Goal: Task Accomplishment & Management: Use online tool/utility

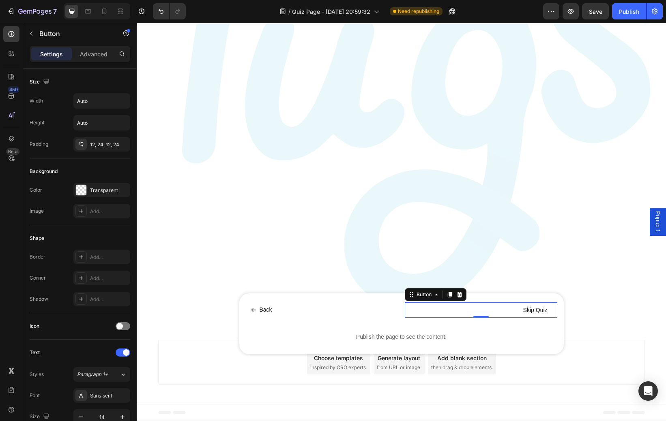
scroll to position [248, 0]
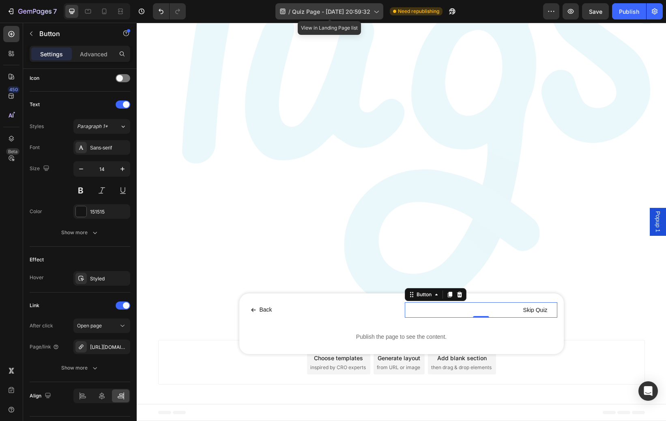
click at [375, 13] on icon at bounding box center [376, 11] width 8 height 8
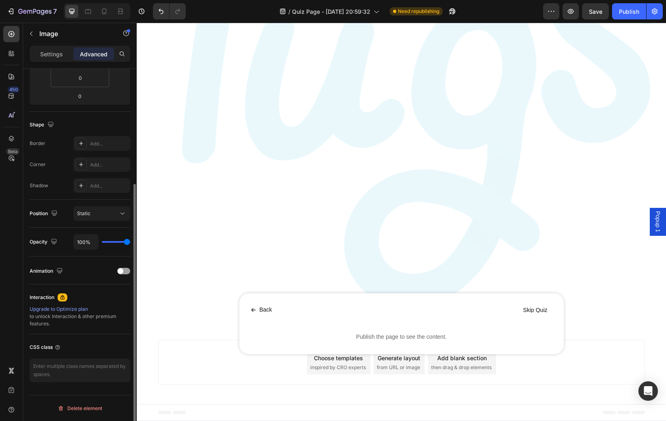
scroll to position [0, 0]
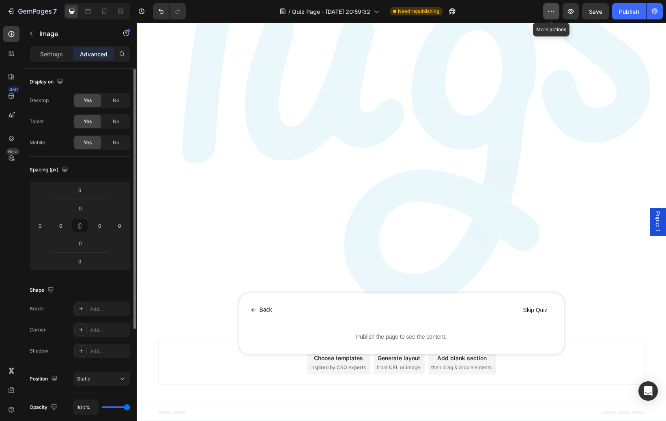
click at [556, 17] on button "button" at bounding box center [551, 11] width 16 height 16
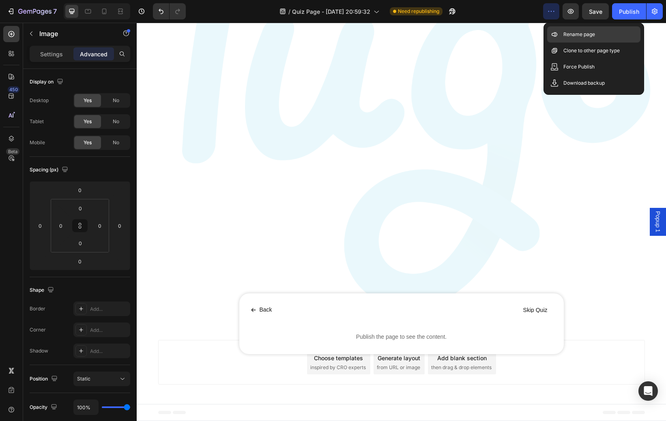
click at [593, 35] on p "Rename page" at bounding box center [579, 34] width 32 height 8
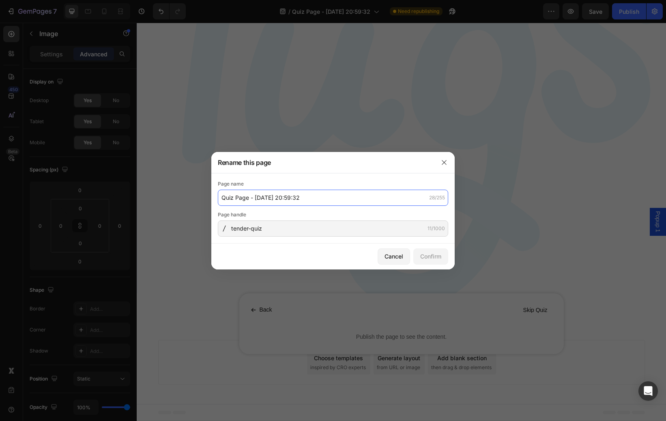
click at [313, 200] on input "Quiz Page - Aug 27, 20:59:32" at bounding box center [333, 198] width 230 height 16
drag, startPoint x: 313, startPoint y: 200, endPoint x: 215, endPoint y: 201, distance: 98.1
click at [215, 201] on div "Page name Quiz Page - Aug 27, 20:59:32 28/255 Page handle tender-quiz 11/1000" at bounding box center [332, 209] width 243 height 70
drag, startPoint x: 262, startPoint y: 200, endPoint x: 201, endPoint y: 200, distance: 60.4
click at [202, 200] on div "Rename this page Page name Post Purchase Quiz 18/255 Page handle tender-quiz 11…" at bounding box center [333, 210] width 666 height 421
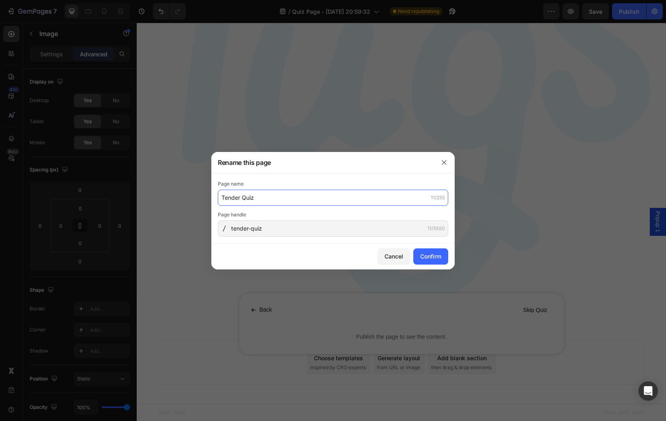
click at [221, 197] on input "Tender Quiz" at bounding box center [333, 198] width 230 height 16
type input "Tugs Tender Quiz"
click at [435, 258] on div "Confirm" at bounding box center [430, 256] width 21 height 9
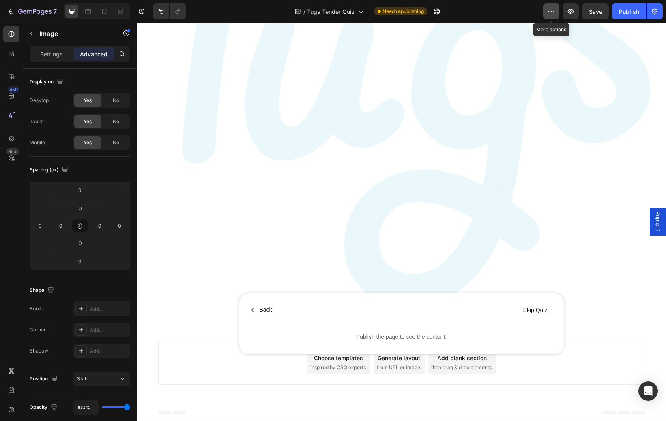
click at [552, 14] on icon "button" at bounding box center [551, 11] width 8 height 8
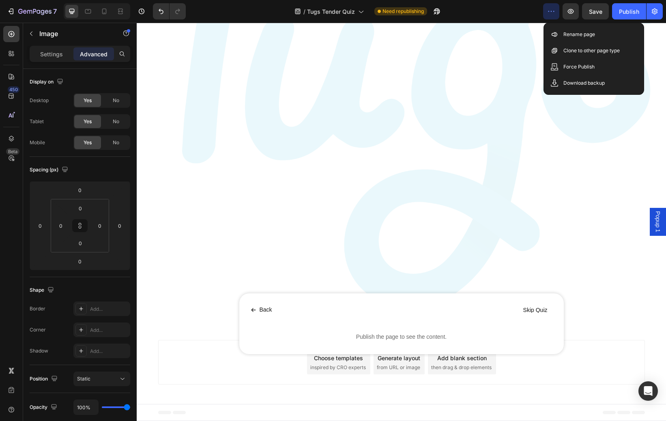
click at [451, 74] on img at bounding box center [401, 103] width 529 height 416
click at [22, 15] on icon "button" at bounding box center [34, 12] width 33 height 7
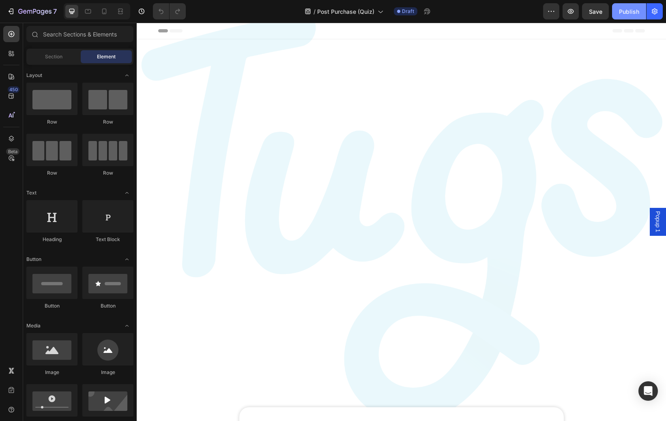
click at [620, 12] on div "Publish" at bounding box center [629, 11] width 20 height 9
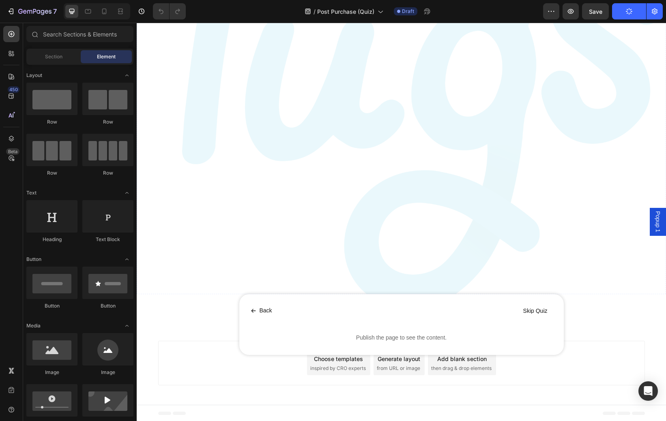
scroll to position [114, 0]
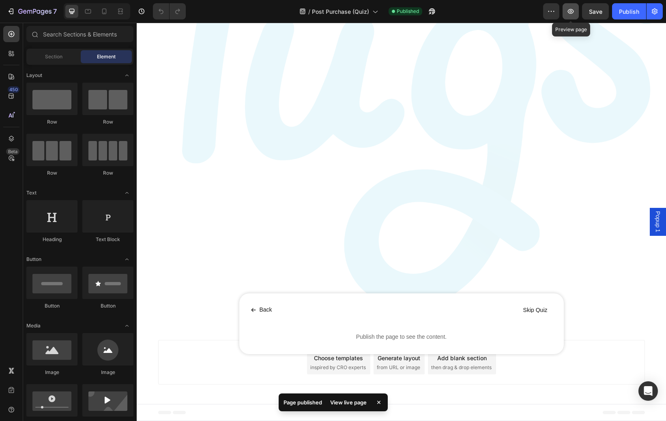
click at [573, 13] on icon "button" at bounding box center [571, 11] width 8 height 8
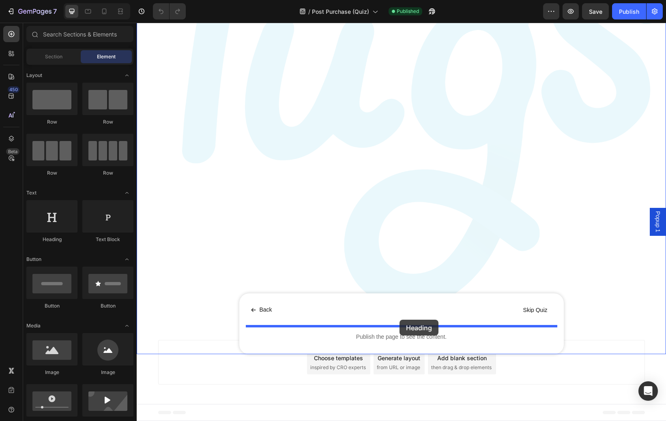
drag, startPoint x: 188, startPoint y: 236, endPoint x: 399, endPoint y: 321, distance: 227.9
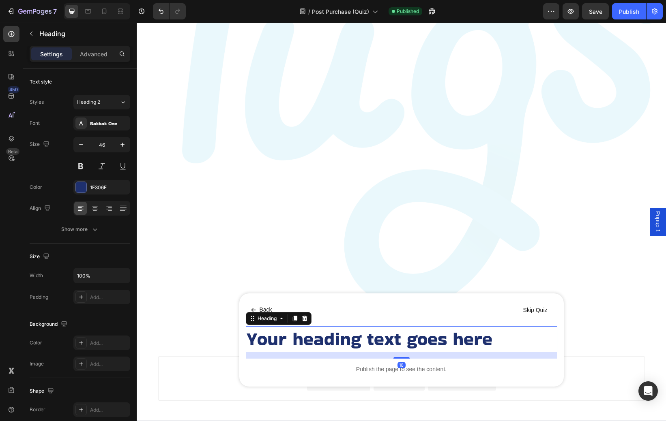
click at [386, 334] on h2 "Your heading text goes here" at bounding box center [401, 339] width 311 height 26
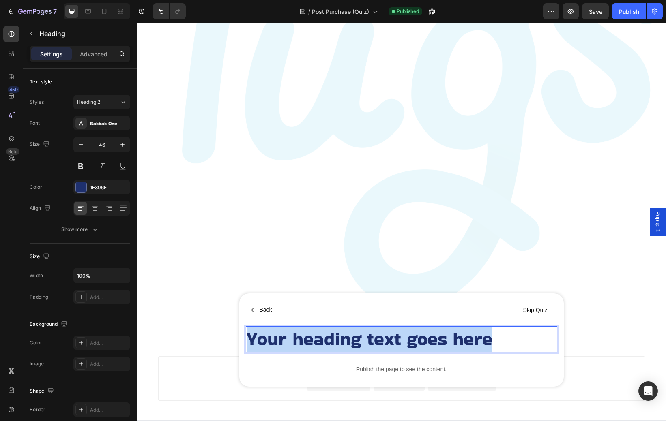
scroll to position [73, 0]
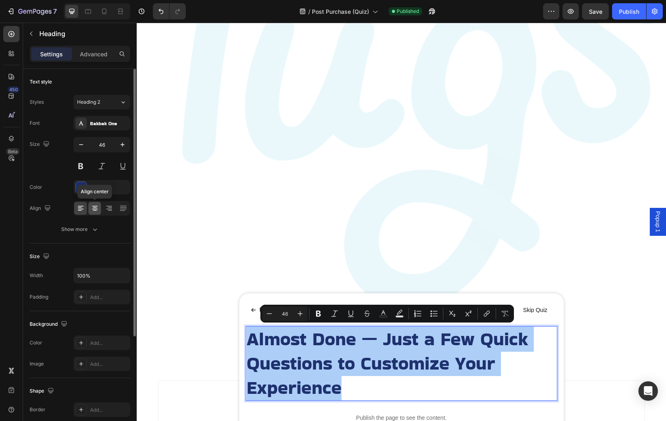
click at [94, 210] on icon at bounding box center [95, 208] width 8 height 8
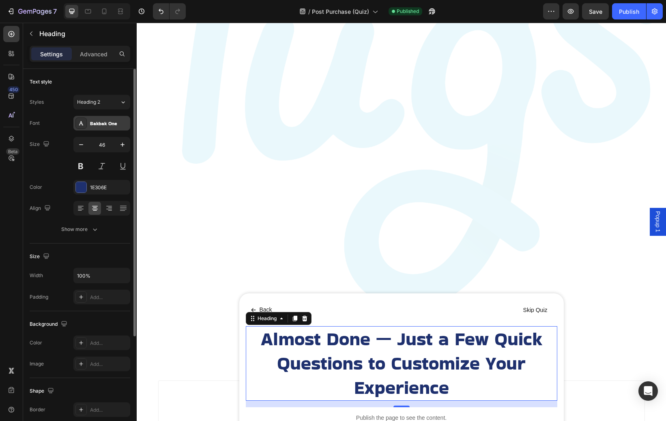
click at [118, 127] on div "Bakbak One" at bounding box center [109, 123] width 38 height 7
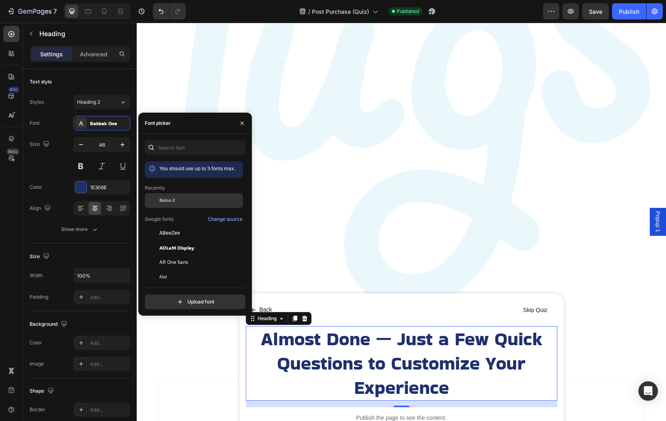
click at [178, 203] on div "Baloo 2" at bounding box center [200, 200] width 82 height 7
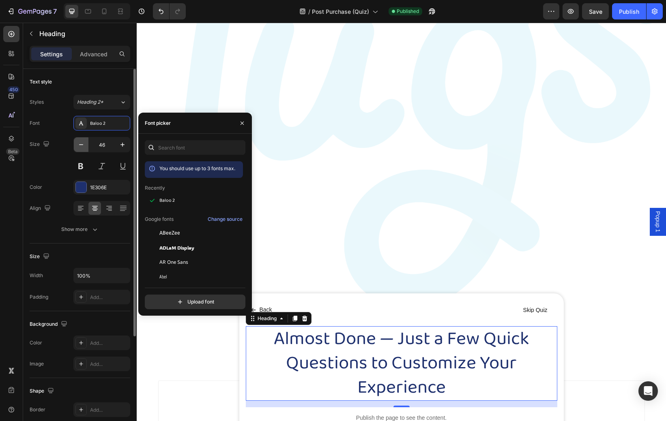
click at [84, 146] on icon "button" at bounding box center [81, 145] width 8 height 8
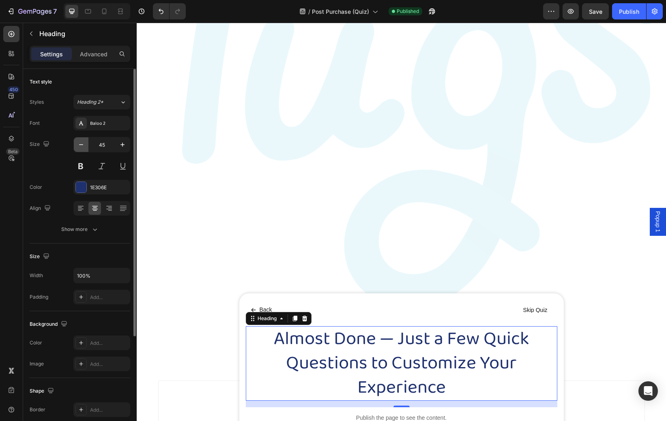
click at [84, 146] on icon "button" at bounding box center [81, 145] width 8 height 8
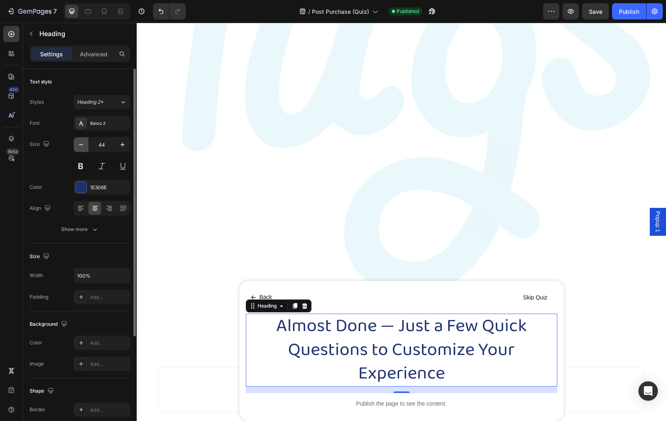
click at [84, 146] on icon "button" at bounding box center [81, 145] width 8 height 8
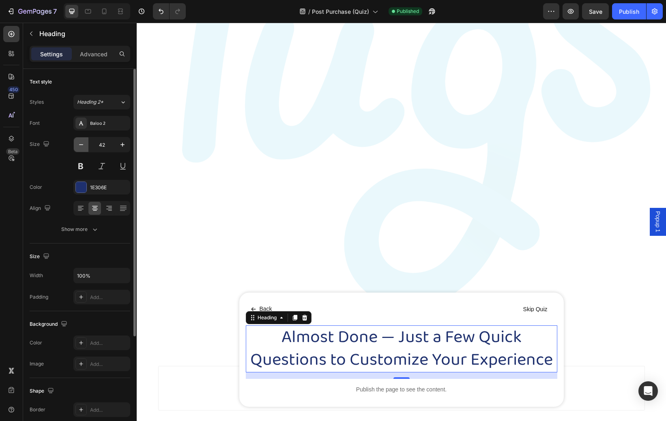
click at [84, 146] on icon "button" at bounding box center [81, 145] width 8 height 8
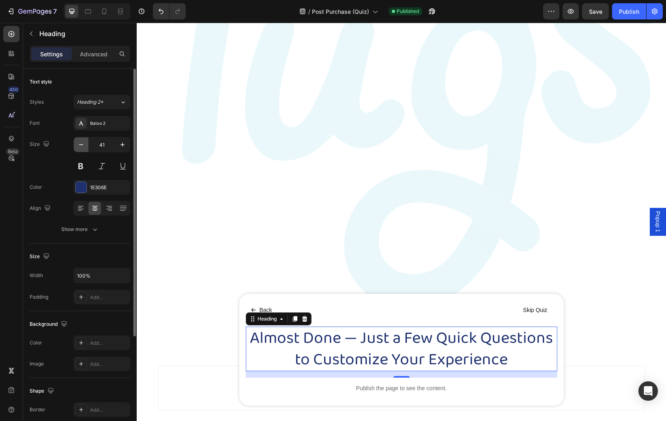
click at [84, 146] on icon "button" at bounding box center [81, 145] width 8 height 8
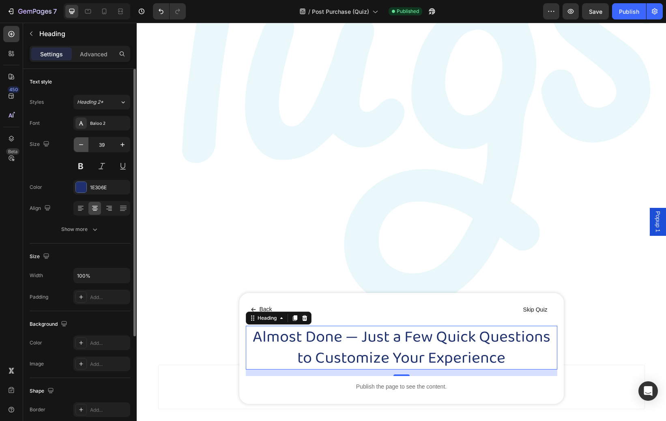
click at [84, 146] on icon "button" at bounding box center [81, 145] width 8 height 8
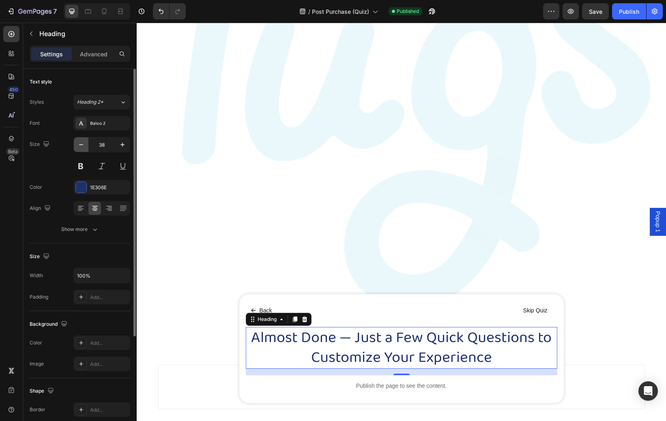
click at [84, 146] on icon "button" at bounding box center [81, 145] width 8 height 8
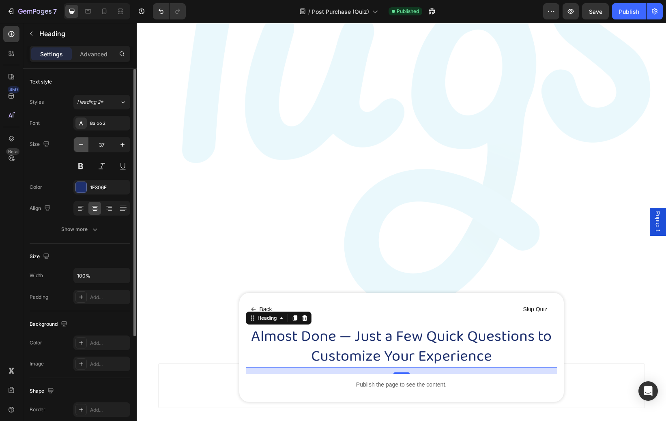
click at [84, 146] on icon "button" at bounding box center [81, 145] width 8 height 8
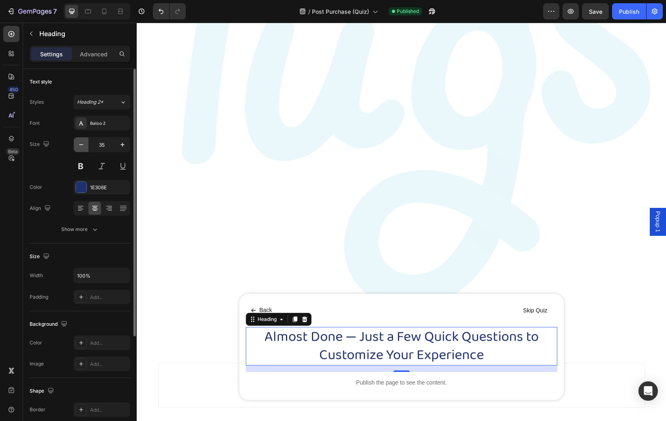
click at [84, 146] on icon "button" at bounding box center [81, 145] width 8 height 8
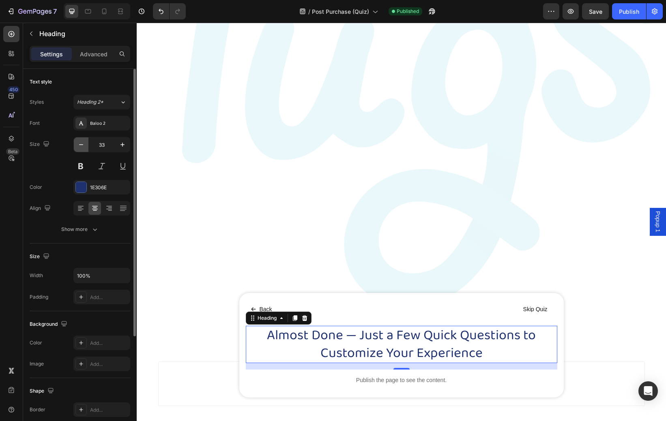
click at [84, 146] on icon "button" at bounding box center [81, 145] width 8 height 8
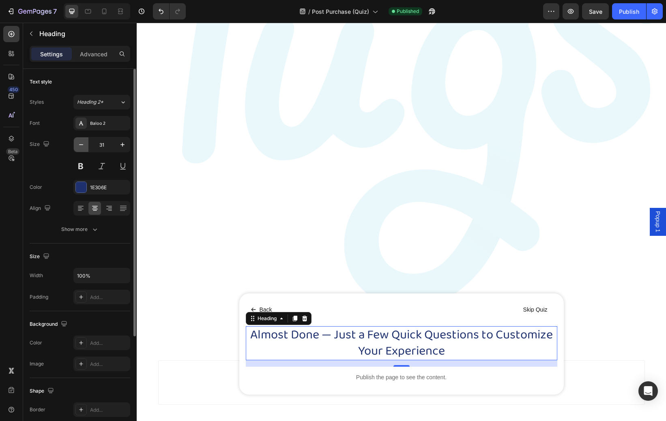
click at [84, 146] on icon "button" at bounding box center [81, 145] width 8 height 8
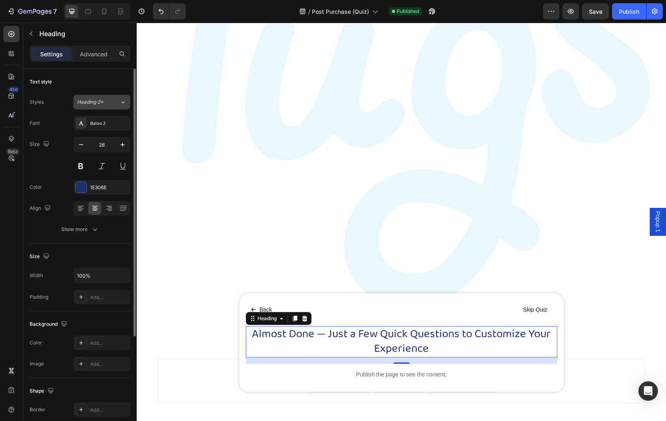
click at [113, 102] on div "Heading 2*" at bounding box center [98, 102] width 43 height 7
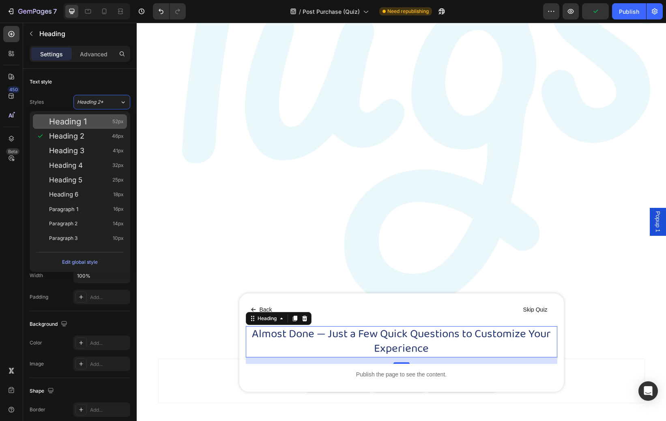
click at [99, 120] on div "Heading 1 52px" at bounding box center [86, 122] width 75 height 8
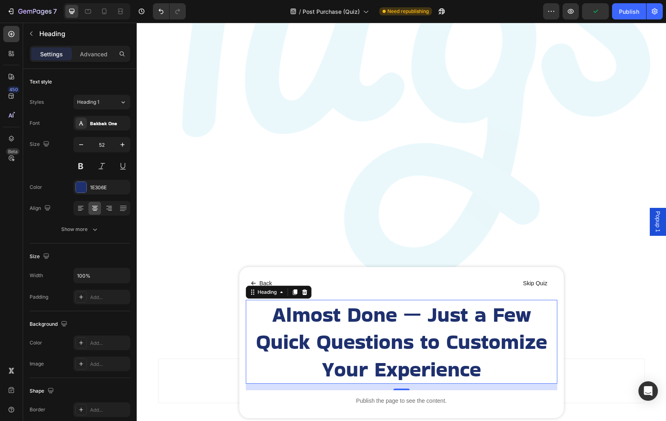
scroll to position [69, 0]
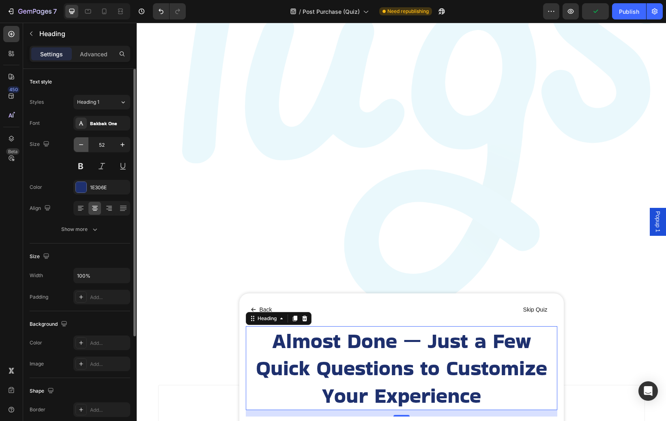
click at [80, 143] on icon "button" at bounding box center [81, 145] width 8 height 8
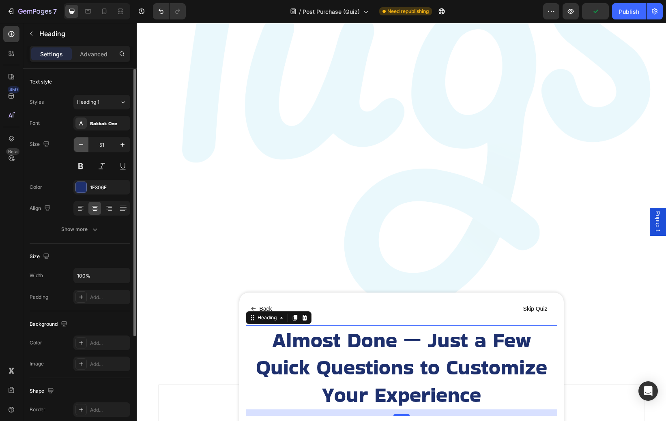
click at [80, 143] on icon "button" at bounding box center [81, 145] width 8 height 8
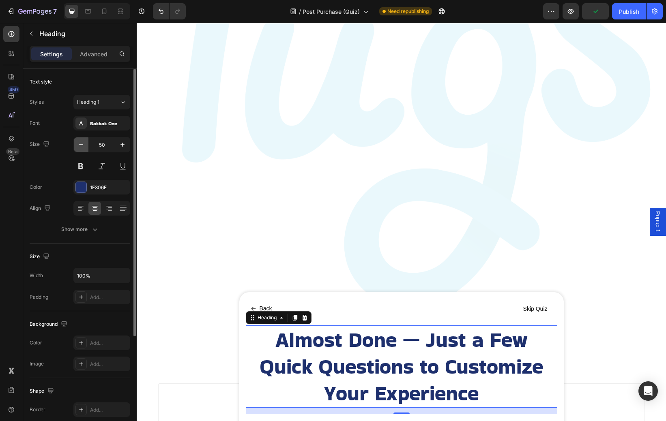
click at [80, 143] on icon "button" at bounding box center [81, 145] width 8 height 8
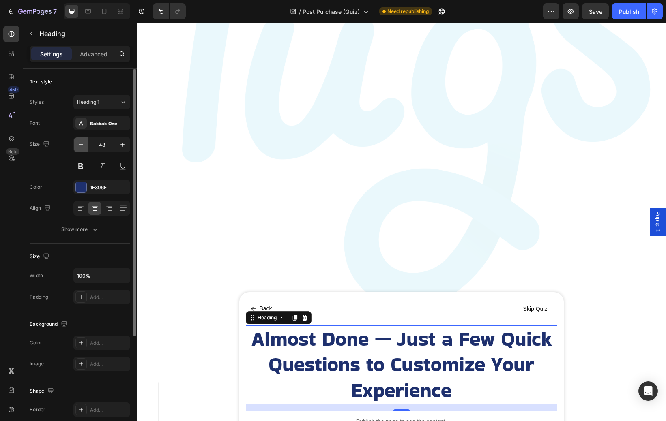
click at [80, 143] on icon "button" at bounding box center [81, 145] width 8 height 8
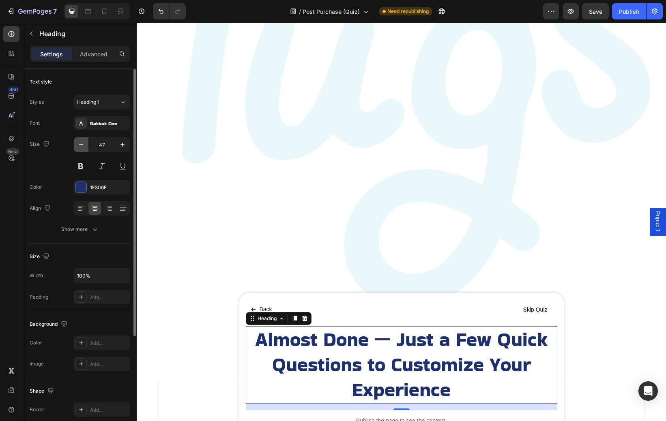
click at [80, 143] on icon "button" at bounding box center [81, 145] width 8 height 8
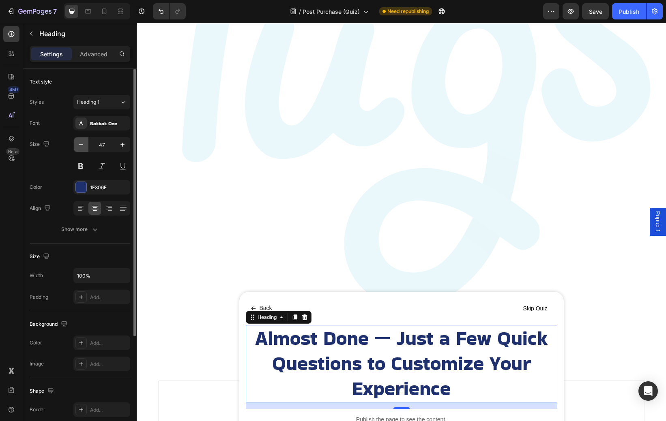
click at [80, 143] on icon "button" at bounding box center [81, 145] width 8 height 8
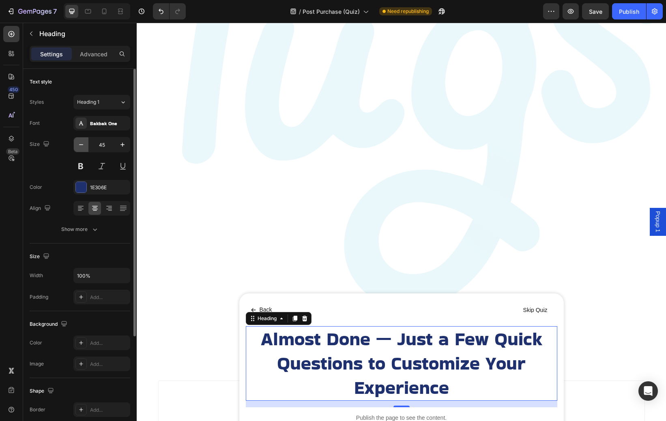
click at [80, 143] on icon "button" at bounding box center [81, 145] width 8 height 8
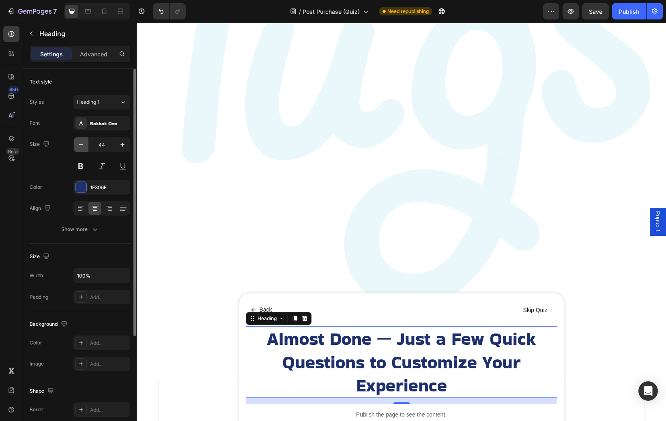
click at [80, 143] on icon "button" at bounding box center [81, 145] width 8 height 8
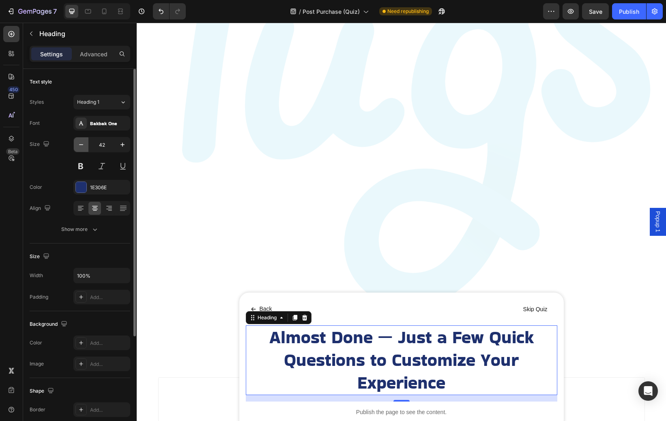
click at [80, 143] on icon "button" at bounding box center [81, 145] width 8 height 8
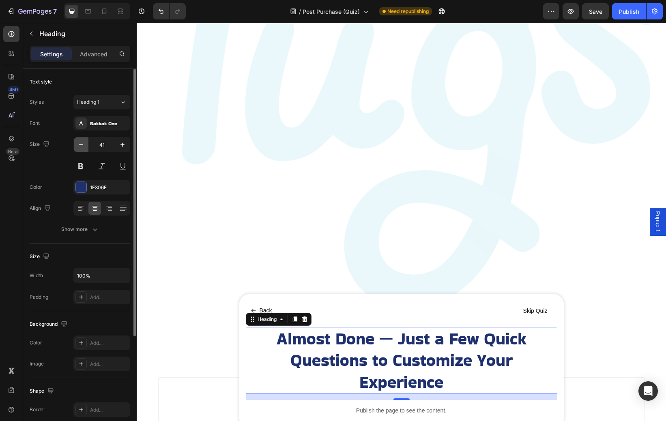
click at [80, 143] on icon "button" at bounding box center [81, 145] width 8 height 8
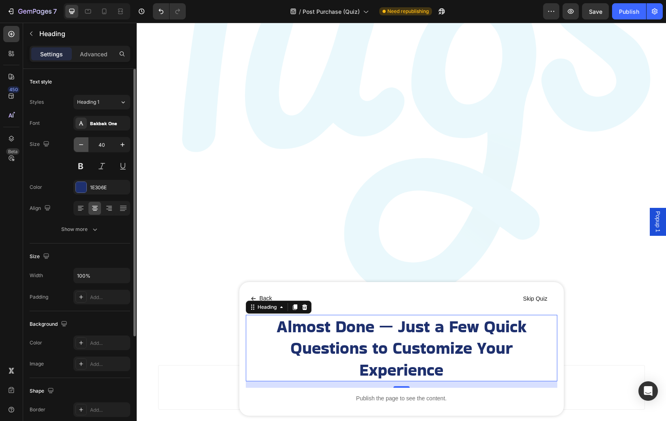
click at [80, 143] on icon "button" at bounding box center [81, 145] width 8 height 8
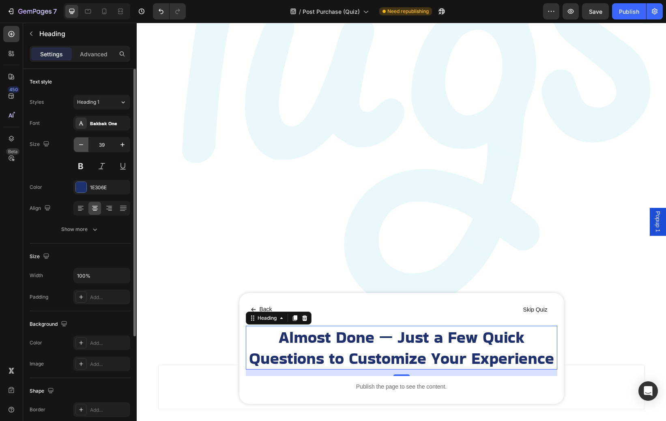
click at [80, 143] on icon "button" at bounding box center [81, 145] width 8 height 8
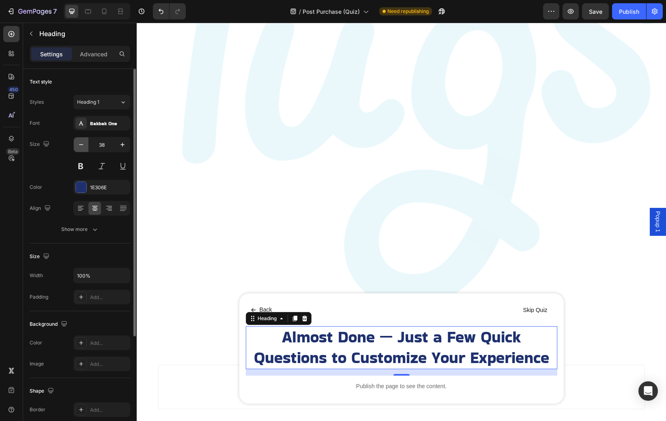
click at [80, 143] on icon "button" at bounding box center [81, 145] width 8 height 8
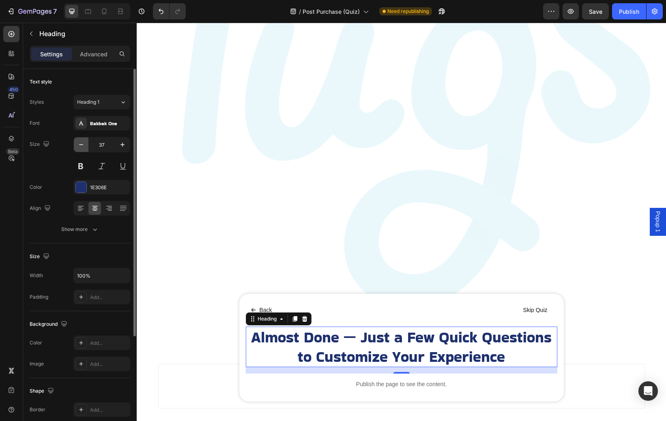
click at [80, 143] on icon "button" at bounding box center [81, 145] width 8 height 8
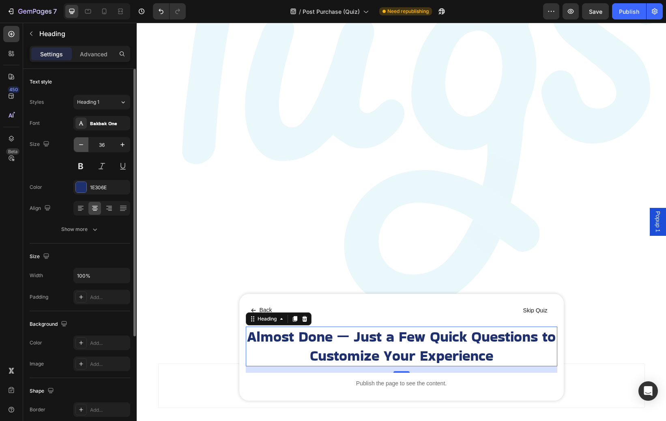
click at [80, 143] on icon "button" at bounding box center [81, 145] width 8 height 8
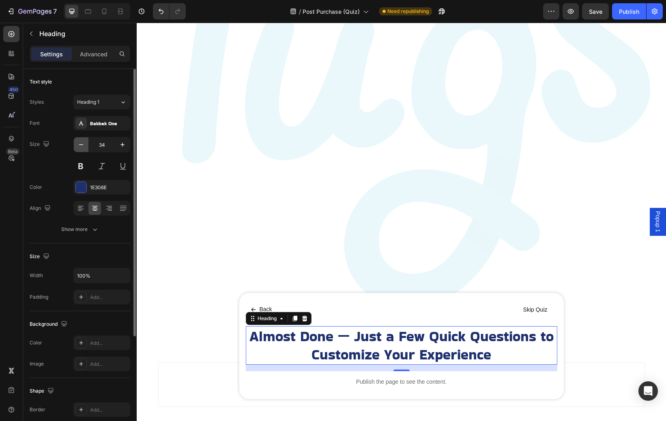
click at [80, 143] on icon "button" at bounding box center [81, 145] width 8 height 8
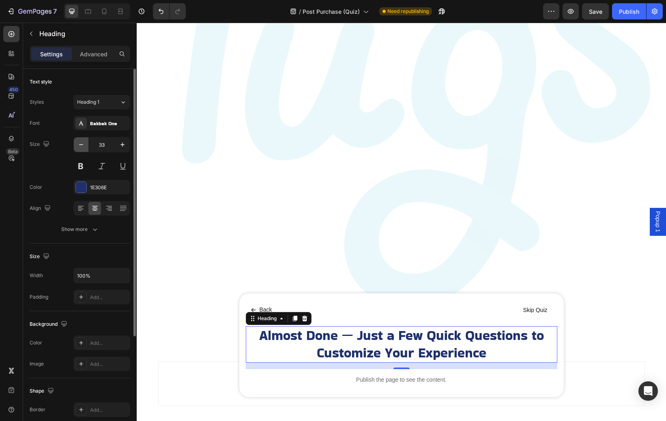
click at [80, 143] on icon "button" at bounding box center [81, 145] width 8 height 8
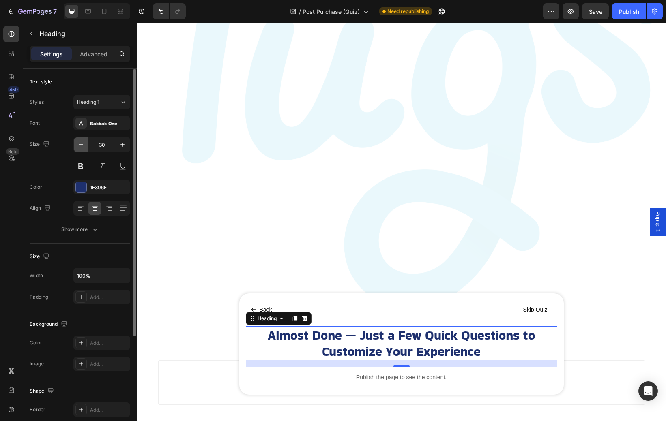
click at [80, 143] on icon "button" at bounding box center [81, 145] width 8 height 8
type input "29"
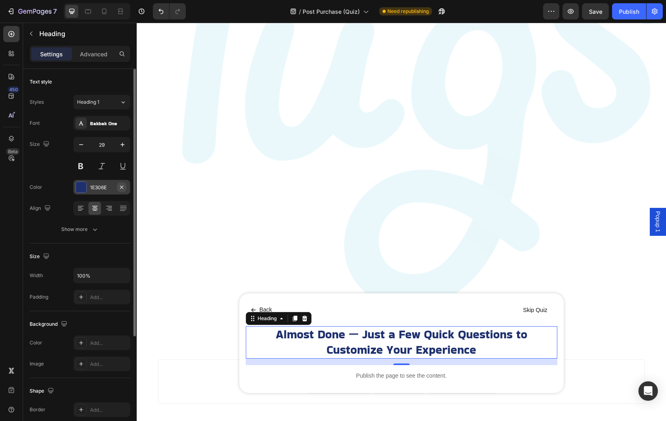
click at [118, 190] on button "button" at bounding box center [122, 187] width 10 height 10
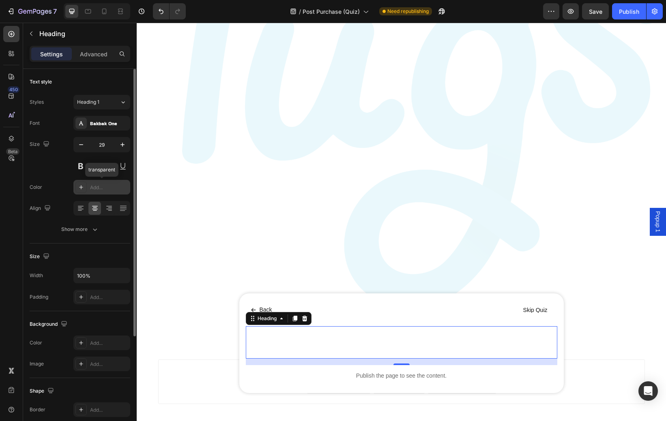
click at [105, 189] on div "Add..." at bounding box center [109, 187] width 38 height 7
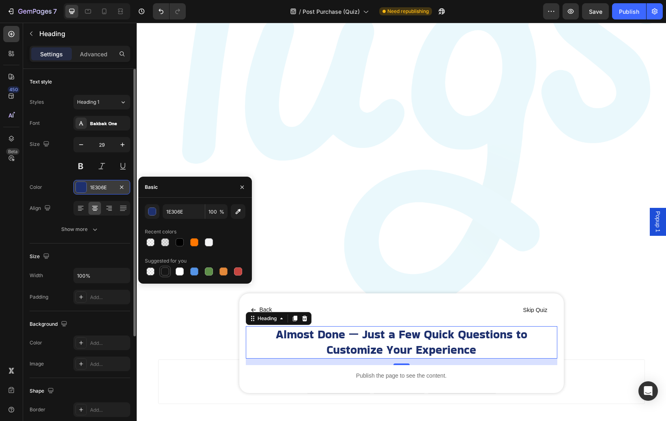
click at [165, 273] on div at bounding box center [165, 272] width 8 height 8
type input "151515"
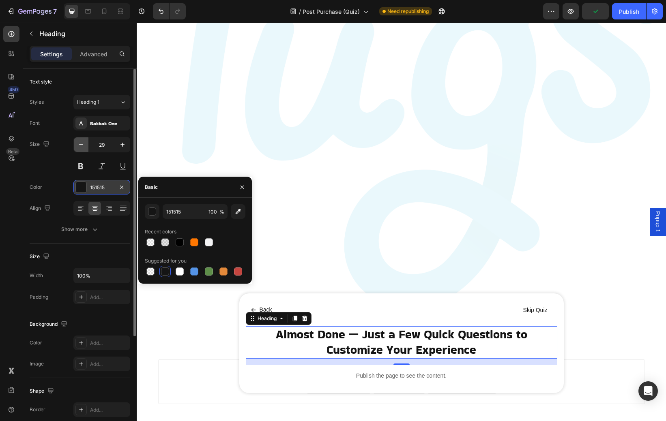
click at [87, 143] on button "button" at bounding box center [81, 144] width 15 height 15
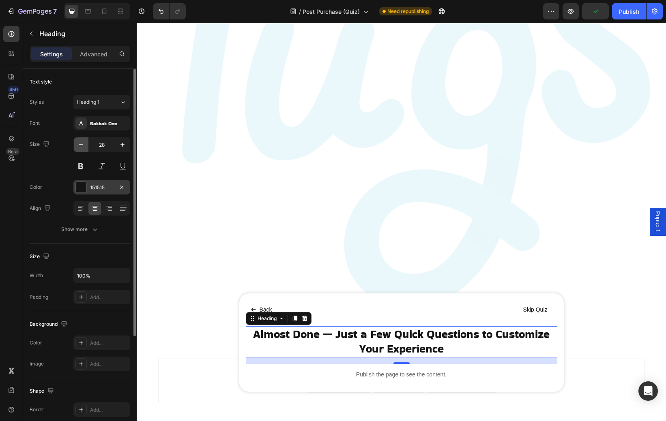
click at [83, 144] on icon "button" at bounding box center [81, 145] width 8 height 8
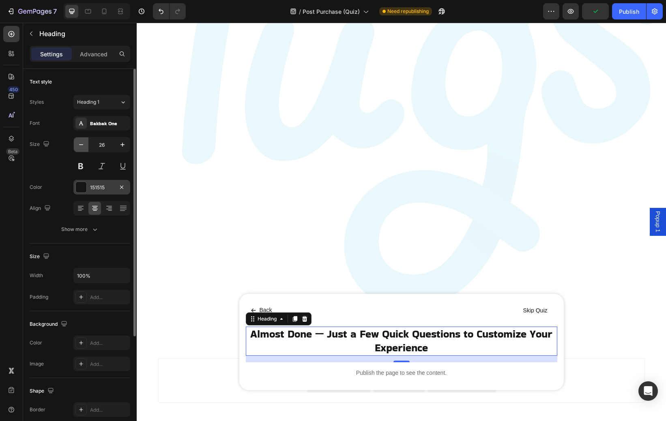
scroll to position [96, 0]
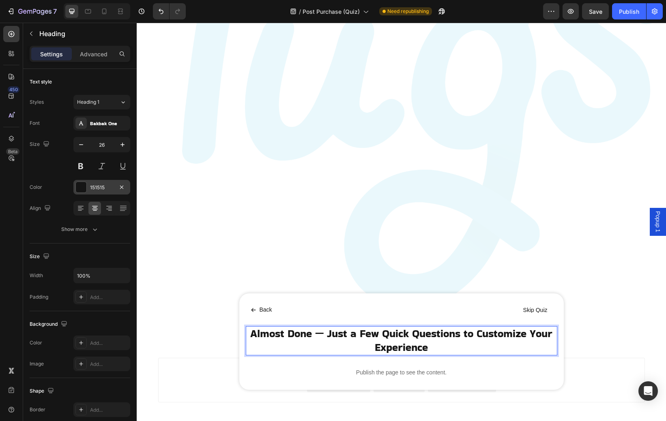
click at [327, 337] on p "Almost Done — Just a Few Quick Questions to Customize Your Experience" at bounding box center [402, 341] width 310 height 28
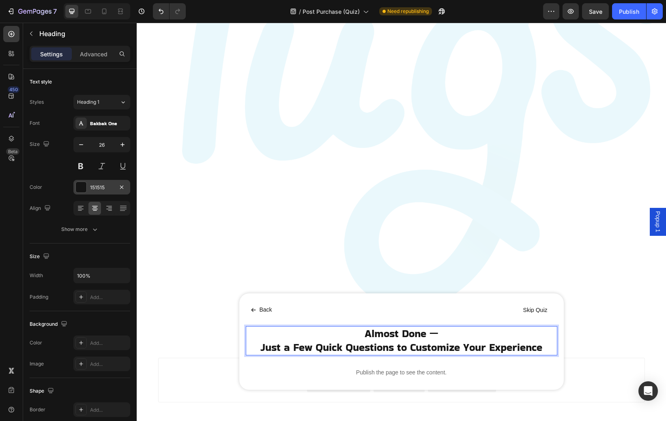
click at [395, 350] on p "Almost Done — Just a Few Quick Questions to Customize Your Experience" at bounding box center [402, 341] width 310 height 28
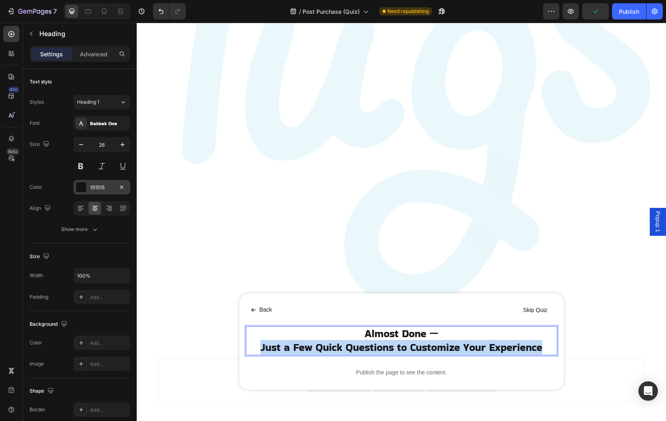
drag, startPoint x: 545, startPoint y: 350, endPoint x: 253, endPoint y: 349, distance: 292.0
click at [253, 349] on p "Almost Done — Just a Few Quick Questions to Customize Your Experience" at bounding box center [402, 341] width 310 height 28
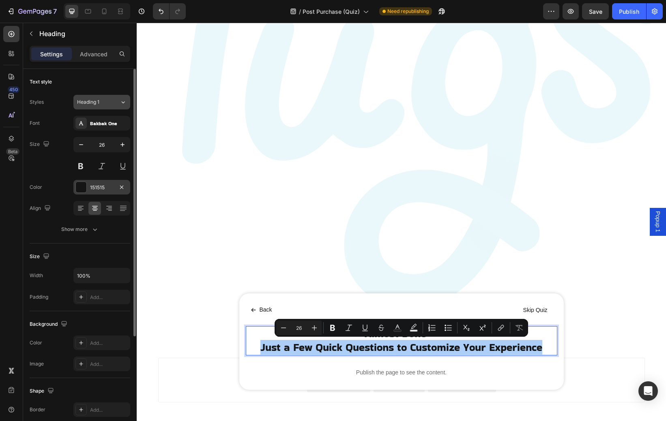
click at [109, 108] on button "Heading 1" at bounding box center [101, 102] width 57 height 15
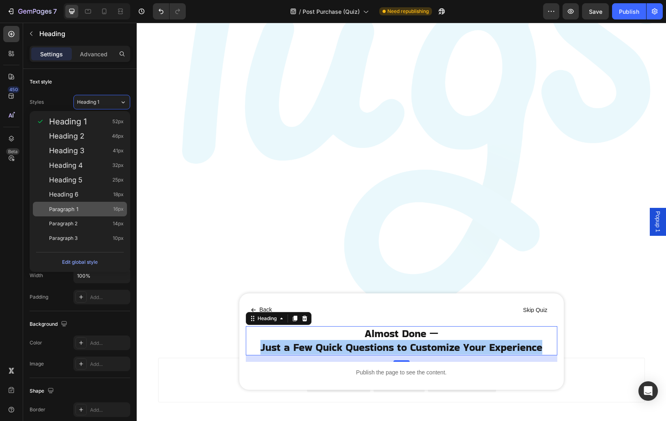
click at [92, 207] on div "Paragraph 1 16px" at bounding box center [86, 209] width 75 height 8
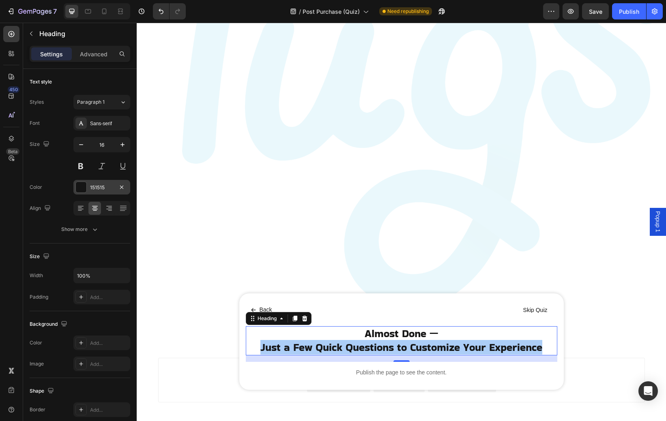
scroll to position [98, 0]
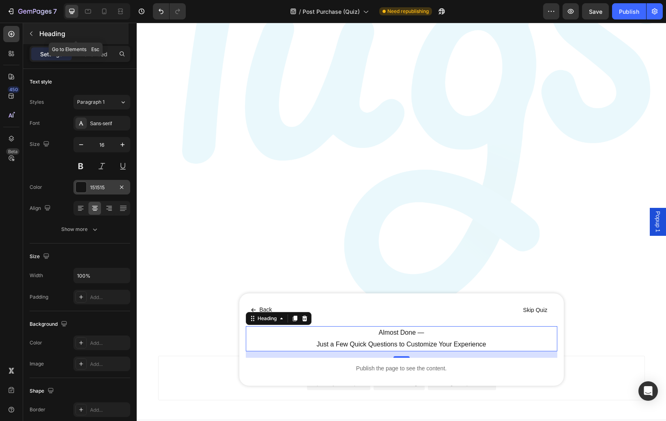
type input "26"
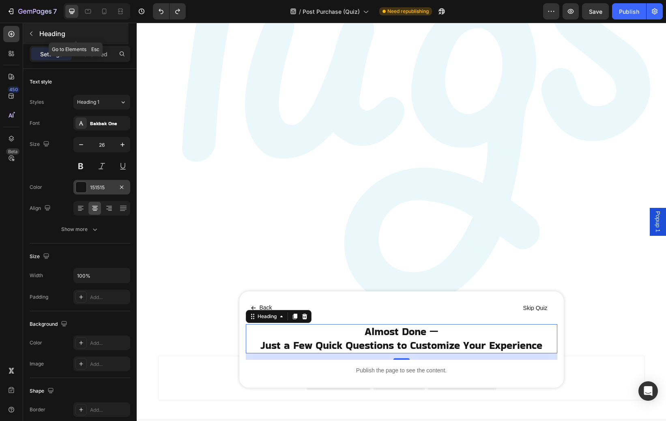
scroll to position [96, 0]
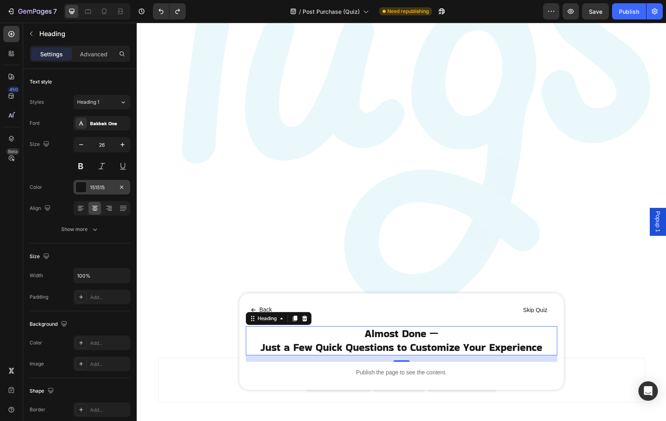
click at [436, 340] on p "Almost Done — Just a Few Quick Questions to Customize Your Experience" at bounding box center [402, 341] width 310 height 28
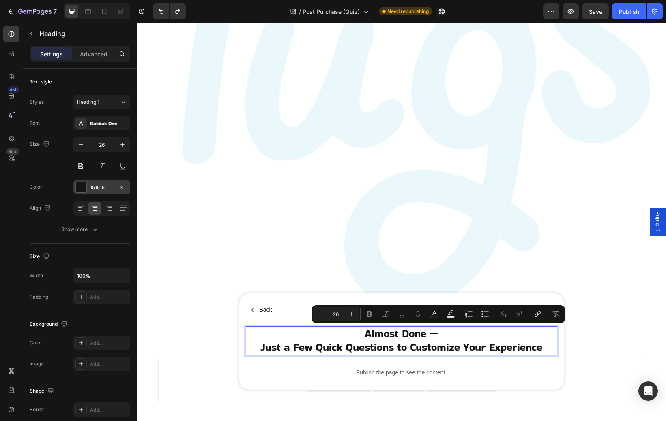
click at [426, 335] on p "Almost Done — Just a Few Quick Questions to Customize Your Experience" at bounding box center [402, 341] width 310 height 28
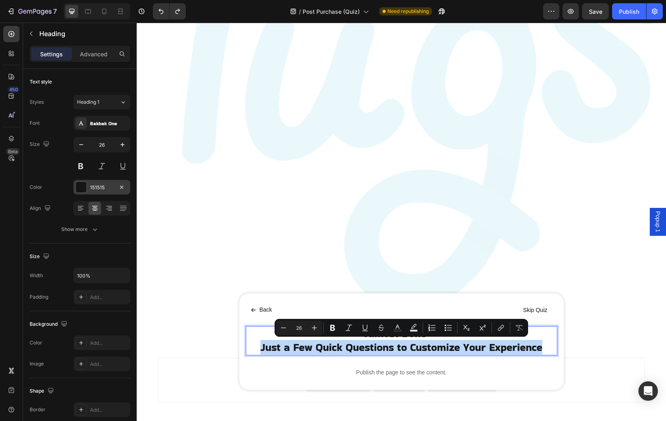
drag, startPoint x: 543, startPoint y: 346, endPoint x: 258, endPoint y: 352, distance: 284.7
click at [258, 352] on p "Almost Done — Just a Few Quick Questions to Customize Your Experience" at bounding box center [402, 341] width 310 height 28
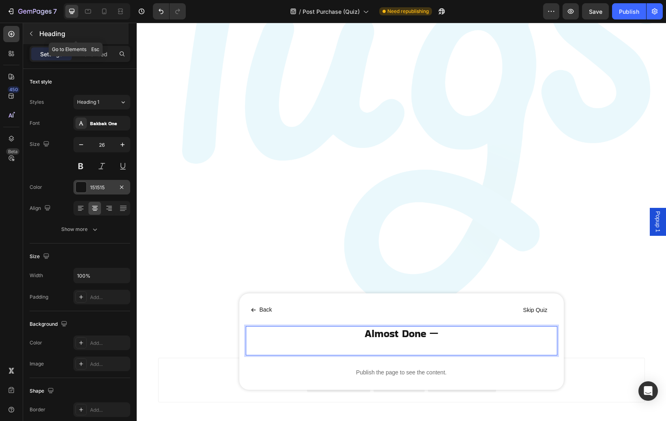
scroll to position [103, 0]
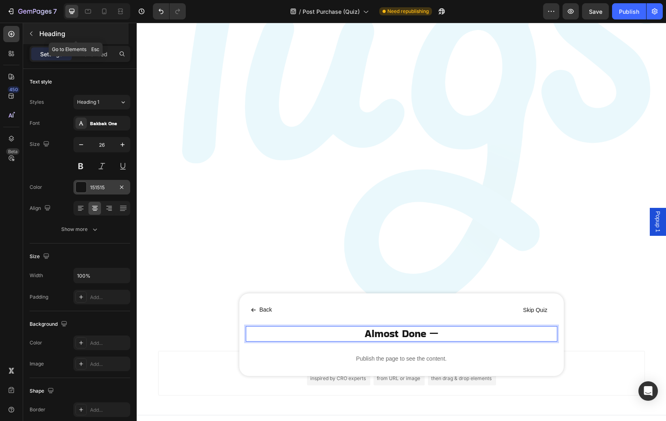
click at [32, 32] on icon "button" at bounding box center [31, 33] width 6 height 6
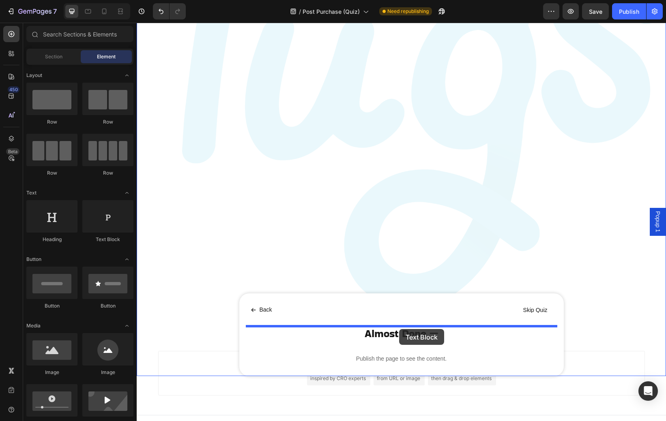
drag, startPoint x: 230, startPoint y: 232, endPoint x: 399, endPoint y: 329, distance: 195.0
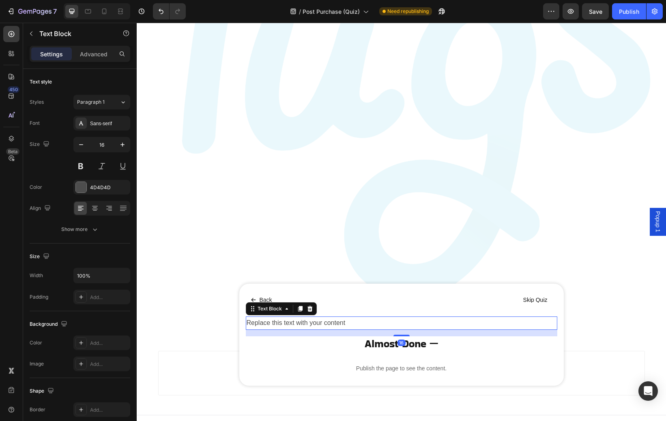
scroll to position [93, 0]
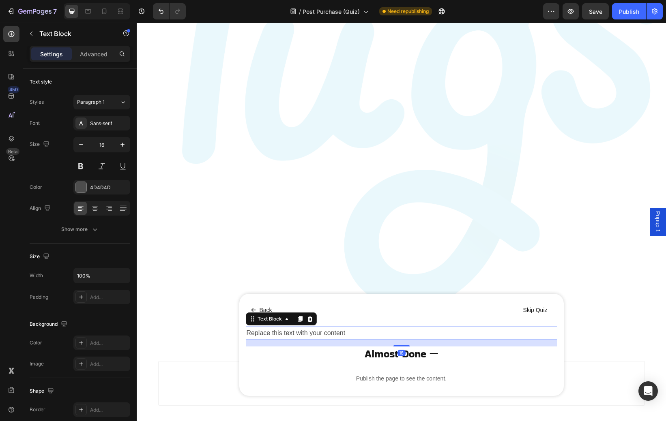
click at [350, 331] on div "Replace this text with your content" at bounding box center [401, 333] width 311 height 13
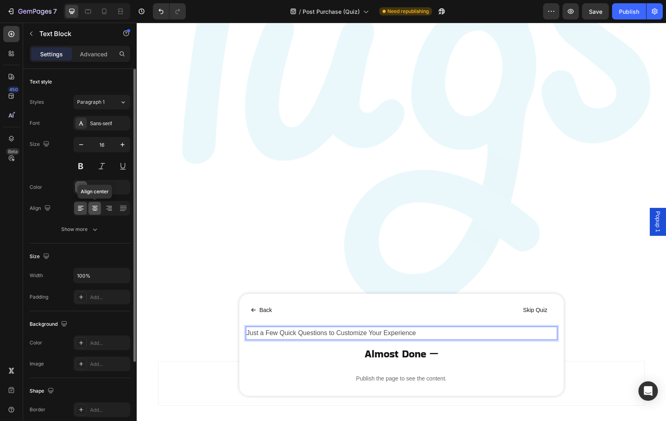
click at [94, 208] on icon at bounding box center [95, 208] width 8 height 8
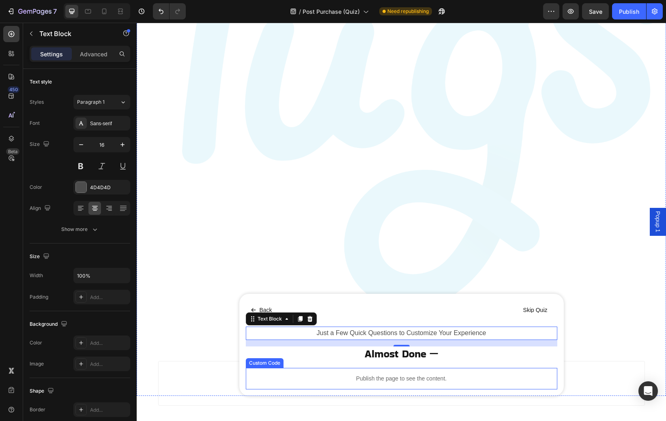
drag, startPoint x: 251, startPoint y: 321, endPoint x: 262, endPoint y: 354, distance: 35.0
click at [262, 354] on div "Back Button Skip Quiz Button Row Just a Few Quick Questions to Customize Your E…" at bounding box center [401, 346] width 311 height 90
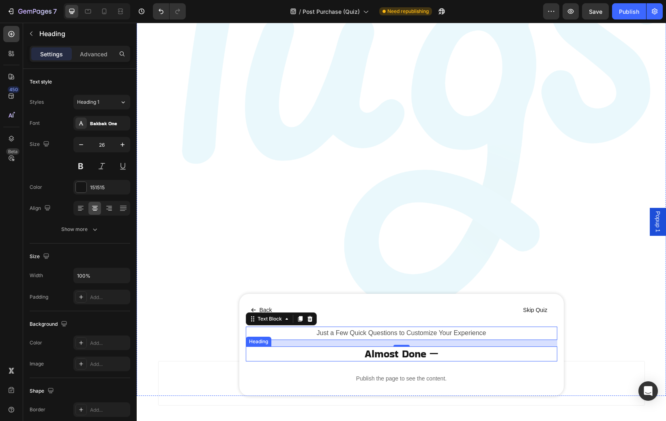
click at [262, 354] on p "Almost Done —" at bounding box center [402, 355] width 310 height 14
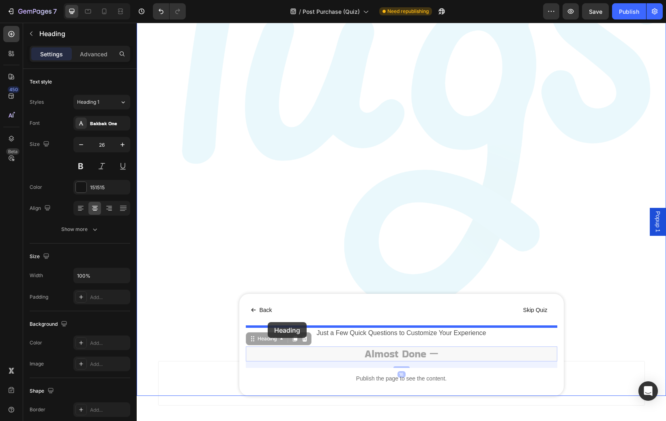
drag, startPoint x: 251, startPoint y: 339, endPoint x: 267, endPoint y: 322, distance: 23.2
click at [267, 322] on div "Header Image Image Marquee Back Button Skip Quiz Button Row Just a Few Quick Qu…" at bounding box center [401, 186] width 529 height 513
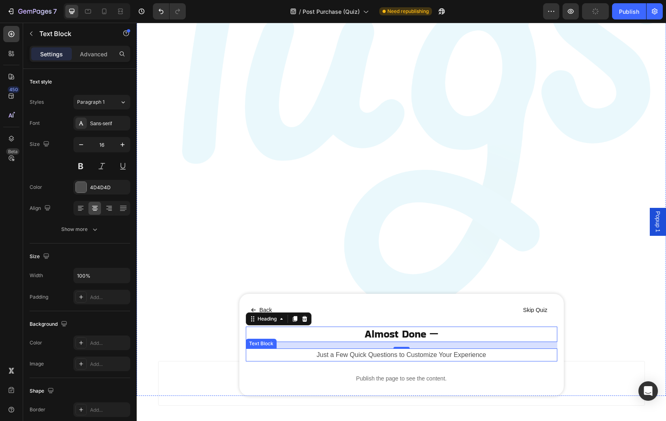
click at [349, 356] on p "Just a Few Quick Questions to Customize Your Experience" at bounding box center [402, 356] width 310 height 12
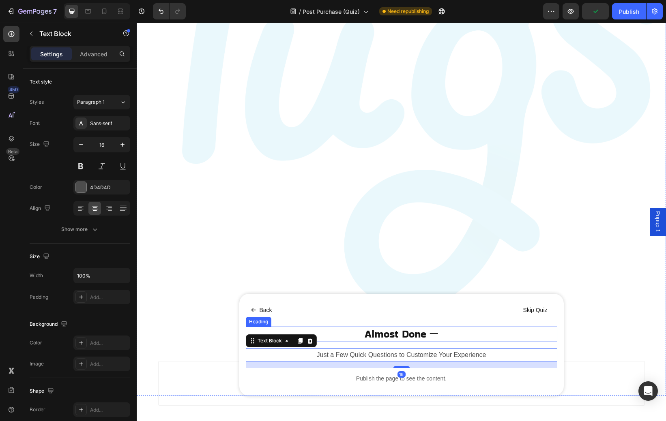
click at [371, 333] on p "Almost Done —" at bounding box center [402, 335] width 310 height 14
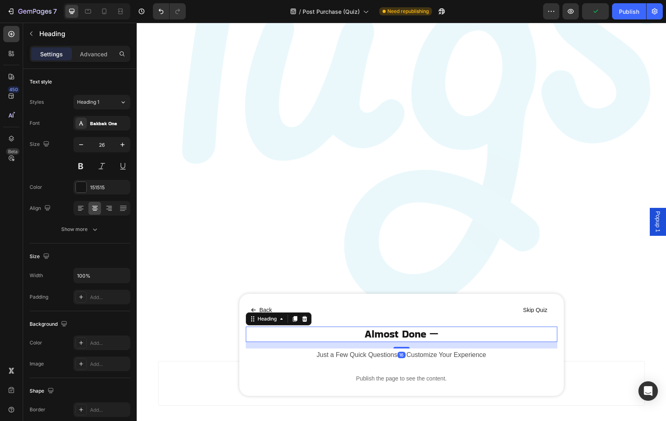
drag, startPoint x: 401, startPoint y: 346, endPoint x: 401, endPoint y: 320, distance: 26.0
click at [401, 321] on div "Back Button Skip Quiz Button Row Almost Done — Heading 16 Just a Few Quick Ques…" at bounding box center [401, 346] width 311 height 90
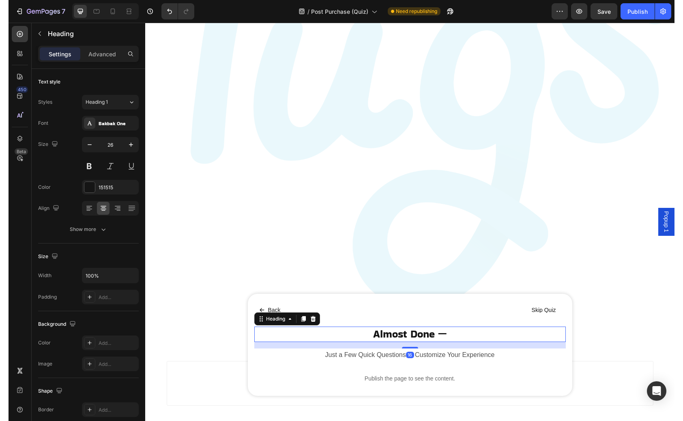
scroll to position [96, 0]
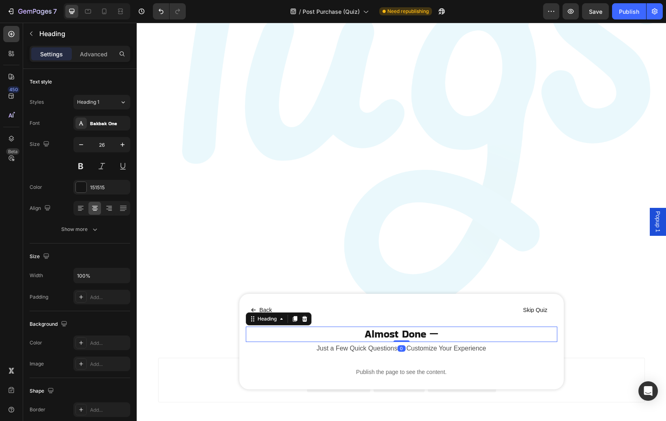
drag, startPoint x: 401, startPoint y: 346, endPoint x: 402, endPoint y: 314, distance: 31.6
click at [402, 314] on div "Back Button Skip Quiz Button Row Almost Done — Heading 0 Just a Few Quick Quest…" at bounding box center [401, 342] width 311 height 83
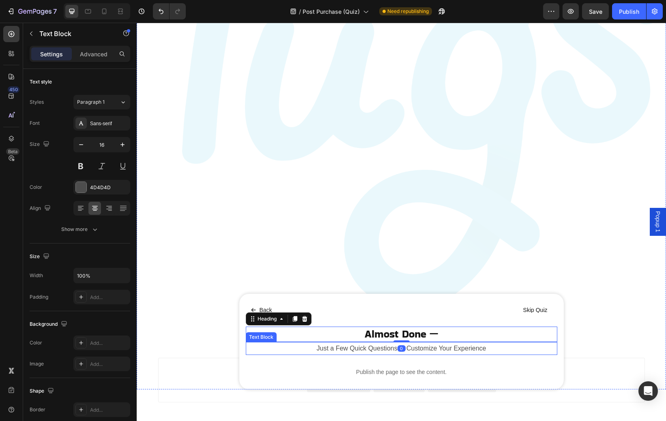
click at [484, 350] on p "Just a Few Quick Questions to Customize Your Experience" at bounding box center [402, 349] width 310 height 12
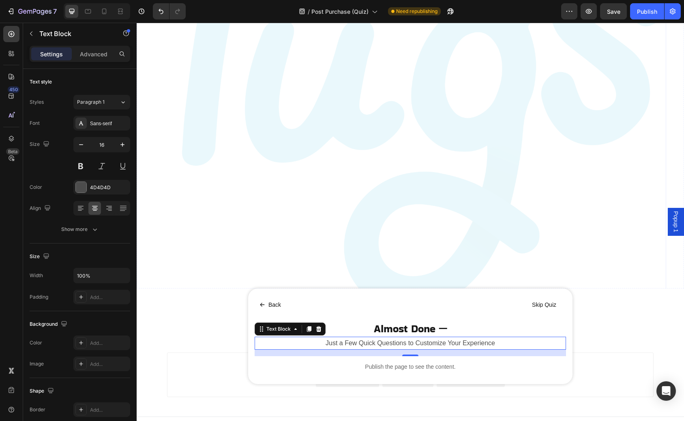
scroll to position [103, 0]
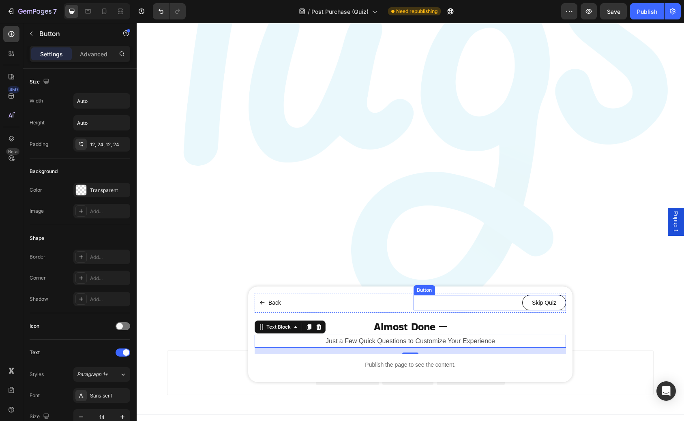
click at [526, 305] on link "Skip Quiz" at bounding box center [544, 302] width 44 height 15
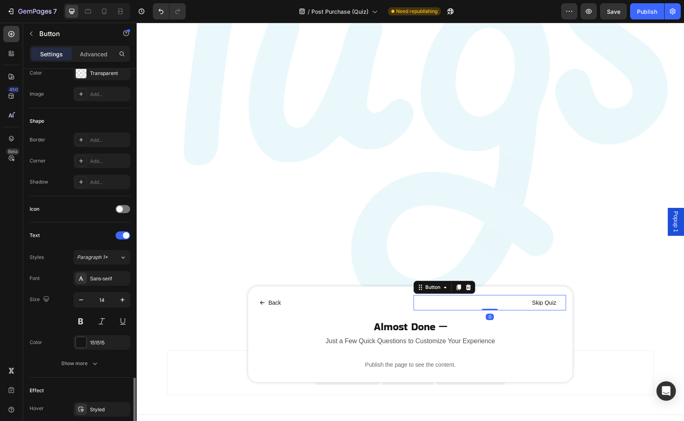
scroll to position [269, 0]
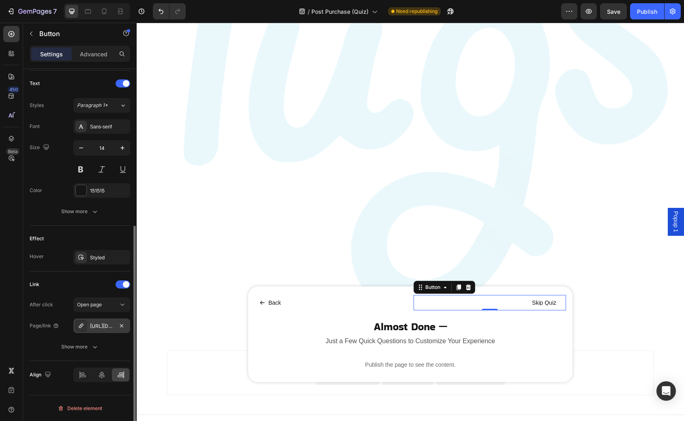
click at [101, 329] on div "[URL][DOMAIN_NAME]" at bounding box center [102, 326] width 24 height 7
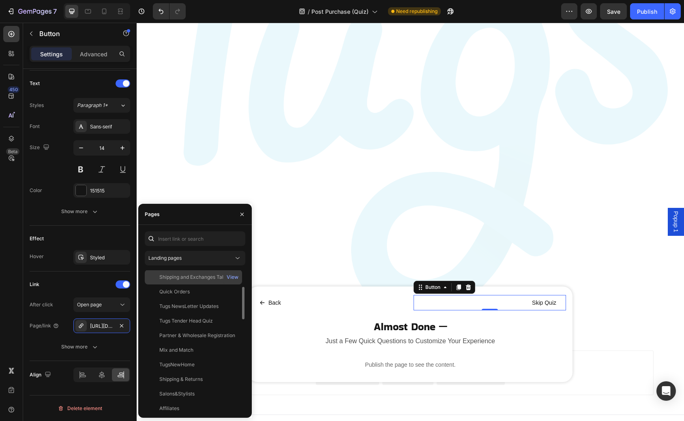
scroll to position [78, 0]
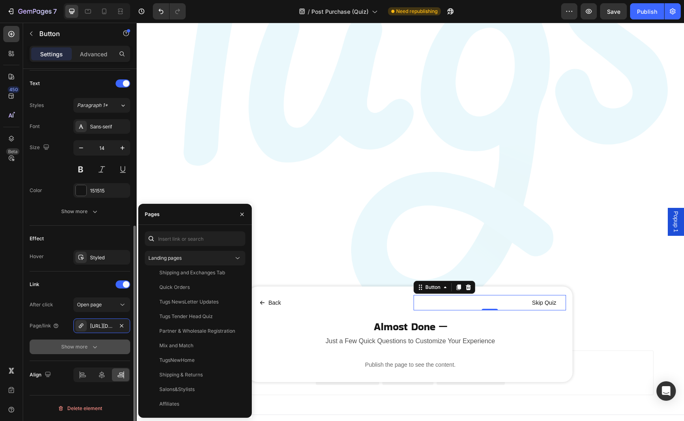
click at [99, 347] on button "Show more" at bounding box center [80, 347] width 101 height 15
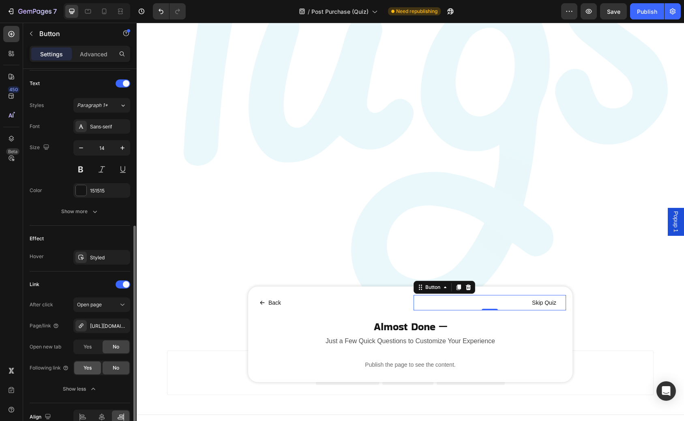
click at [90, 367] on span "Yes" at bounding box center [88, 368] width 8 height 7
click at [109, 368] on div "No" at bounding box center [116, 368] width 27 height 13
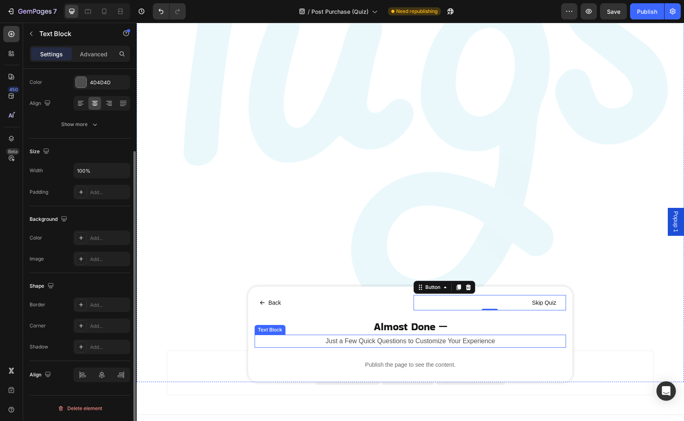
click at [399, 340] on p "Just a Few Quick Questions to Customize Your Experience" at bounding box center [410, 342] width 310 height 12
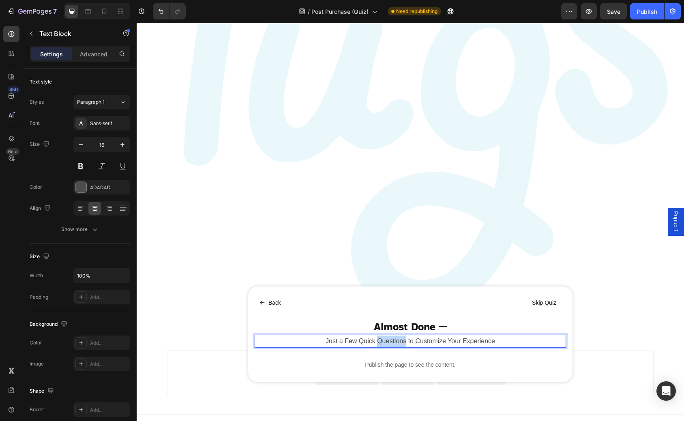
click at [399, 340] on p "Just a Few Quick Questions to Customize Your Experience" at bounding box center [410, 342] width 310 height 12
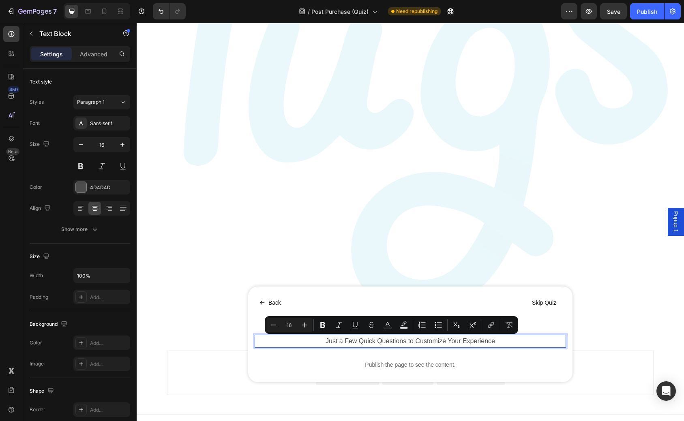
click at [479, 341] on p "Just a Few Quick Questions to Customize Your Experience" at bounding box center [410, 342] width 310 height 12
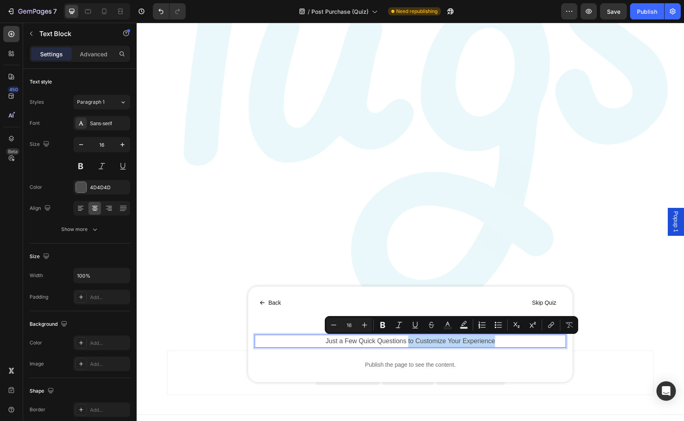
drag, startPoint x: 497, startPoint y: 341, endPoint x: 408, endPoint y: 340, distance: 88.4
click at [408, 340] on p "Just a Few Quick Questions to Customize Your Experience" at bounding box center [410, 342] width 310 height 12
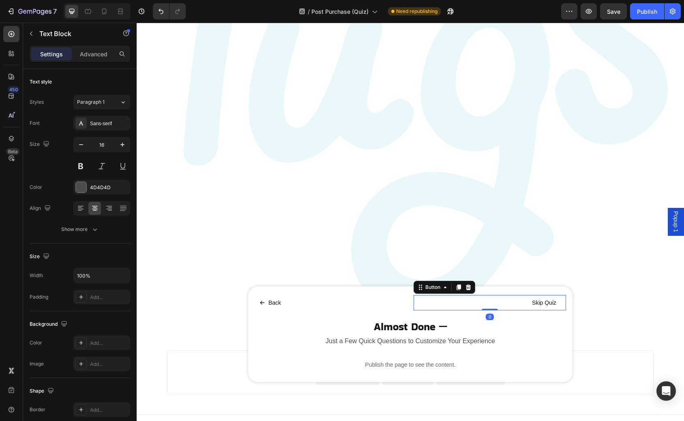
click at [414, 300] on div "Skip Quiz Button 0" at bounding box center [490, 302] width 152 height 15
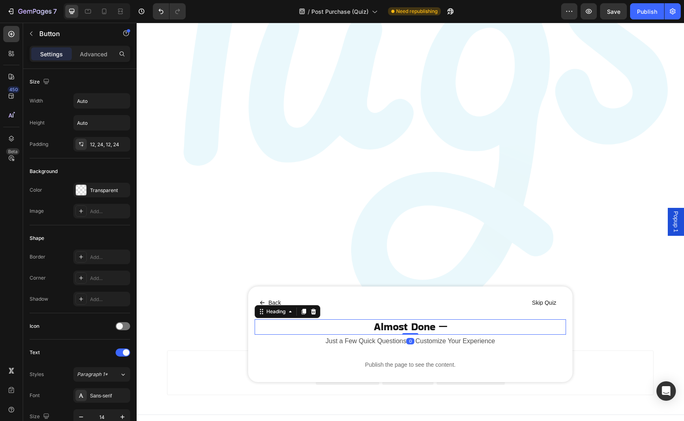
click at [414, 325] on p "Almost Done —" at bounding box center [410, 327] width 310 height 14
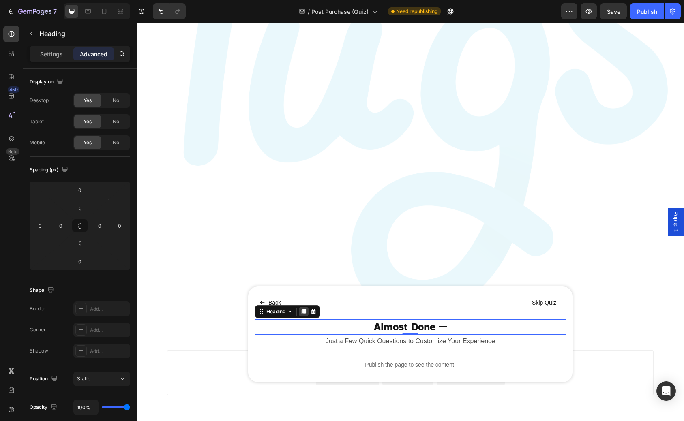
click at [305, 314] on icon at bounding box center [304, 312] width 4 height 6
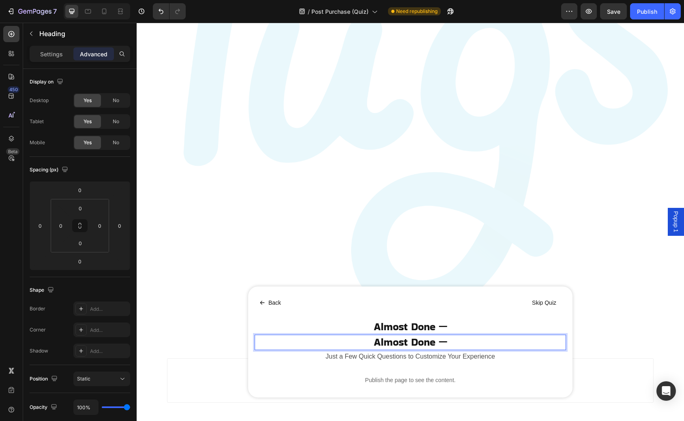
click at [392, 343] on h2 "Almost Done —" at bounding box center [410, 342] width 311 height 15
click at [392, 343] on p "Almost Done —" at bounding box center [410, 343] width 310 height 14
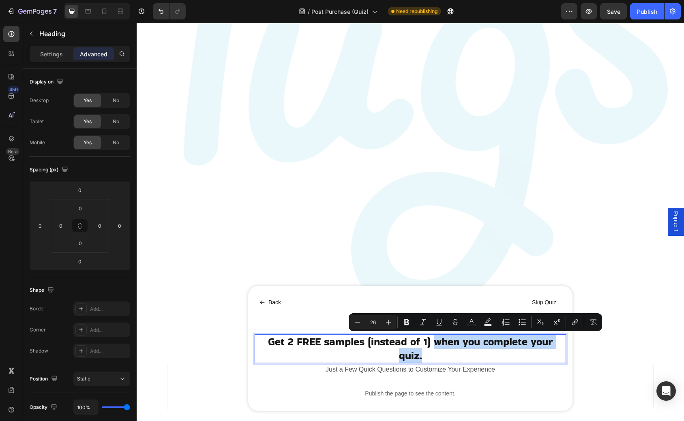
drag, startPoint x: 433, startPoint y: 343, endPoint x: 433, endPoint y: 351, distance: 7.3
click at [433, 351] on p "Get 2 FREE samples (instead of 1) when you complete your quiz." at bounding box center [410, 349] width 310 height 28
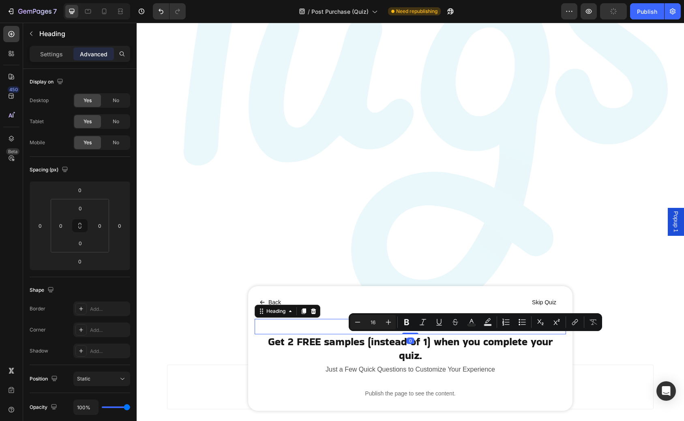
click at [324, 327] on p "Almost Done —" at bounding box center [410, 327] width 310 height 14
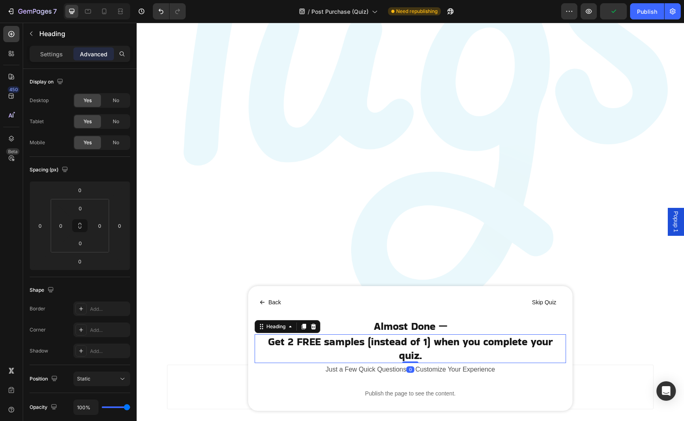
click at [424, 348] on p "Get 2 FREE samples (instead of 1) when you complete your quiz." at bounding box center [410, 349] width 310 height 28
click at [425, 357] on p "Get 2 FREE samples (instead of 1) when you complete your quiz." at bounding box center [410, 349] width 310 height 28
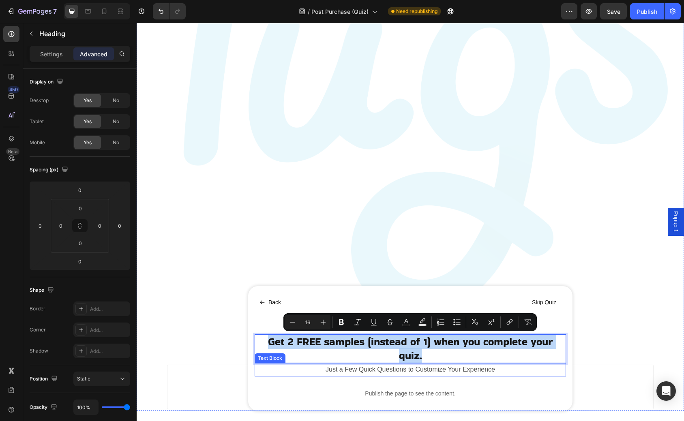
click at [430, 372] on p "Just a Few Quick Questions to Customize Your Experience" at bounding box center [410, 370] width 310 height 12
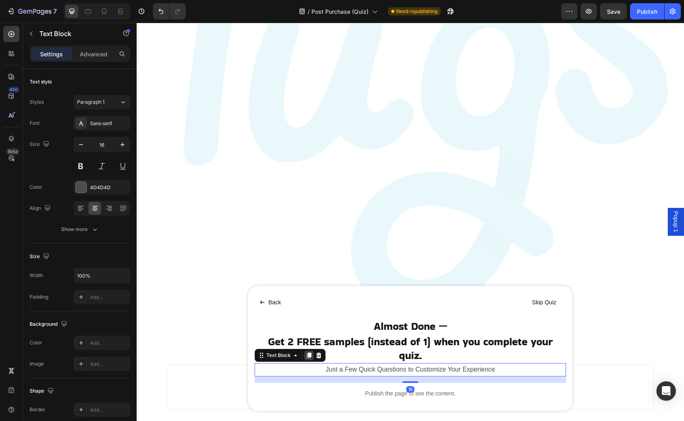
click at [311, 356] on icon at bounding box center [309, 356] width 4 height 6
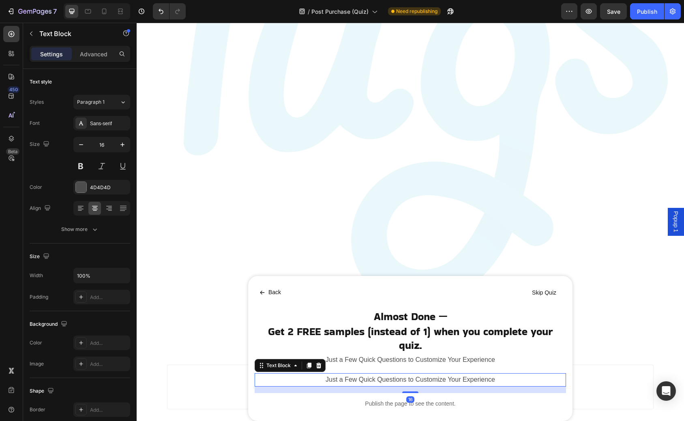
scroll to position [79, 0]
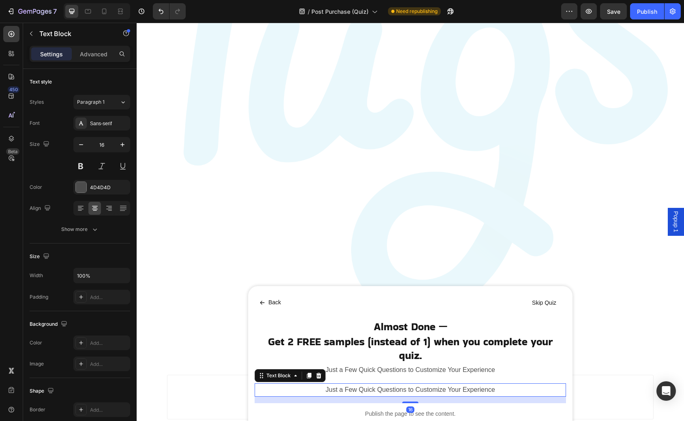
click at [374, 388] on p "Just a Few Quick Questions to Customize Your Experience" at bounding box center [410, 390] width 310 height 12
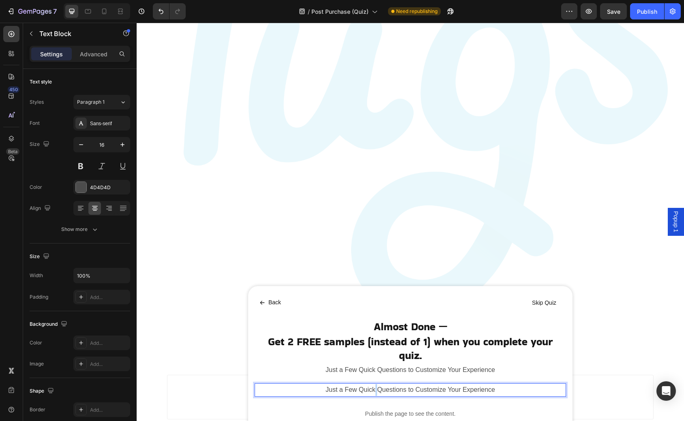
click at [374, 388] on p "Just a Few Quick Questions to Customize Your Experience" at bounding box center [410, 390] width 310 height 12
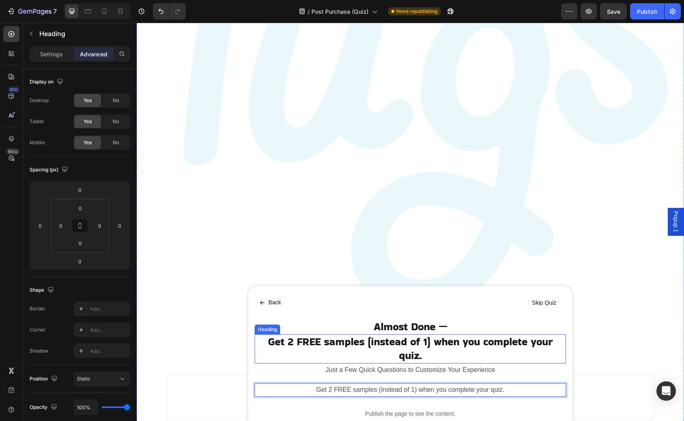
click at [425, 348] on p "Get 2 FREE samples (instead of 1) when you complete your quiz." at bounding box center [410, 349] width 310 height 28
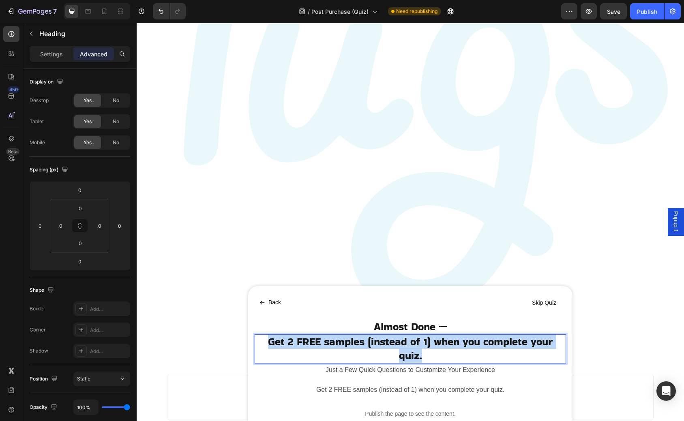
scroll to position [86, 0]
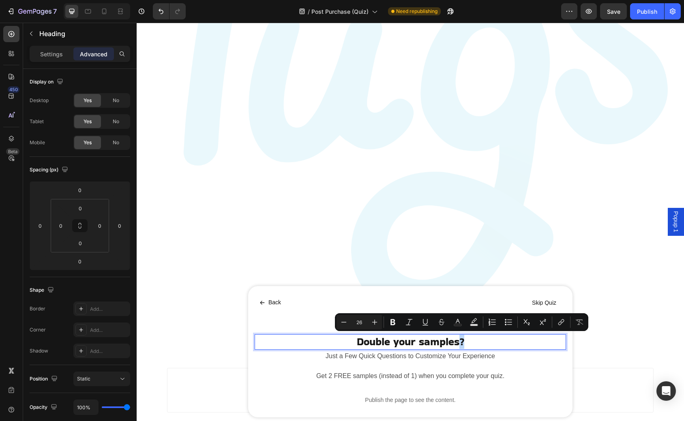
drag, startPoint x: 465, startPoint y: 344, endPoint x: 459, endPoint y: 343, distance: 5.7
click at [459, 343] on p "Double your samples?" at bounding box center [410, 342] width 310 height 14
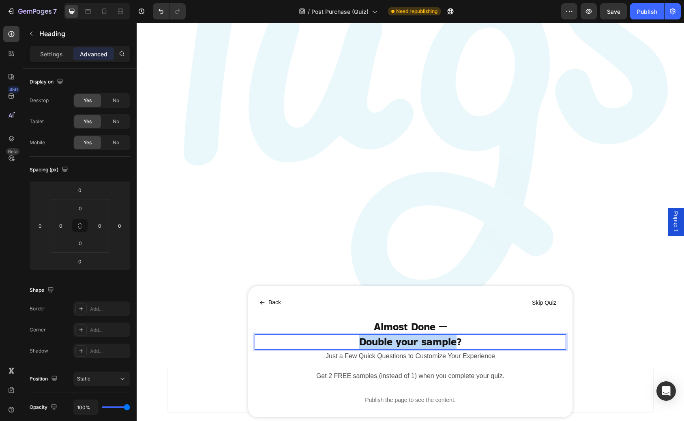
drag, startPoint x: 458, startPoint y: 344, endPoint x: 353, endPoint y: 345, distance: 105.0
click at [353, 345] on p "Double your sample?" at bounding box center [410, 342] width 310 height 14
click at [423, 346] on p "Get a second sample?" at bounding box center [410, 342] width 310 height 14
click at [479, 340] on p "Get a second FREE sample?" at bounding box center [410, 342] width 310 height 14
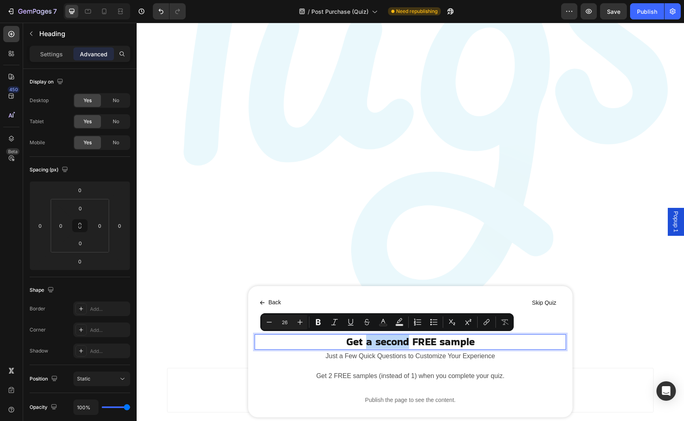
drag, startPoint x: 407, startPoint y: 343, endPoint x: 367, endPoint y: 344, distance: 39.8
click at [367, 344] on p "Get a second FREE sample" at bounding box center [410, 342] width 310 height 14
click at [489, 345] on p "Get a second FREE sample" at bounding box center [410, 342] width 310 height 14
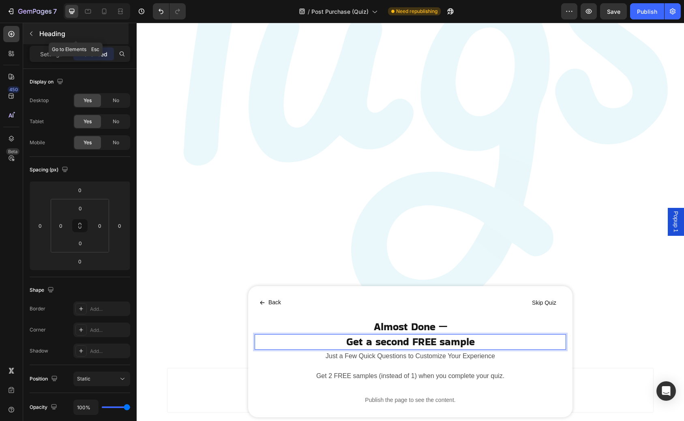
click at [31, 30] on icon "button" at bounding box center [31, 33] width 6 height 6
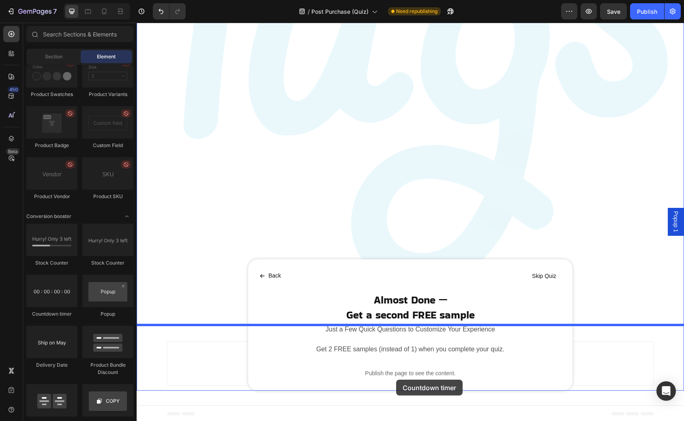
scroll to position [114, 0]
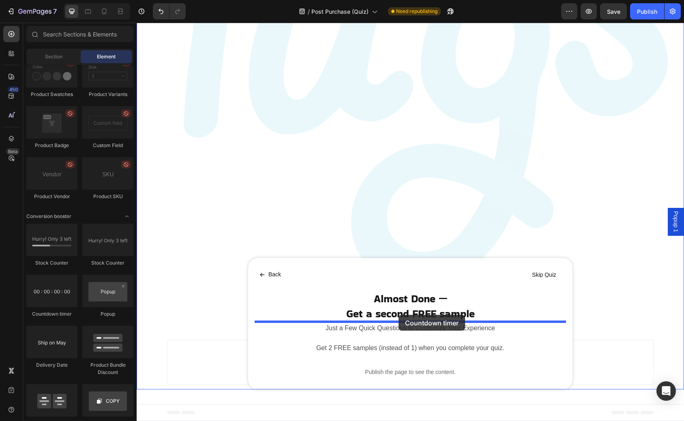
drag, startPoint x: 193, startPoint y: 320, endPoint x: 399, endPoint y: 315, distance: 205.3
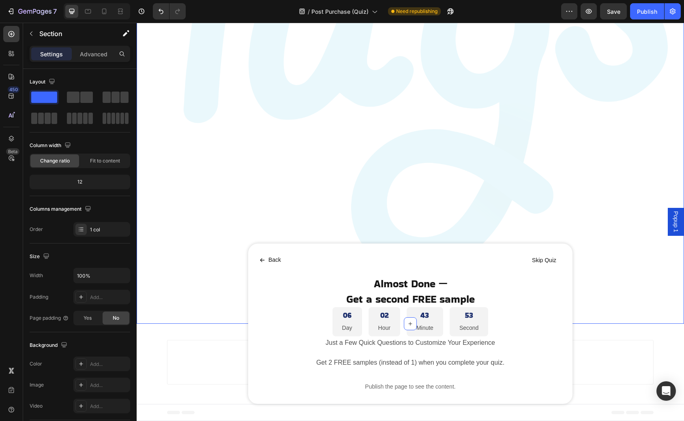
click at [199, 324] on div "Image Image Marquee Back Button Skip Quiz Button Row Almost Done — Heading Get …" at bounding box center [410, 124] width 547 height 559
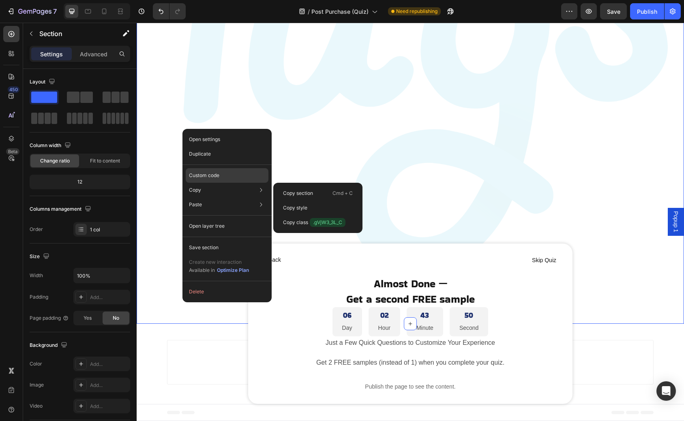
click at [215, 174] on p "Custom code" at bounding box center [204, 175] width 30 height 7
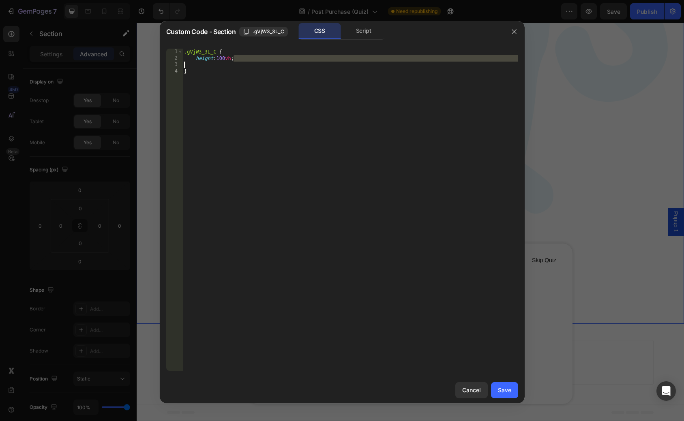
drag, startPoint x: 238, startPoint y: 60, endPoint x: 167, endPoint y: 63, distance: 71.0
click at [167, 63] on div "height:100vh; 1 2 3 4 .gVjW3_3L_C { height : 100 vh ; } ההההההההההההההההההההההה…" at bounding box center [342, 210] width 352 height 322
type textarea "height:100vh;"
click at [254, 62] on div ".gVjW3_3L_C { height : 100 vh ; }" at bounding box center [350, 216] width 336 height 335
click at [245, 62] on div ".gVjW3_3L_C { height : 100 vh ; }" at bounding box center [350, 216] width 336 height 335
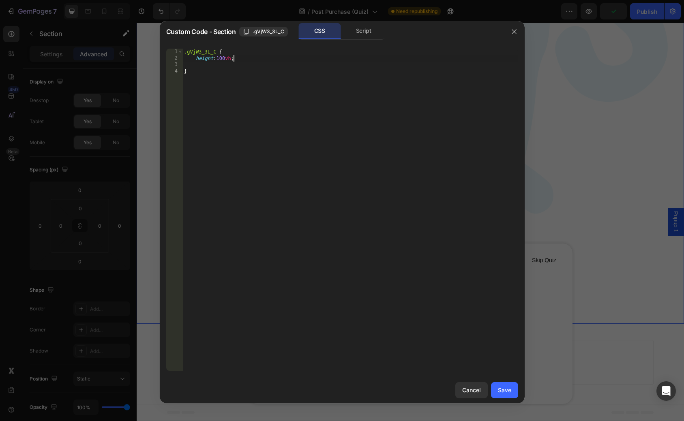
drag, startPoint x: 247, startPoint y: 56, endPoint x: 179, endPoint y: 58, distance: 67.4
click at [179, 58] on div "1 2 3 4 .gVjW3_3L_C { height : 100 vh ; } ההההההההההההההההההההההההההההההההההההה…" at bounding box center [342, 210] width 352 height 322
type textarea "height:100vh;"
drag, startPoint x: 496, startPoint y: 390, endPoint x: 360, endPoint y: 367, distance: 138.1
click at [496, 390] on button "Save" at bounding box center [504, 390] width 27 height 16
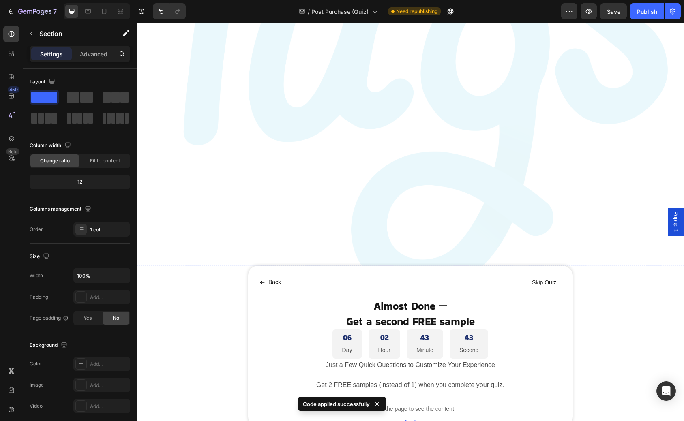
scroll to position [275, 0]
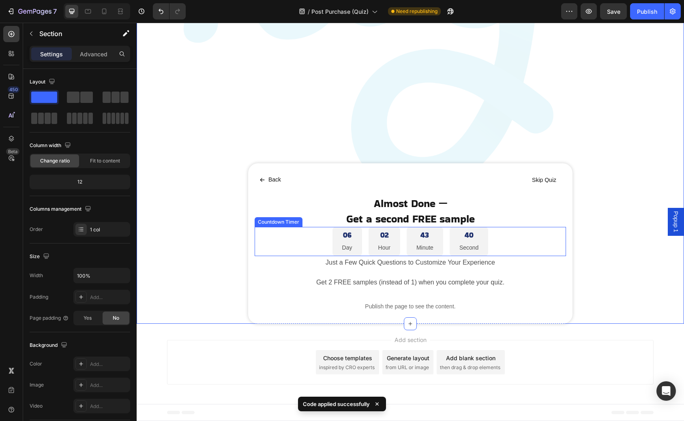
click at [322, 249] on div "06 Day 02 Hour 43 Minute 40 Second" at bounding box center [410, 242] width 311 height 30
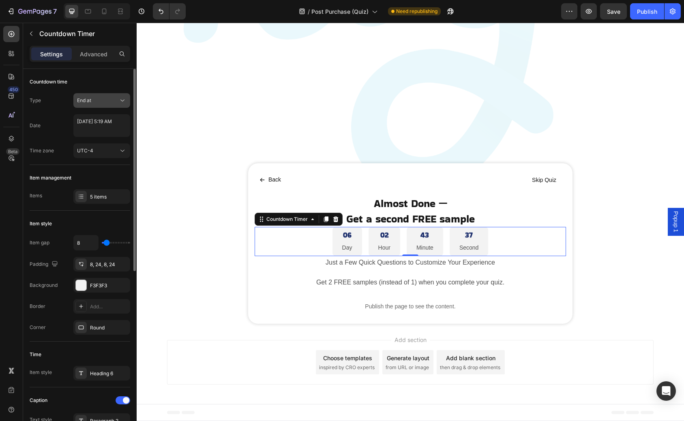
click at [97, 100] on div "End at" at bounding box center [97, 100] width 41 height 7
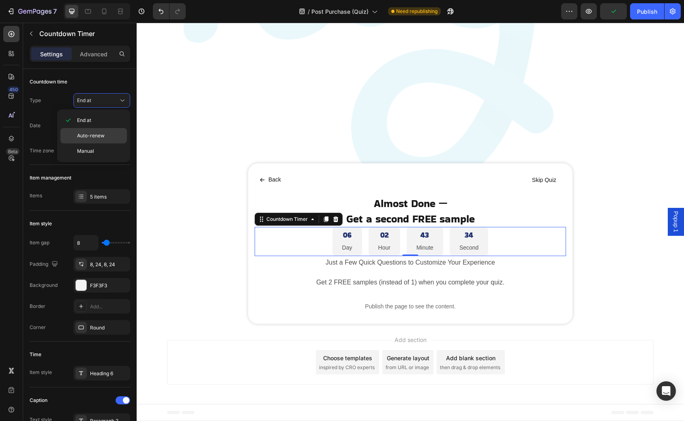
click at [101, 144] on div "Auto-renew" at bounding box center [93, 151] width 67 height 15
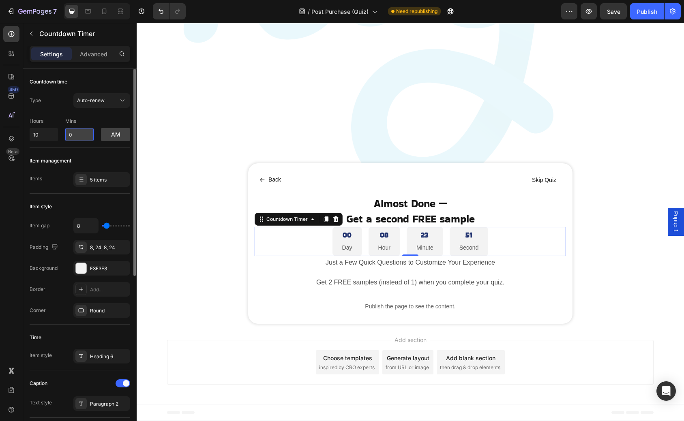
click at [75, 135] on input "0" at bounding box center [79, 134] width 28 height 13
drag, startPoint x: 42, startPoint y: 137, endPoint x: 28, endPoint y: 136, distance: 13.8
click at [28, 136] on div "Countdown time Type Auto-renew Hours 10 Mins 0 am Item management Items 5 items…" at bounding box center [80, 409] width 114 height 680
click at [101, 112] on div "Type Auto-renew Hours 10 Mins 0 am" at bounding box center [80, 117] width 101 height 48
click at [114, 96] on button "Auto-renew" at bounding box center [101, 100] width 57 height 15
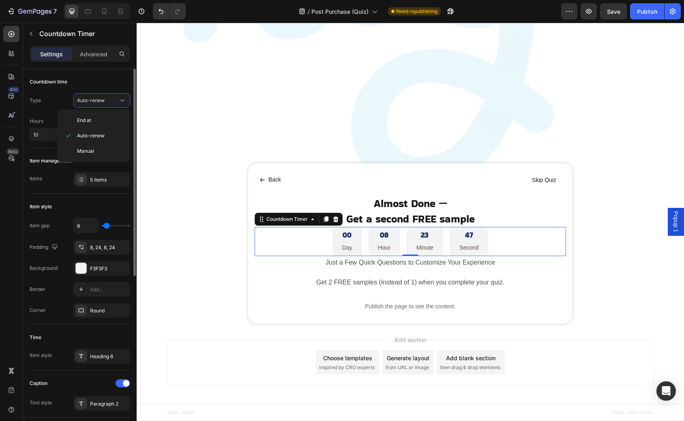
click at [58, 101] on div "Type Auto-renew" at bounding box center [80, 100] width 101 height 15
drag, startPoint x: 47, startPoint y: 137, endPoint x: 25, endPoint y: 137, distance: 21.5
click at [26, 137] on div "Countdown time Type Auto-renew Hours 10 Mins 0 am Item management Items 5 items…" at bounding box center [80, 409] width 114 height 680
type input "0"
click at [122, 102] on icon at bounding box center [122, 101] width 8 height 8
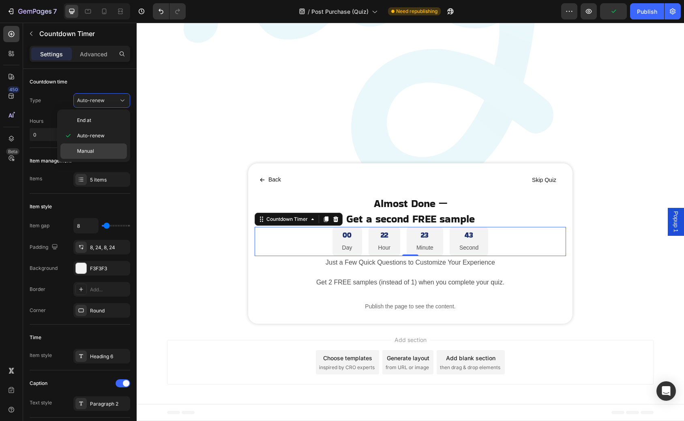
click at [90, 152] on span "Manual" at bounding box center [85, 151] width 17 height 7
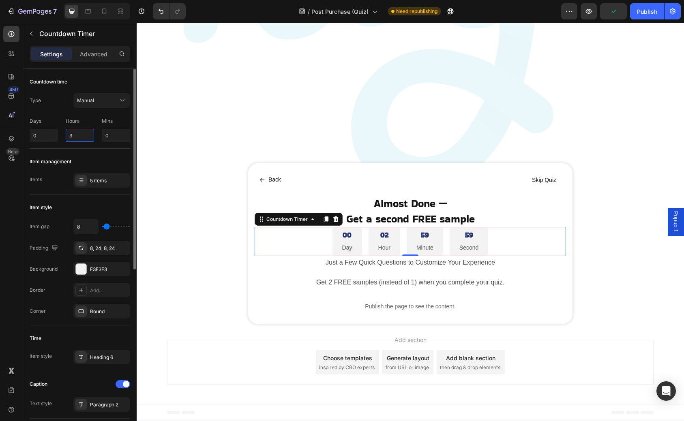
drag, startPoint x: 77, startPoint y: 137, endPoint x: 61, endPoint y: 137, distance: 15.4
click at [62, 137] on div "Days 0 Hours 3 Mins 0" at bounding box center [80, 128] width 101 height 28
type input "0"
drag, startPoint x: 110, startPoint y: 140, endPoint x: 100, endPoint y: 140, distance: 10.1
click at [102, 140] on input "0" at bounding box center [116, 135] width 28 height 13
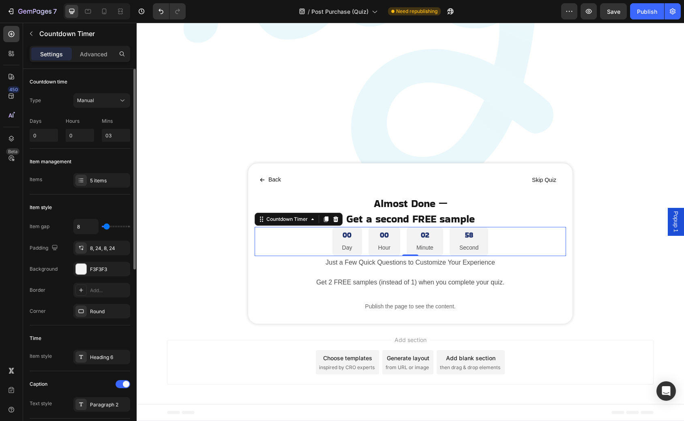
type input "3"
click at [121, 159] on div "Item management" at bounding box center [80, 161] width 101 height 13
click at [87, 185] on div "5 items" at bounding box center [101, 180] width 57 height 15
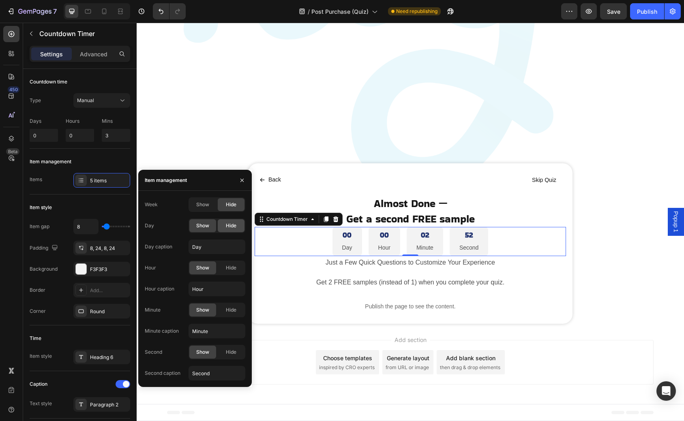
click at [226, 225] on span "Hide" at bounding box center [231, 225] width 11 height 7
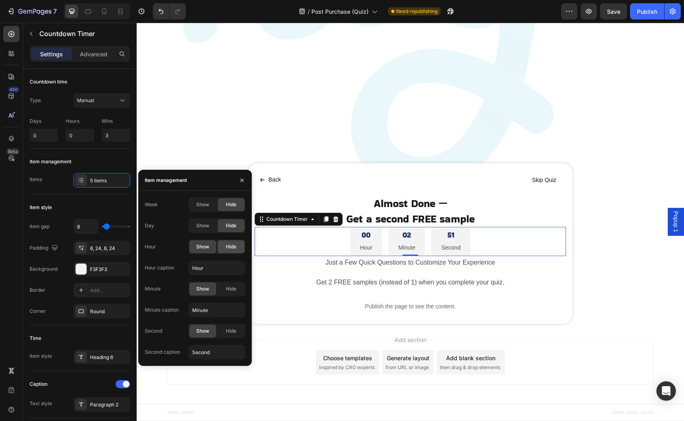
click at [230, 250] on span "Hide" at bounding box center [231, 246] width 11 height 7
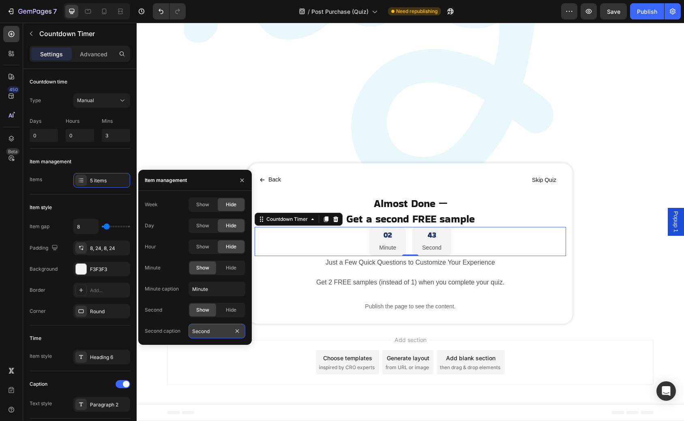
click at [209, 330] on input "Second" at bounding box center [217, 331] width 57 height 15
type input "Secs"
click at [214, 294] on input "Minute" at bounding box center [217, 289] width 57 height 15
click at [215, 291] on input "Minute" at bounding box center [217, 289] width 57 height 15
type input "Mins"
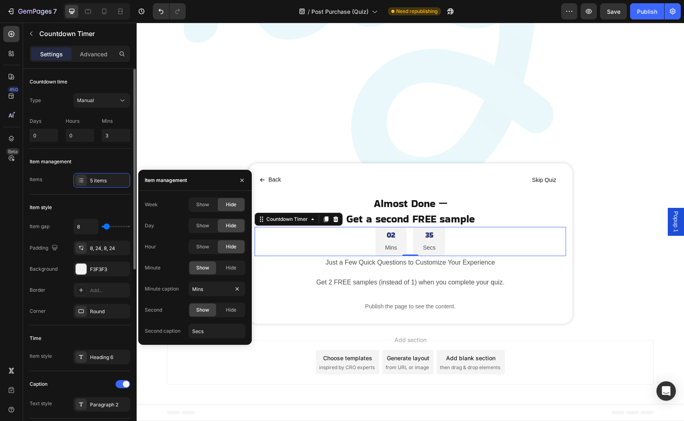
click at [103, 202] on div "Item style" at bounding box center [80, 207] width 101 height 13
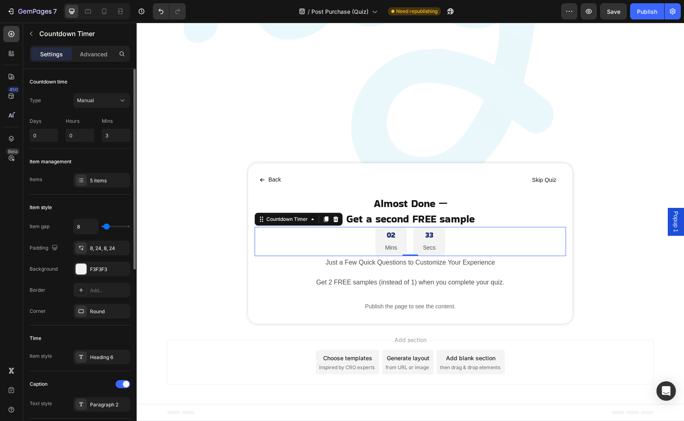
type input "0"
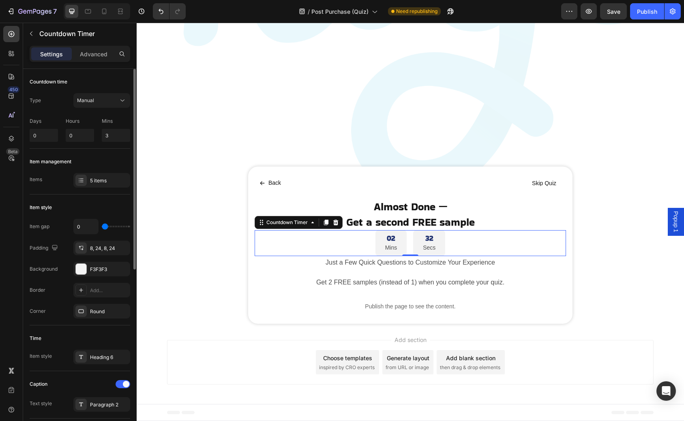
drag, startPoint x: 105, startPoint y: 228, endPoint x: 98, endPoint y: 228, distance: 6.9
type input "0"
click at [102, 228] on input "range" at bounding box center [116, 227] width 28 height 2
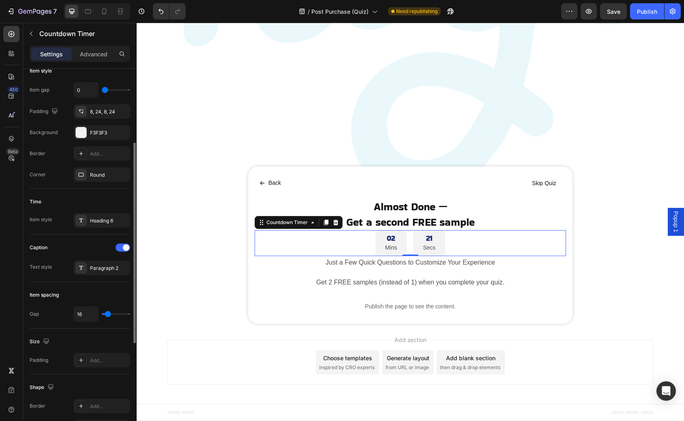
scroll to position [137, 0]
click at [123, 249] on div at bounding box center [123, 247] width 15 height 8
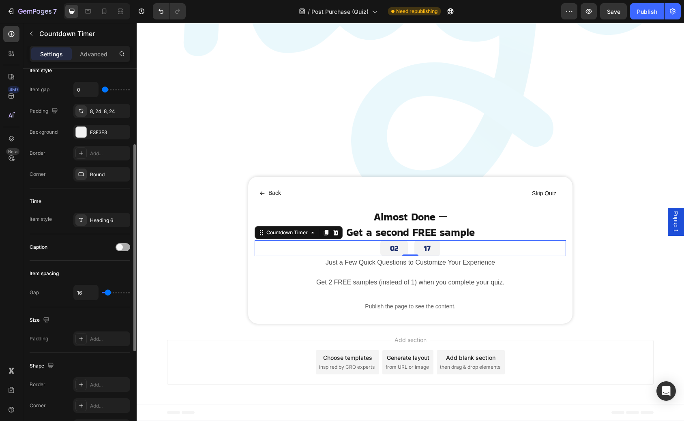
click at [120, 248] on span at bounding box center [119, 247] width 6 height 6
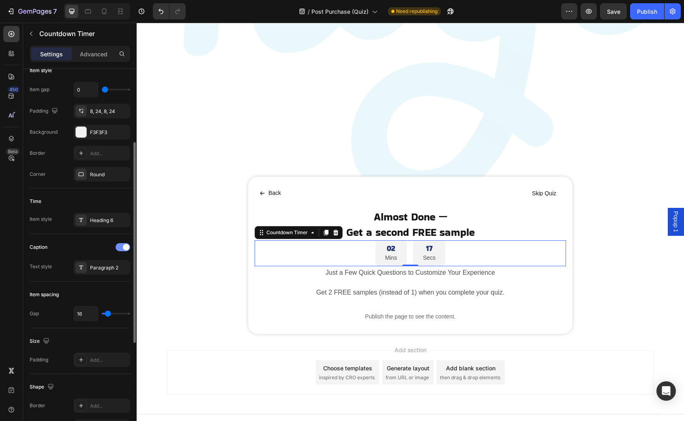
scroll to position [271, 0]
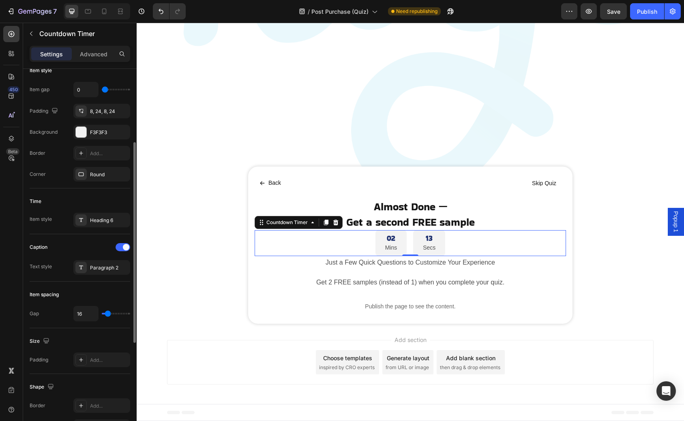
type input "14"
type input "13"
type input "12"
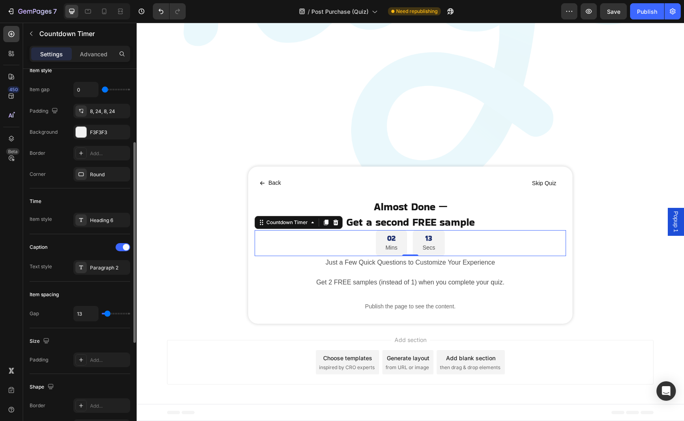
type input "12"
type input "11"
type input "10"
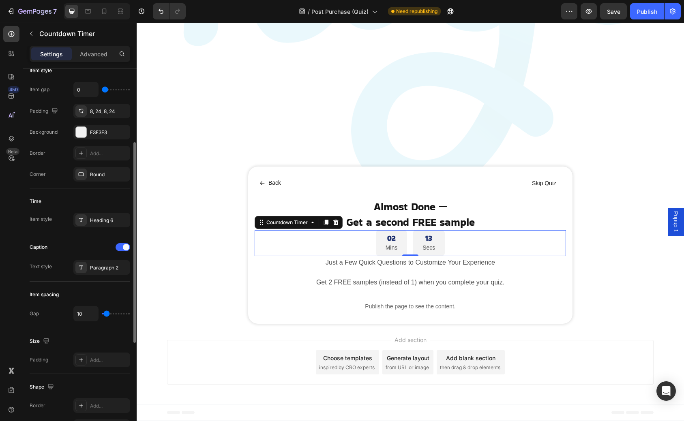
type input "9"
type input "8"
type input "7"
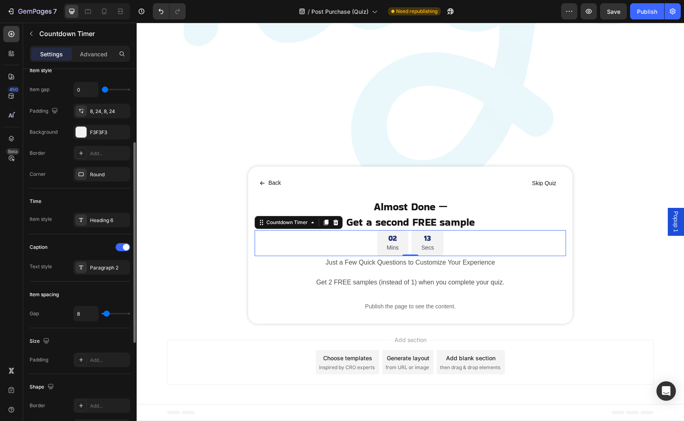
type input "7"
type input "6"
type input "5"
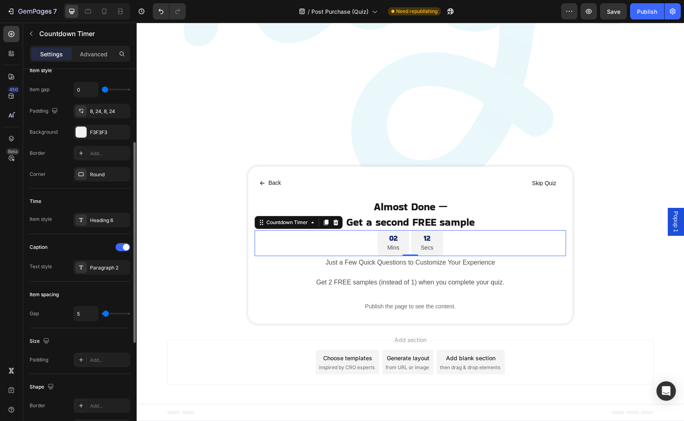
type input "6"
type input "7"
type input "8"
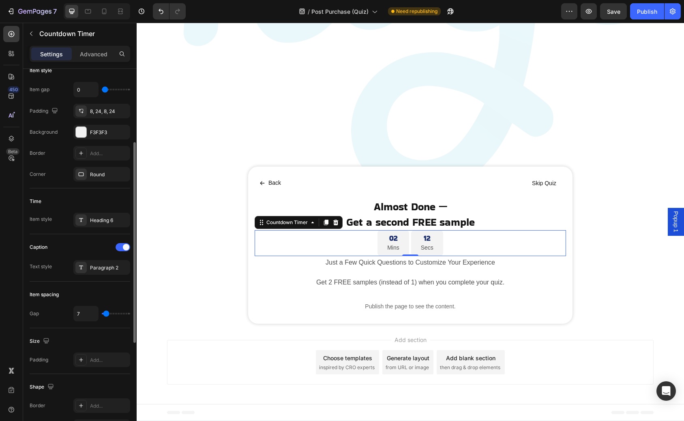
type input "8"
type input "9"
type input "10"
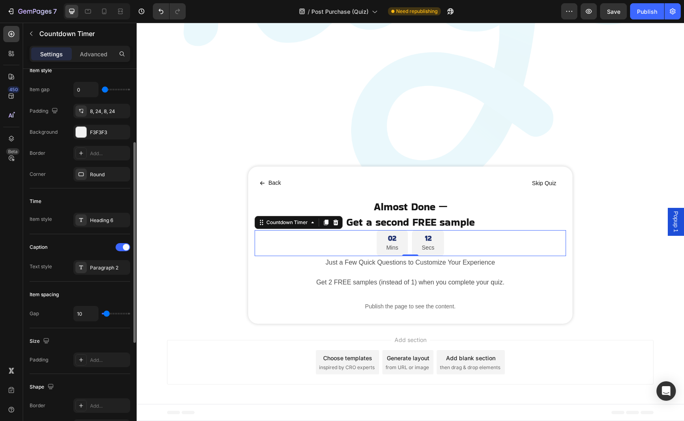
type input "11"
type input "10"
type input "9"
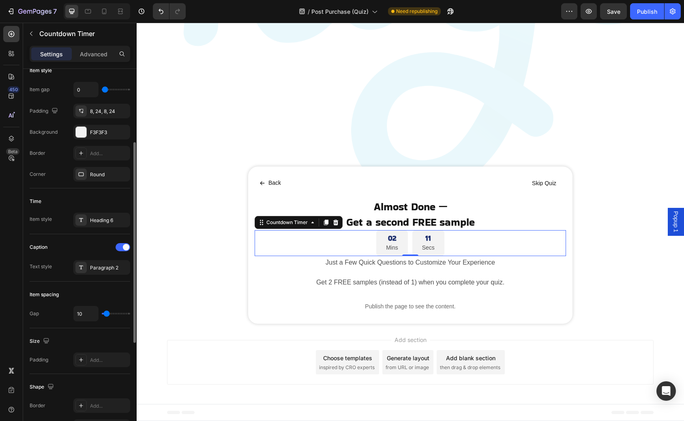
type input "9"
type input "8"
type input "7"
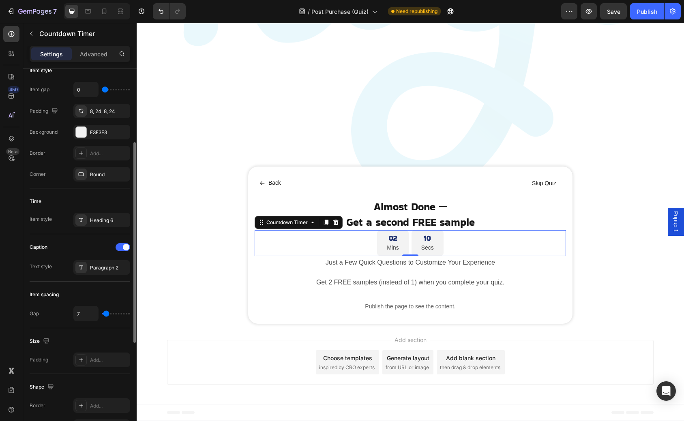
type input "6"
type input "7"
type input "8"
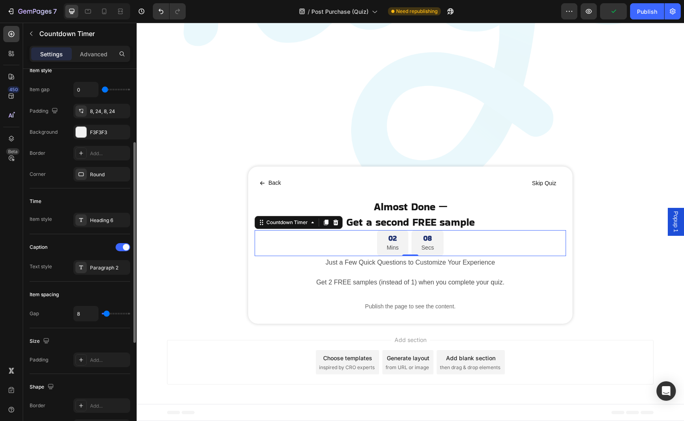
type input "8"
click at [106, 313] on input "range" at bounding box center [116, 314] width 28 height 2
click at [112, 297] on div "Item spacing" at bounding box center [80, 294] width 101 height 13
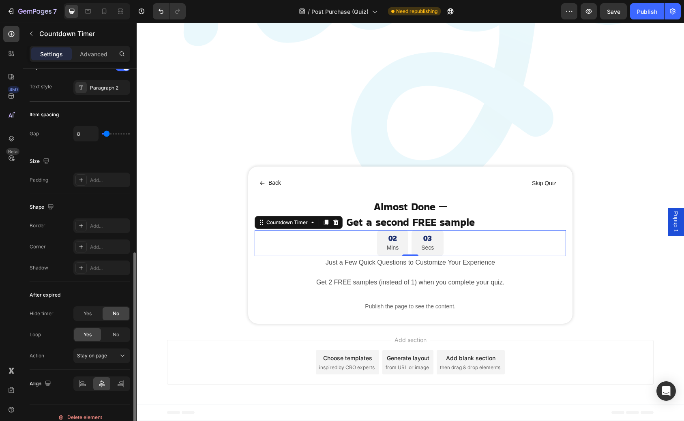
scroll to position [326, 0]
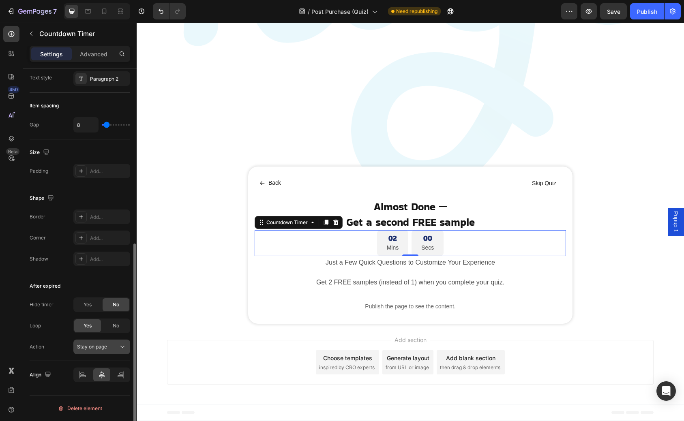
click at [115, 348] on div "Stay on page" at bounding box center [97, 346] width 41 height 7
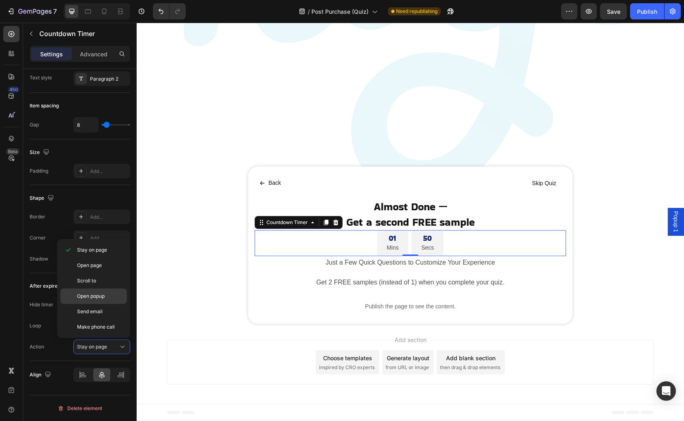
click at [101, 296] on span "Open popup" at bounding box center [91, 296] width 28 height 7
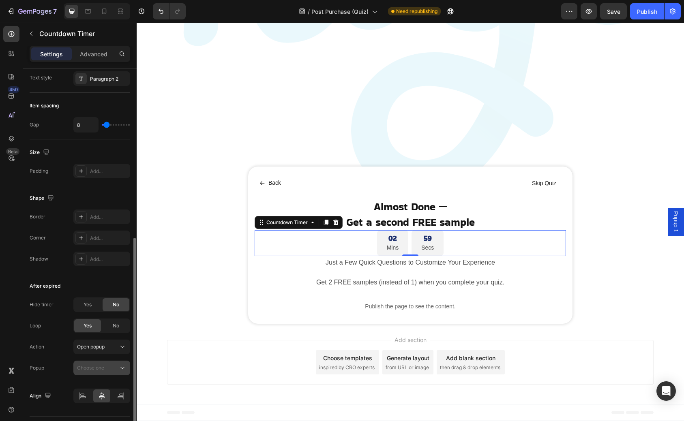
click at [93, 366] on span "Choose one" at bounding box center [90, 368] width 27 height 6
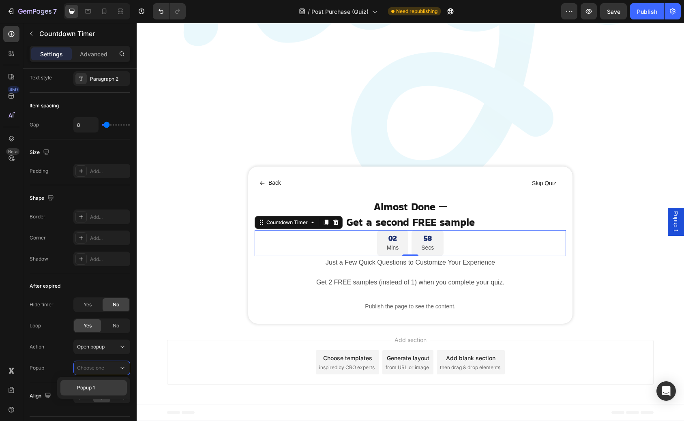
click at [93, 386] on span "Popup 1" at bounding box center [86, 387] width 18 height 7
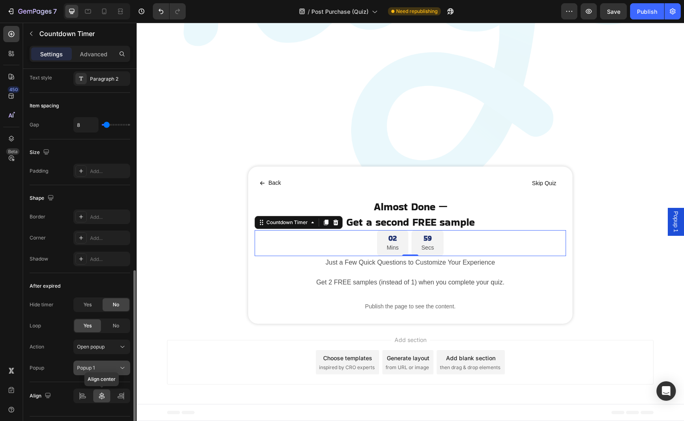
scroll to position [347, 0]
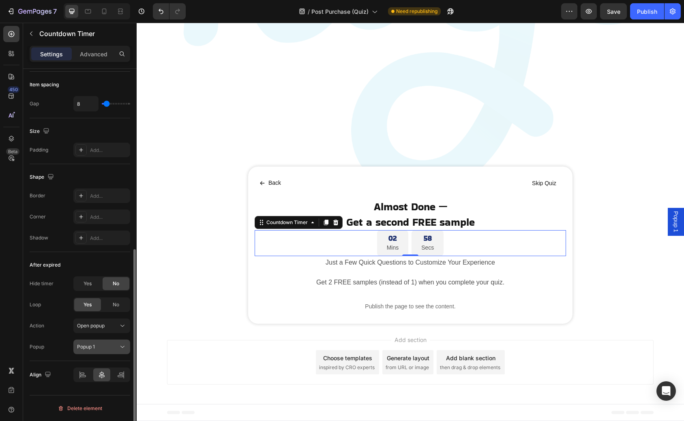
click at [107, 348] on div "Popup 1" at bounding box center [97, 346] width 41 height 7
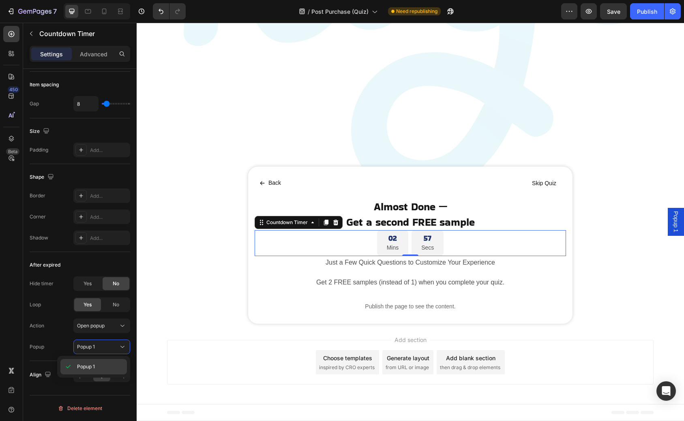
click at [101, 367] on p "Popup 1" at bounding box center [100, 366] width 46 height 7
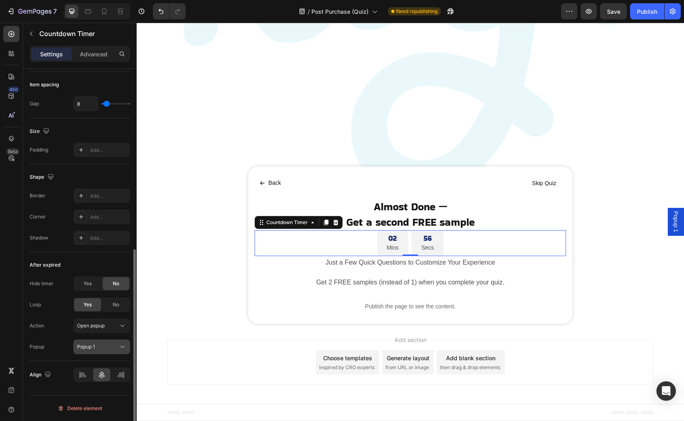
click at [98, 350] on div "Popup 1" at bounding box center [97, 346] width 41 height 7
click at [63, 347] on div "Popup Popup 1" at bounding box center [80, 347] width 101 height 15
click at [106, 346] on div "Popup 1" at bounding box center [97, 346] width 41 height 7
click at [124, 327] on icon at bounding box center [122, 326] width 8 height 8
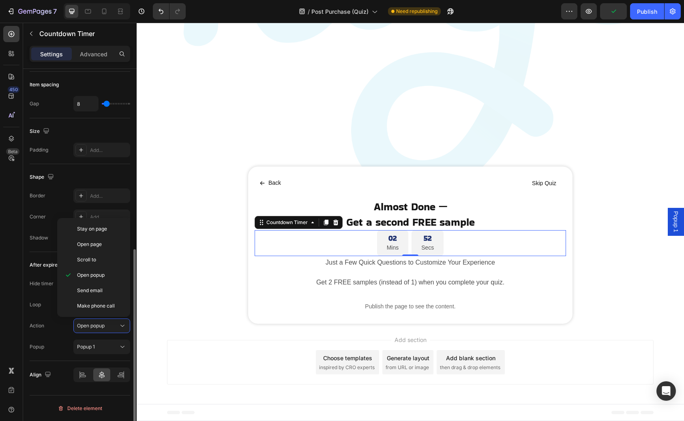
click at [64, 342] on div "Popup Popup 1" at bounding box center [80, 347] width 101 height 15
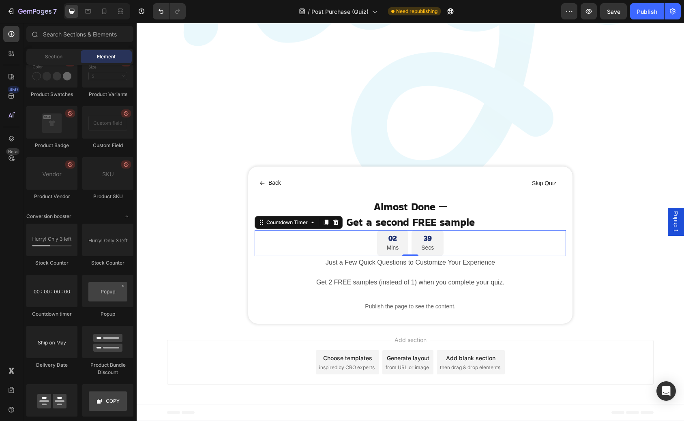
click at [389, 393] on div "Add section Choose templates inspired by CRO experts Generate layout from URL o…" at bounding box center [410, 364] width 547 height 80
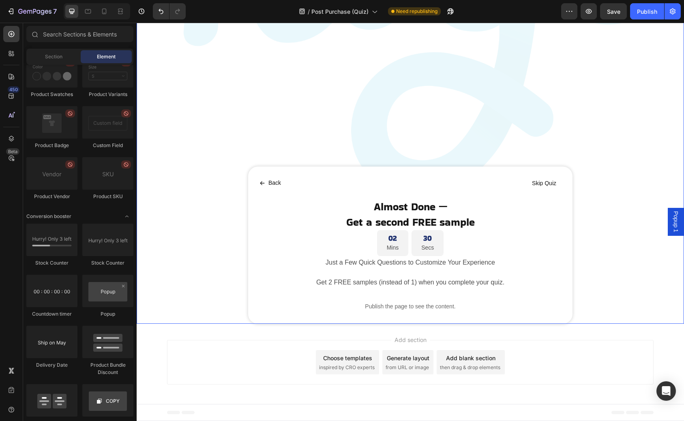
click at [402, 272] on div "Back Button Skip Quiz Button Row Almost Done — Heading Get a second FREE sample…" at bounding box center [410, 245] width 311 height 144
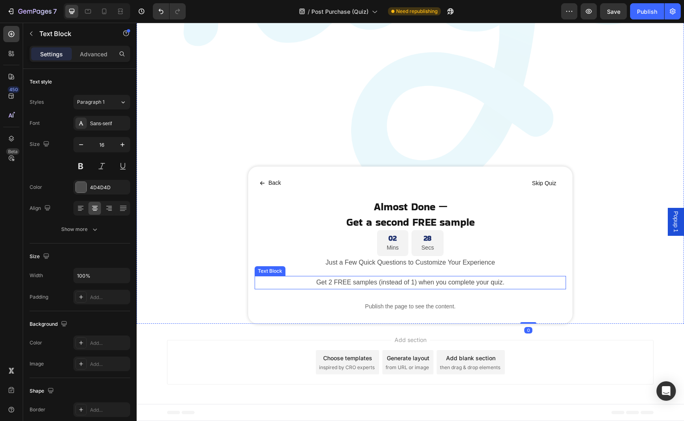
click at [401, 280] on p "Get 2 FREE samples (instead of 1) when you complete your quiz." at bounding box center [410, 283] width 310 height 12
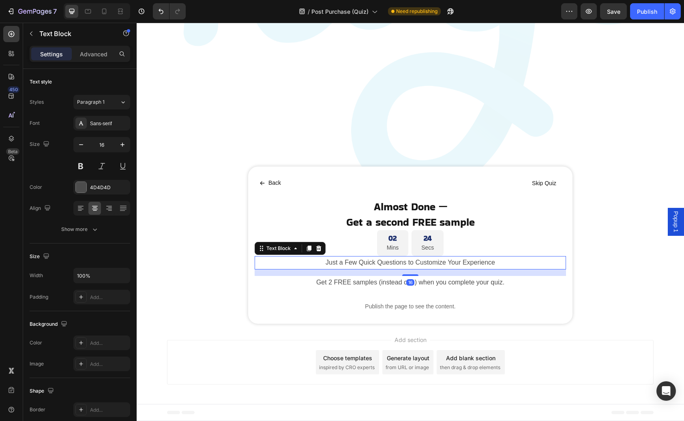
click at [403, 266] on p "Just a Few Quick Questions to Customize Your Experience" at bounding box center [410, 263] width 310 height 12
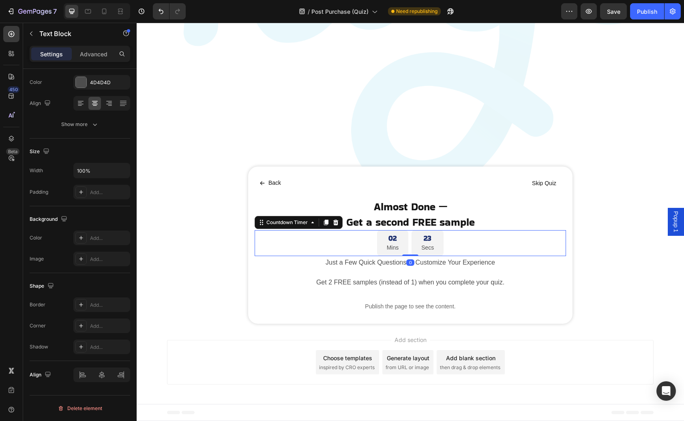
click at [458, 240] on div "02 Mins 23 Secs" at bounding box center [410, 243] width 311 height 26
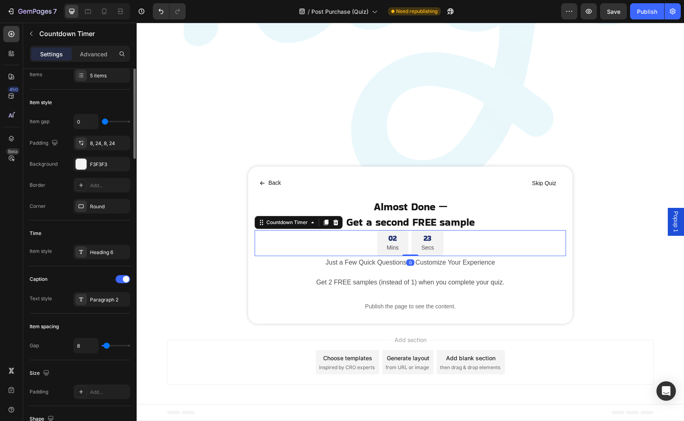
scroll to position [0, 0]
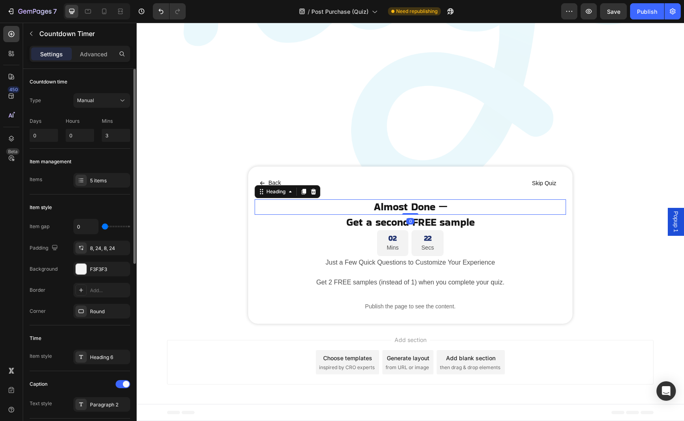
click at [465, 213] on p "Almost Done —" at bounding box center [410, 207] width 310 height 14
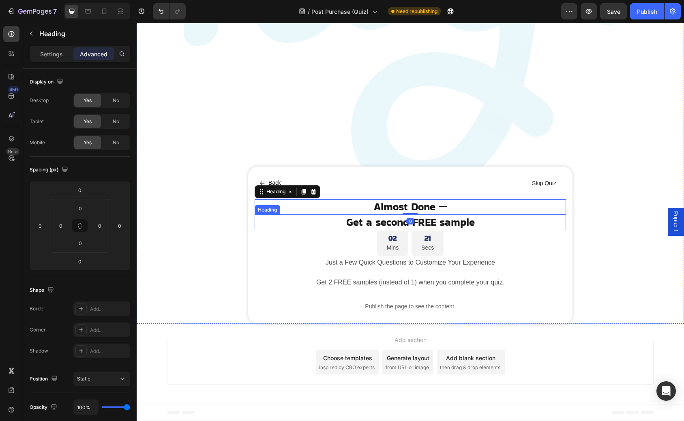
click at [466, 224] on p "Get a second FREE sample" at bounding box center [410, 223] width 310 height 14
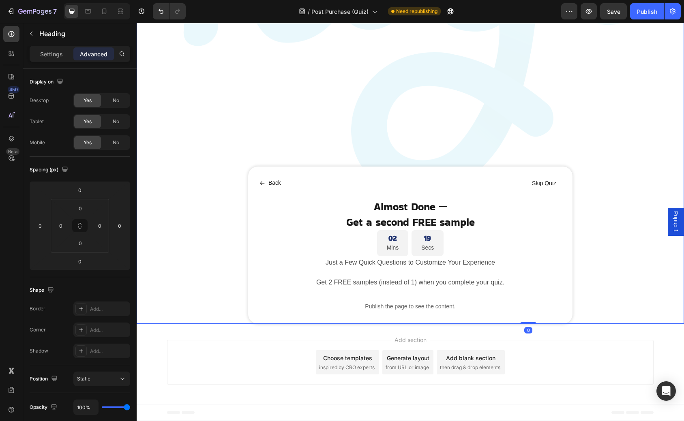
click at [464, 170] on div "Back Button Skip Quiz Button Row Almost Done — Heading Get a second FREE sample…" at bounding box center [410, 245] width 324 height 157
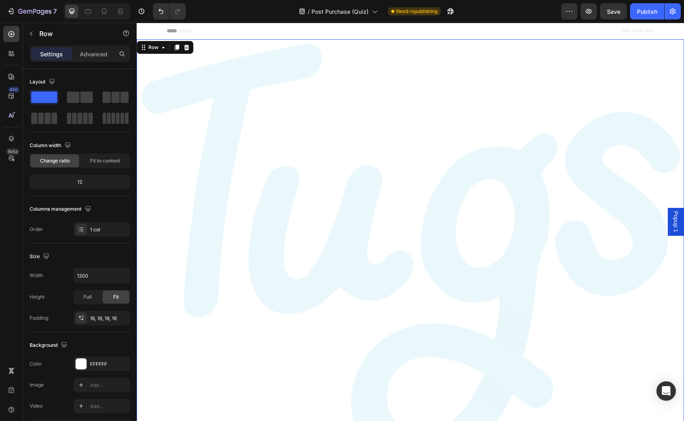
click at [665, 223] on div "Popup 1" at bounding box center [676, 222] width 16 height 28
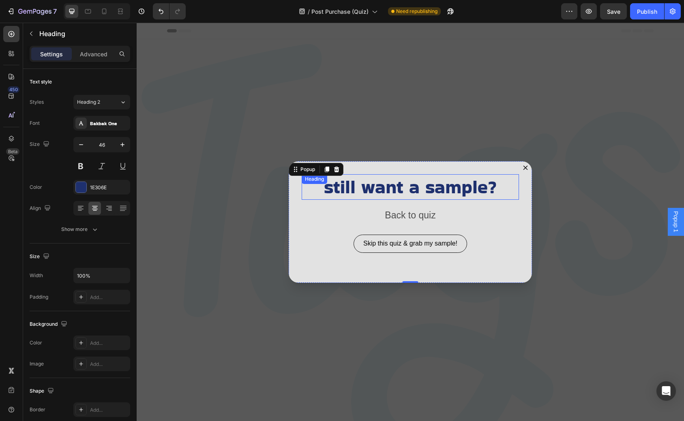
click at [394, 185] on h2 "still want a sample?" at bounding box center [410, 187] width 217 height 26
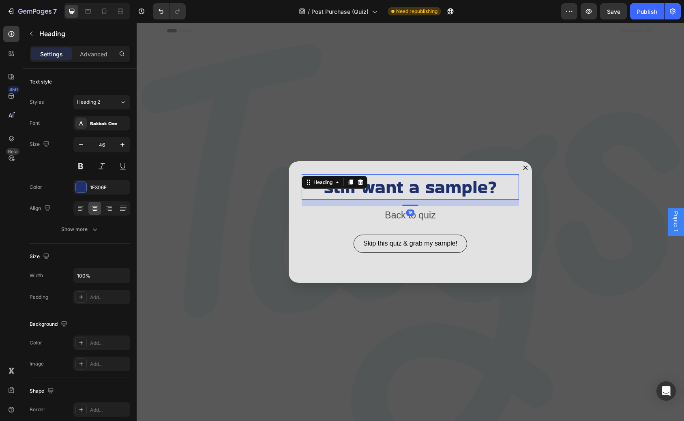
click at [370, 190] on h2 "still want a sample?" at bounding box center [410, 187] width 217 height 26
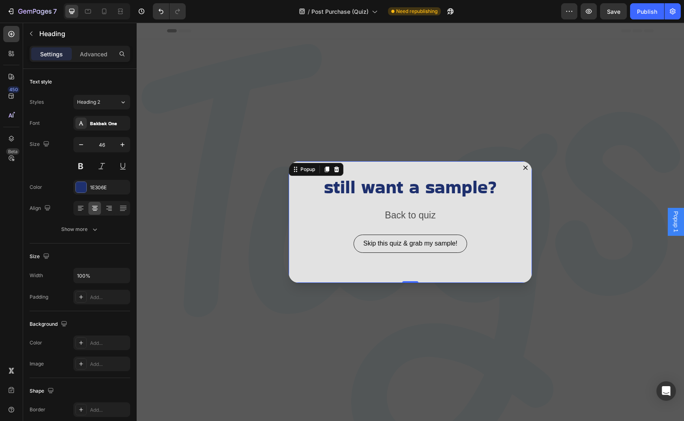
click at [526, 168] on icon "Dialog content" at bounding box center [526, 167] width 4 height 4
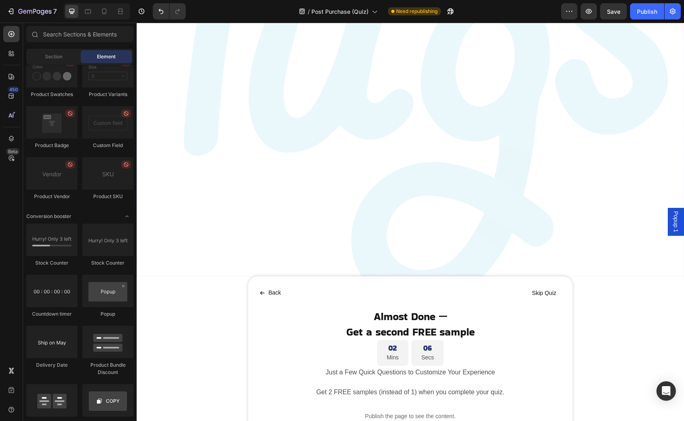
scroll to position [271, 0]
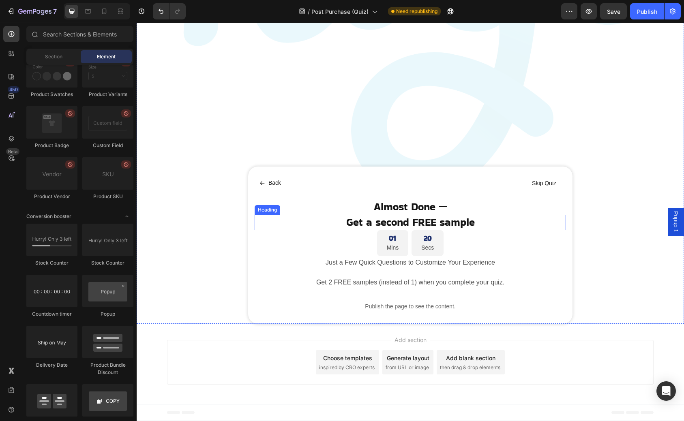
click at [476, 225] on p "Get a second FREE sample" at bounding box center [410, 223] width 310 height 14
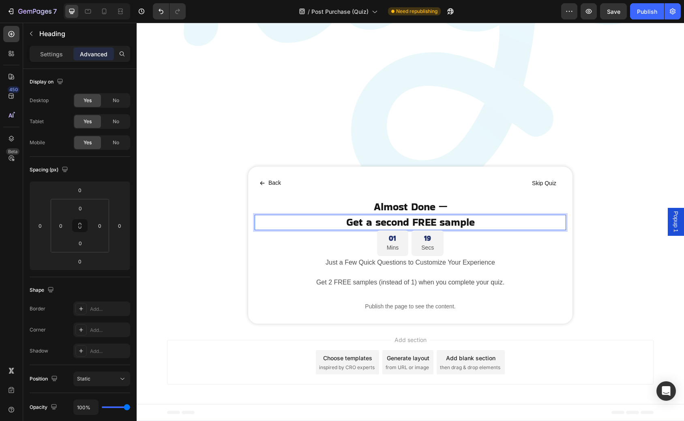
click at [474, 225] on p "Get a second FREE sample" at bounding box center [410, 223] width 310 height 14
copy p "Get a second FREE sample"
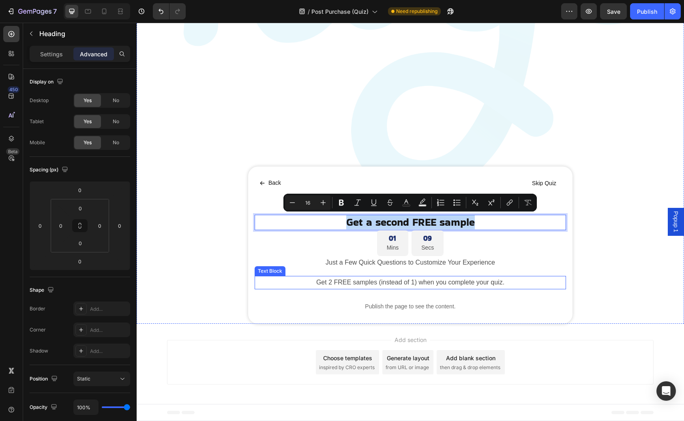
click at [419, 284] on p "Get 2 FREE samples (instead of 1) when you complete your quiz." at bounding box center [410, 283] width 310 height 12
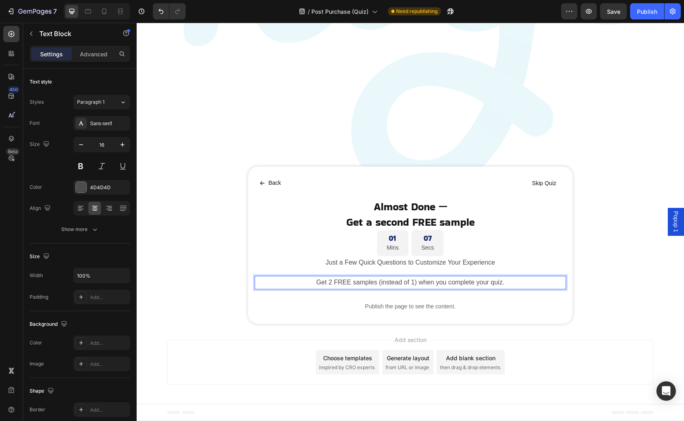
click at [508, 282] on p "Get 2 FREE samples (instead of 1) when you complete your quiz." at bounding box center [410, 283] width 310 height 12
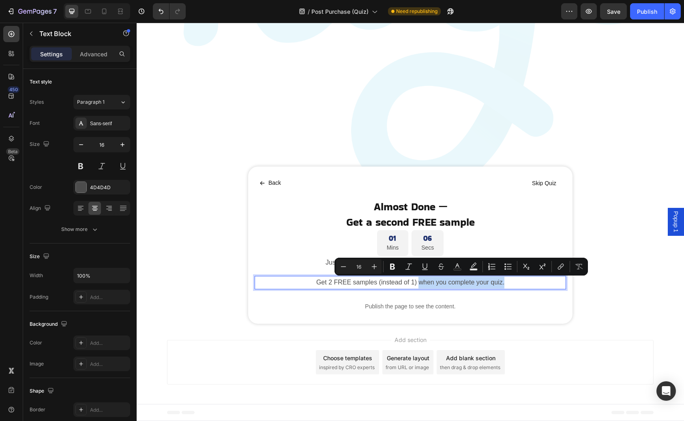
drag, startPoint x: 508, startPoint y: 282, endPoint x: 420, endPoint y: 283, distance: 88.4
click at [420, 283] on p "Get 2 FREE samples (instead of 1) when you complete your quiz." at bounding box center [410, 283] width 310 height 12
copy p "when you complete your quiz."
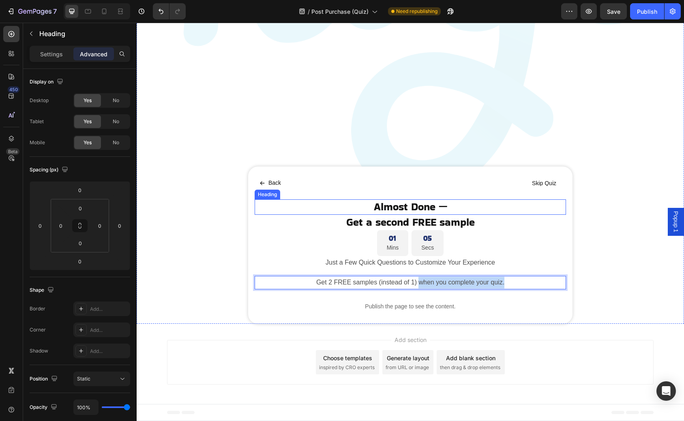
click at [508, 214] on h2 "Almost Done —" at bounding box center [410, 207] width 311 height 15
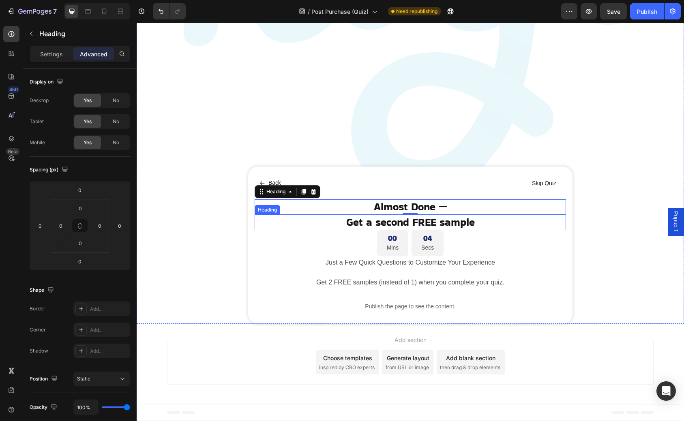
click at [418, 220] on p "Get a second FREE sample" at bounding box center [410, 223] width 310 height 14
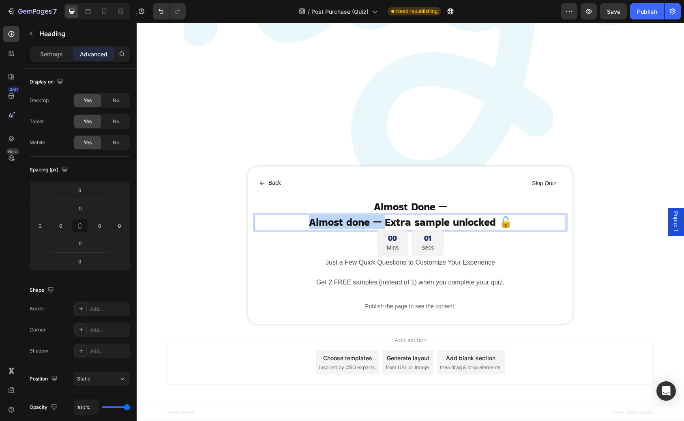
drag, startPoint x: 384, startPoint y: 223, endPoint x: 298, endPoint y: 223, distance: 86.4
click at [298, 223] on p "Almost done — Extra sample unlocked 🔓" at bounding box center [410, 223] width 310 height 14
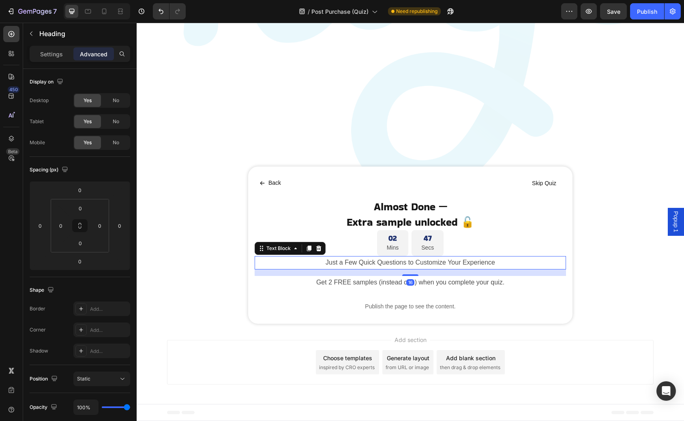
click at [356, 262] on p "Just a Few Quick Questions to Customize Your Experience" at bounding box center [410, 263] width 310 height 12
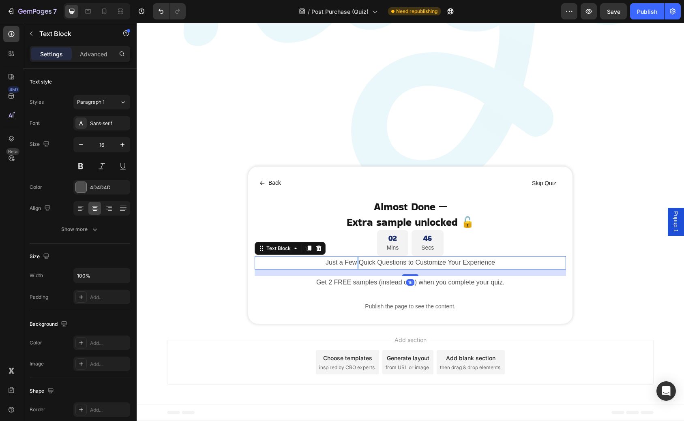
click at [356, 262] on p "Just a Few Quick Questions to Customize Your Experience" at bounding box center [410, 263] width 310 height 12
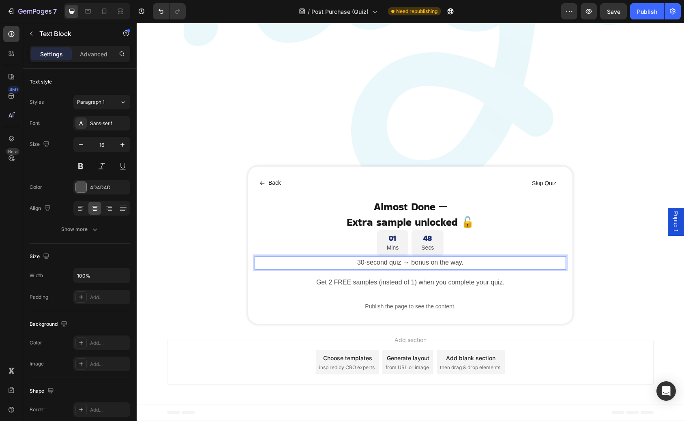
click at [294, 265] on p "30-second quiz → bonus on the way." at bounding box center [410, 263] width 310 height 12
click at [618, 260] on div "Image Image Marquee Back Button Skip Quiz Button Row Almost Done — Heading Extr…" at bounding box center [410, 46] width 547 height 556
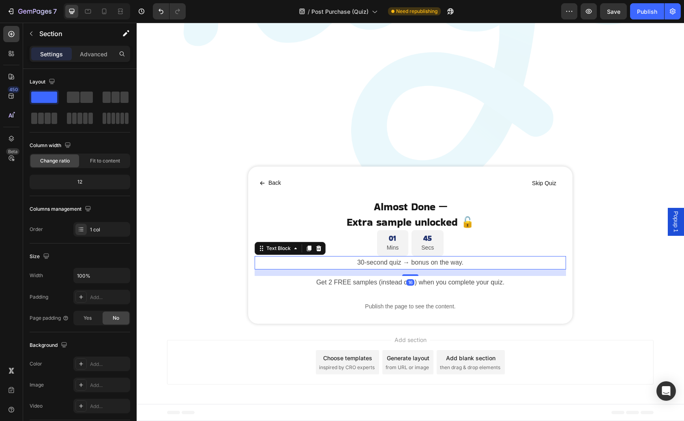
click at [324, 262] on p "30-second quiz → bonus on the way." at bounding box center [410, 263] width 310 height 12
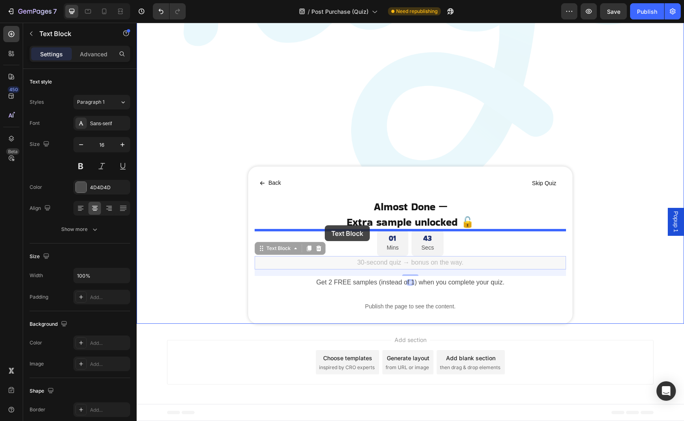
drag, startPoint x: 261, startPoint y: 250, endPoint x: 324, endPoint y: 225, distance: 67.9
click at [325, 225] on div "Header Image Image Marquee Back Button Skip Quiz Button Row Almost Done — Headi…" at bounding box center [410, 86] width 547 height 670
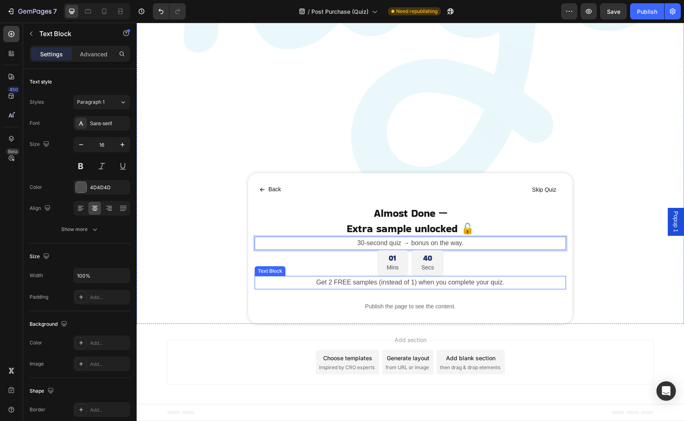
click at [332, 281] on p "Get 2 FREE samples (instead of 1) when you complete your quiz." at bounding box center [410, 283] width 310 height 12
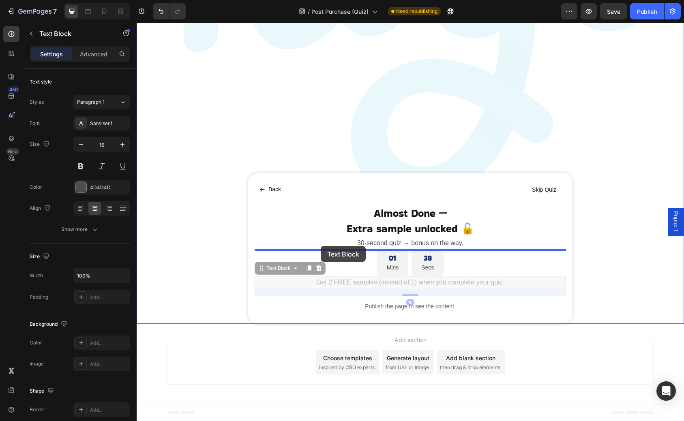
drag, startPoint x: 260, startPoint y: 270, endPoint x: 321, endPoint y: 246, distance: 65.6
click at [321, 246] on div "Header Image Image Marquee Back Button Skip Quiz Button Row Almost Done — Headi…" at bounding box center [410, 89] width 547 height 663
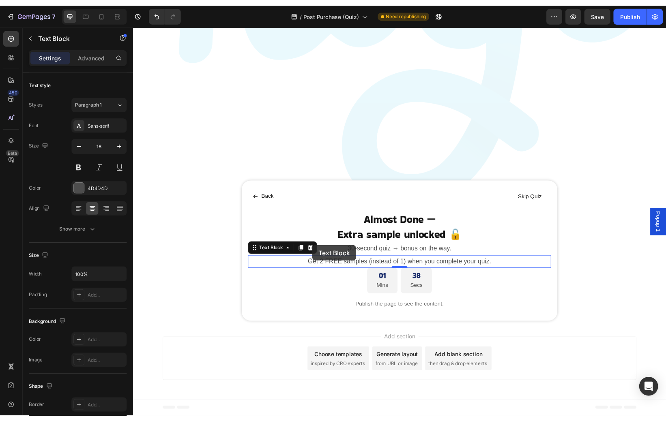
scroll to position [258, 0]
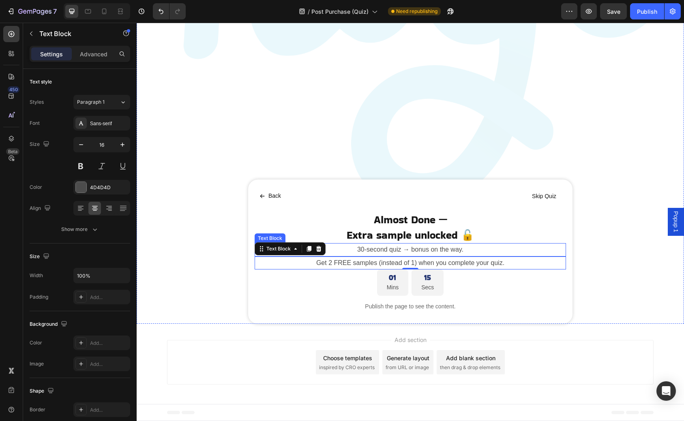
click at [424, 249] on p "30-second quiz → bonus on the way." at bounding box center [410, 250] width 310 height 12
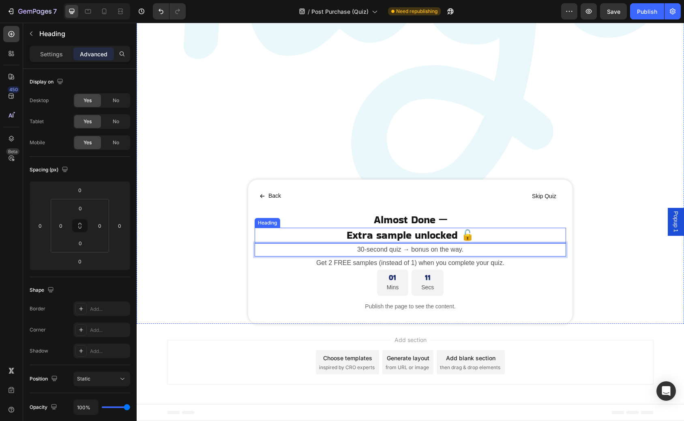
click at [375, 236] on p "Extra sample unlocked 🔓" at bounding box center [410, 236] width 310 height 14
click at [373, 237] on p "Extra sample unlocked 🔓" at bounding box center [410, 236] width 310 height 14
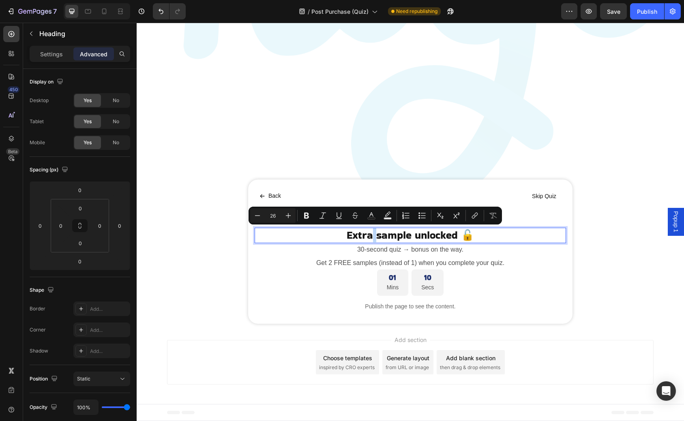
click at [376, 237] on p "Extra sample unlocked 🔓" at bounding box center [410, 236] width 310 height 14
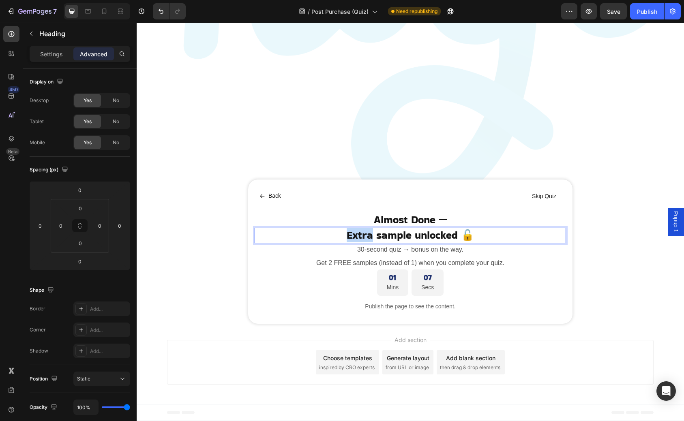
drag, startPoint x: 375, startPoint y: 236, endPoint x: 339, endPoint y: 236, distance: 35.3
click at [339, 236] on p "Extra sample unlocked 🔓" at bounding box center [410, 236] width 310 height 14
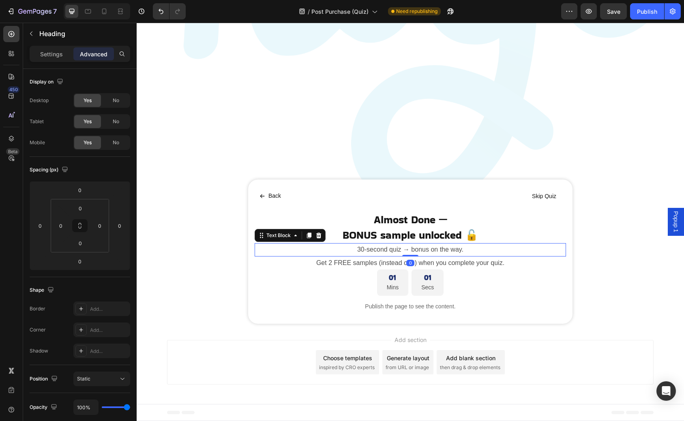
click at [429, 251] on p "30-second quiz → bonus on the way." at bounding box center [410, 250] width 310 height 12
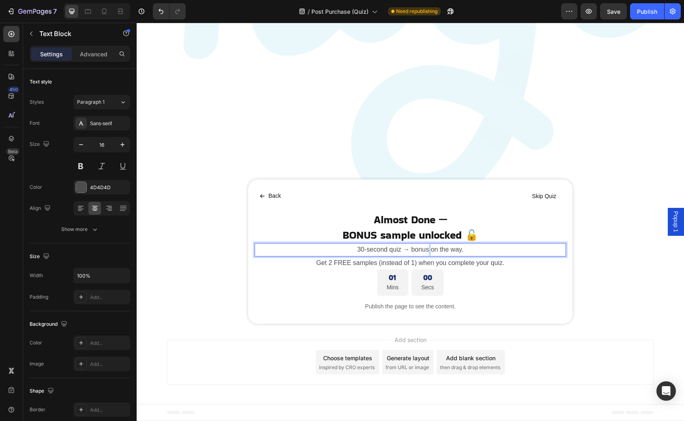
click at [429, 251] on p "30-second quiz → bonus on the way." at bounding box center [410, 250] width 310 height 12
click at [474, 250] on p "30-second quiz → 2 samples on the way." at bounding box center [410, 250] width 310 height 12
click at [454, 252] on p "30-second quiz → 2 samples on the way (instead of 1)" at bounding box center [410, 250] width 310 height 12
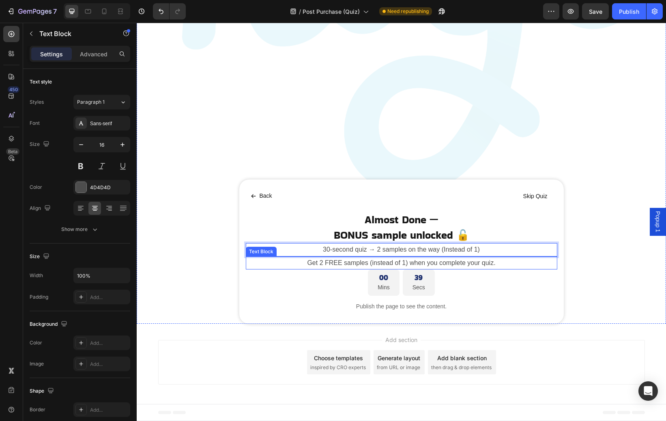
click at [506, 266] on p "Get 2 FREE samples (instead of 1) when you complete your quiz." at bounding box center [402, 264] width 310 height 12
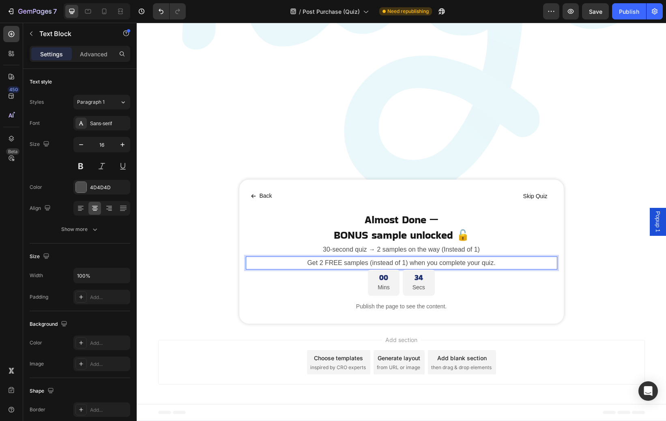
click at [500, 264] on p "Get 2 FREE samples (instead of 1) when you complete your quiz." at bounding box center [402, 264] width 310 height 12
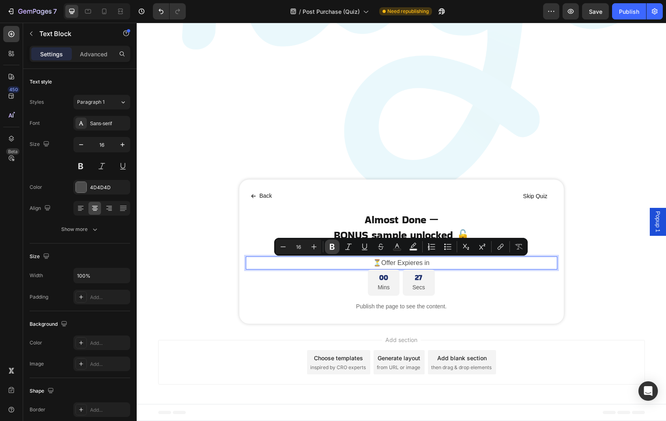
click at [335, 250] on icon "Editor contextual toolbar" at bounding box center [332, 247] width 8 height 8
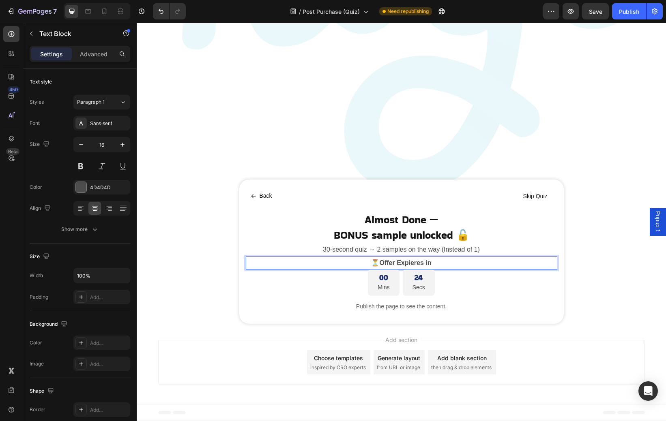
click at [377, 264] on strong "⏳Offer Expieres in" at bounding box center [401, 263] width 60 height 7
click at [444, 266] on p "⏳ Offer Expieres in" at bounding box center [402, 264] width 310 height 12
click at [443, 264] on p "⏳ Offer Expieres in" at bounding box center [402, 264] width 310 height 12
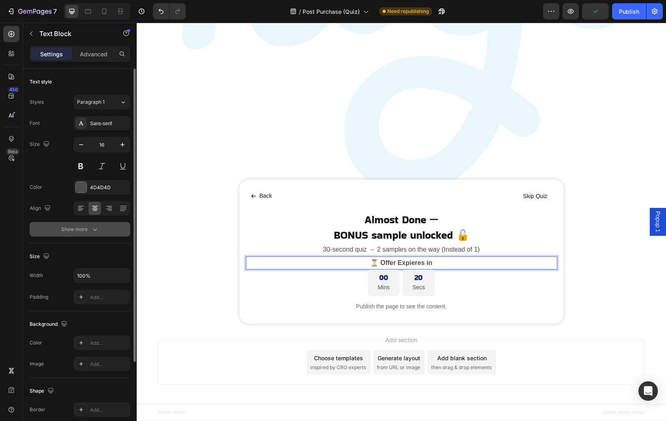
click at [81, 229] on div "Show more" at bounding box center [80, 229] width 38 height 8
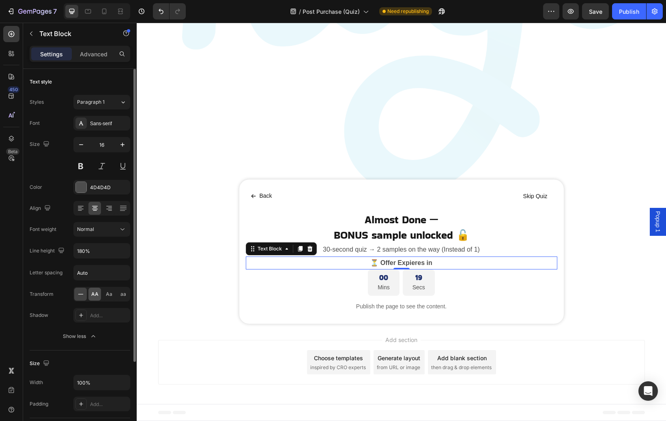
click at [96, 293] on span "AA" at bounding box center [94, 294] width 7 height 7
click at [84, 169] on button at bounding box center [80, 166] width 15 height 15
click at [109, 229] on div "Normal" at bounding box center [97, 229] width 41 height 7
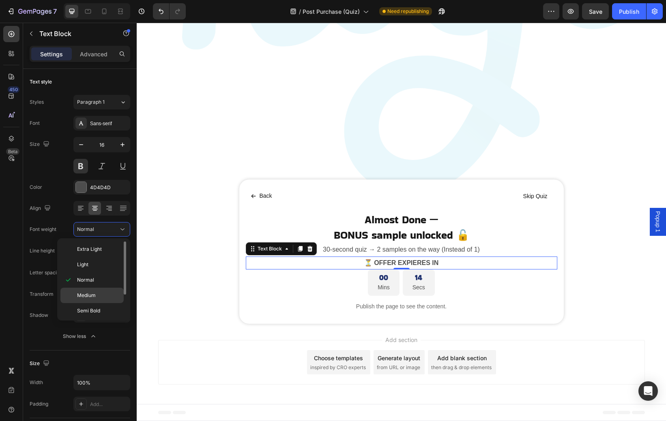
click at [94, 294] on span "Medium" at bounding box center [86, 295] width 19 height 7
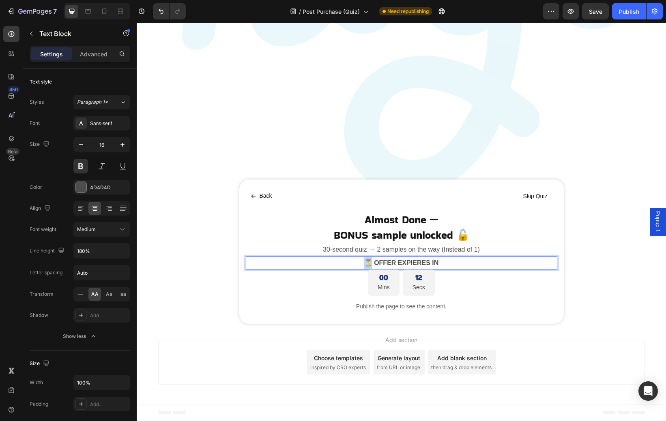
click at [358, 260] on p "⏳ Offer Expieres in" at bounding box center [402, 264] width 310 height 12
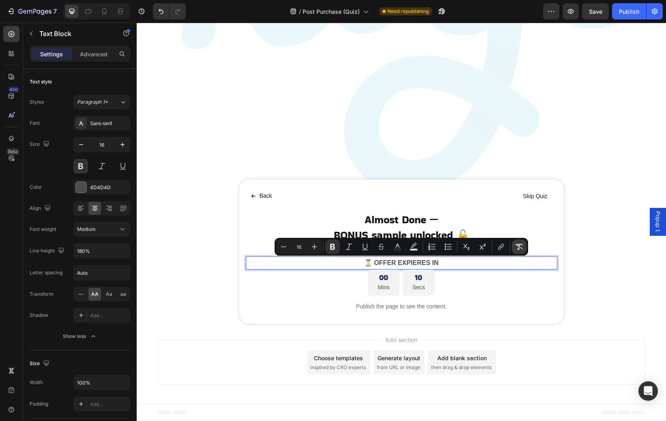
click at [517, 247] on icon "Editor contextual toolbar" at bounding box center [519, 247] width 8 height 8
click at [93, 230] on span "Medium" at bounding box center [86, 229] width 19 height 6
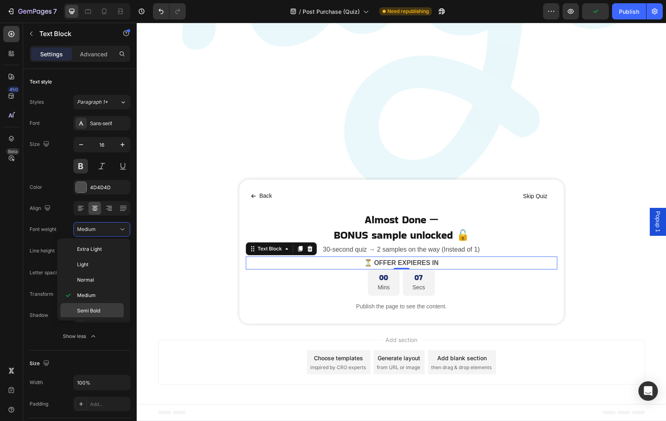
click at [90, 311] on span "Semi Bold" at bounding box center [88, 310] width 23 height 7
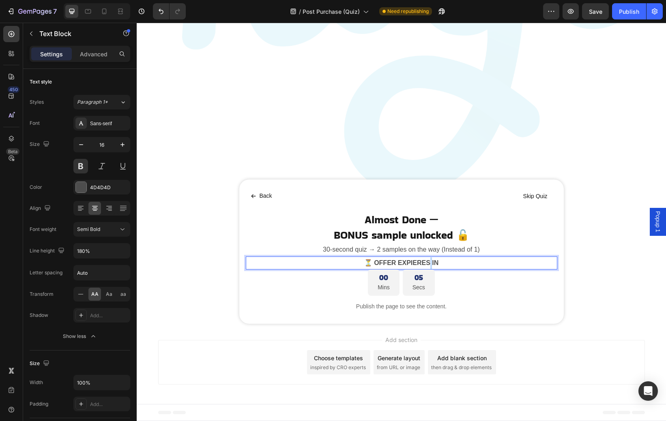
click at [426, 264] on p "⏳ Offer Expieres in" at bounding box center [402, 264] width 310 height 12
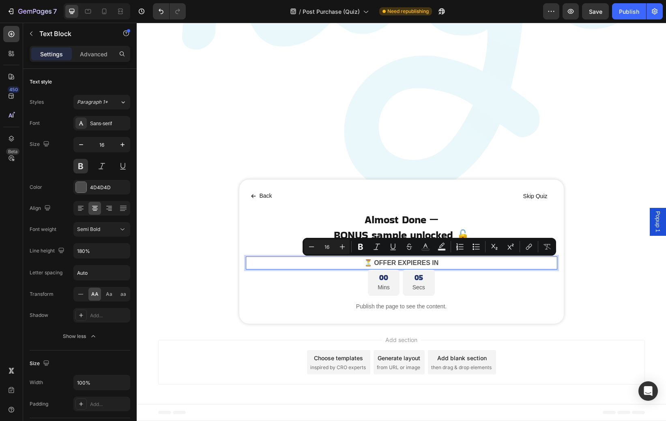
click at [423, 265] on p "⏳ Offer Expieres in" at bounding box center [402, 264] width 310 height 12
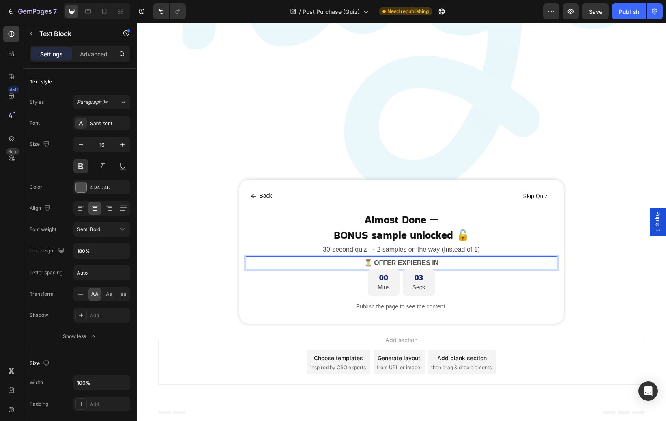
click at [415, 264] on p "⏳ Offer Expieres in" at bounding box center [402, 264] width 310 height 12
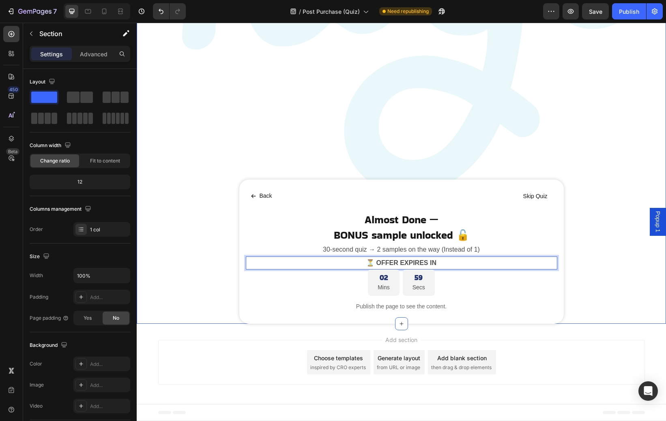
click at [614, 215] on div "Image Image Marquee Back Button Skip Quiz Button Row Almost Done — Heading BONU…" at bounding box center [401, 52] width 529 height 543
click at [433, 264] on p "⏳ Offer Expires in" at bounding box center [402, 264] width 310 height 12
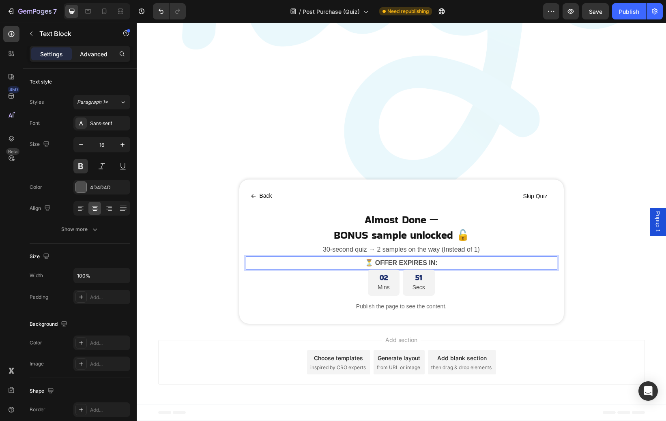
click at [102, 58] on p "Advanced" at bounding box center [94, 54] width 28 height 9
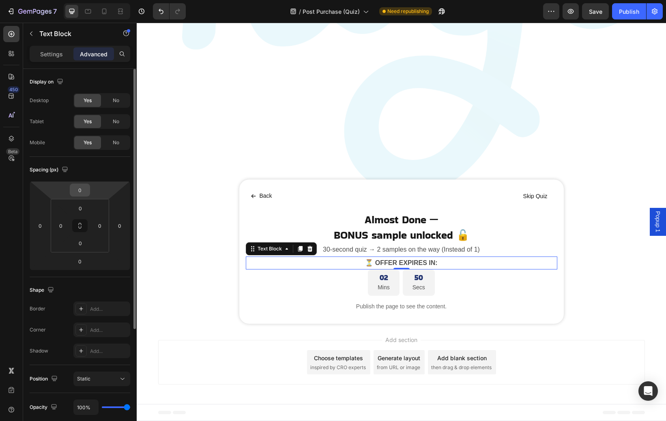
click at [82, 195] on input "0" at bounding box center [80, 190] width 16 height 12
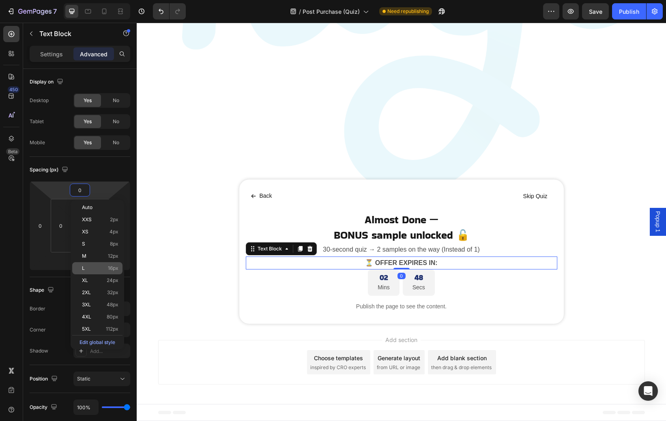
click at [103, 271] on div "L 16px" at bounding box center [97, 268] width 50 height 12
type input "16"
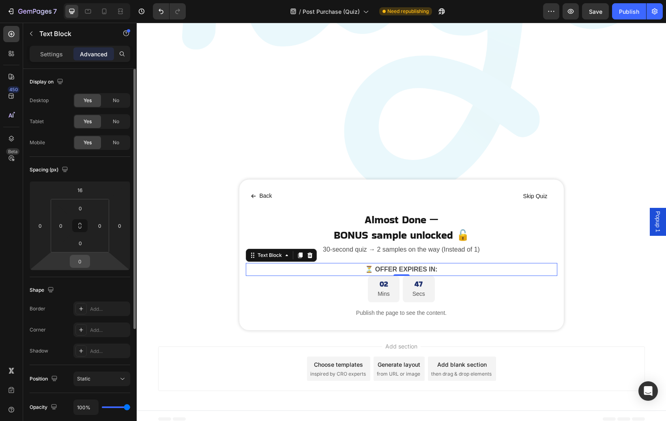
click at [80, 257] on input "0" at bounding box center [80, 261] width 16 height 12
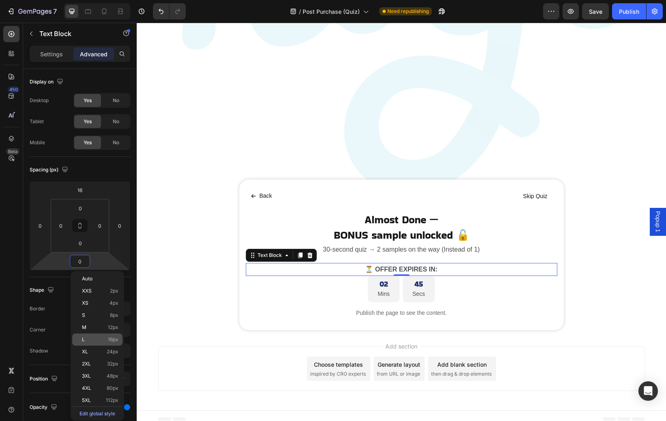
click at [99, 335] on div "L 16px" at bounding box center [97, 340] width 50 height 12
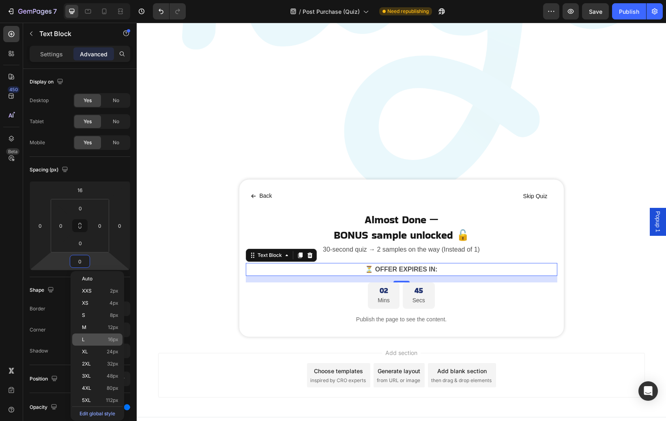
type input "16"
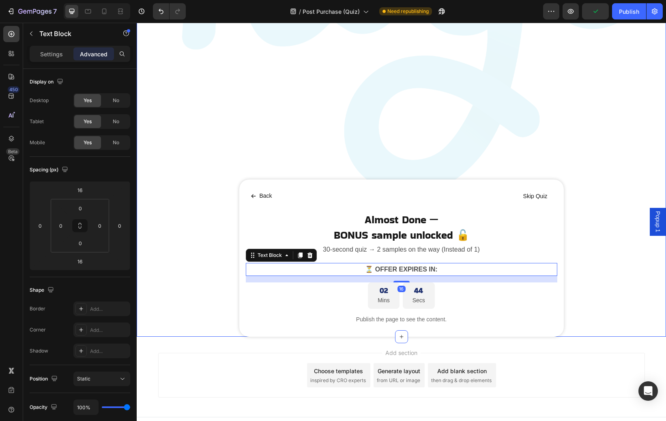
click at [583, 228] on div "Image Image Marquee Back Button Skip Quiz Button Row Almost Done — Heading BONU…" at bounding box center [401, 59] width 529 height 556
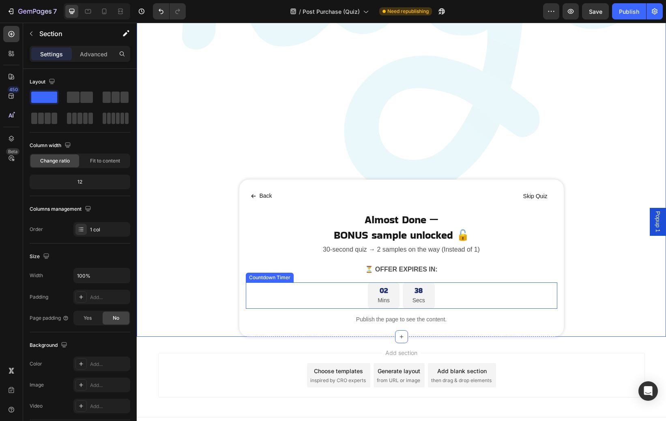
click at [442, 299] on div "02 Mins 38 Secs" at bounding box center [401, 296] width 311 height 26
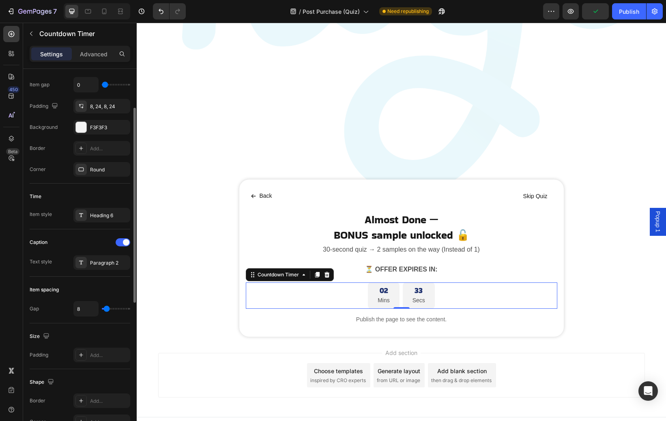
scroll to position [347, 0]
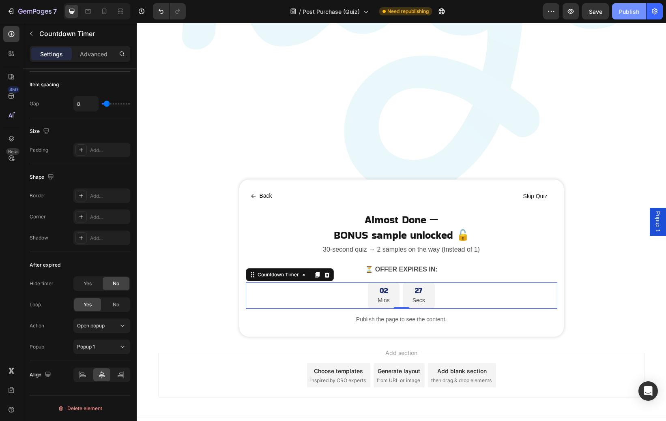
click at [626, 13] on div "Publish" at bounding box center [629, 11] width 20 height 9
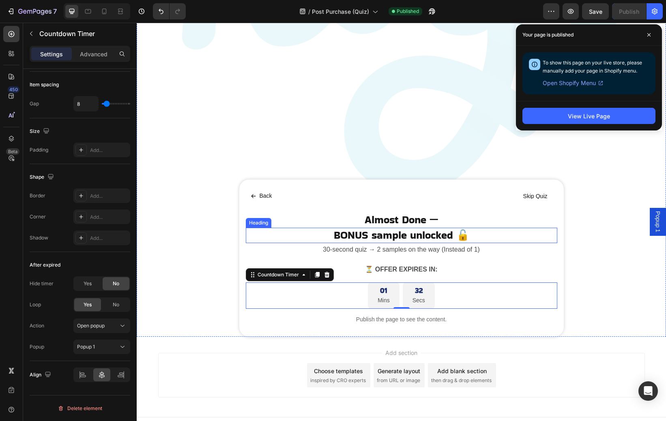
click at [342, 233] on p "BONUS sample unlocked 🔓" at bounding box center [402, 236] width 310 height 14
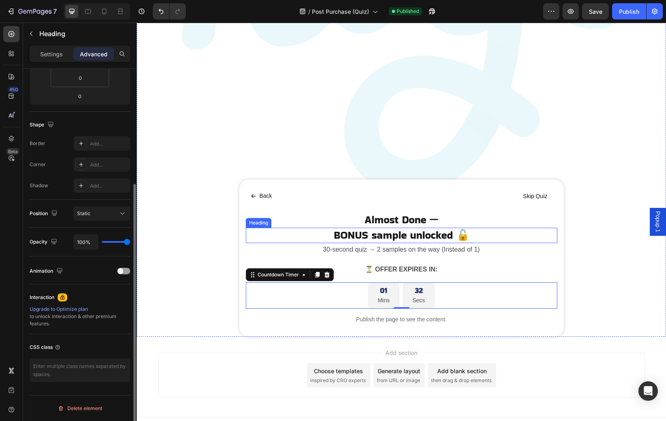
scroll to position [0, 0]
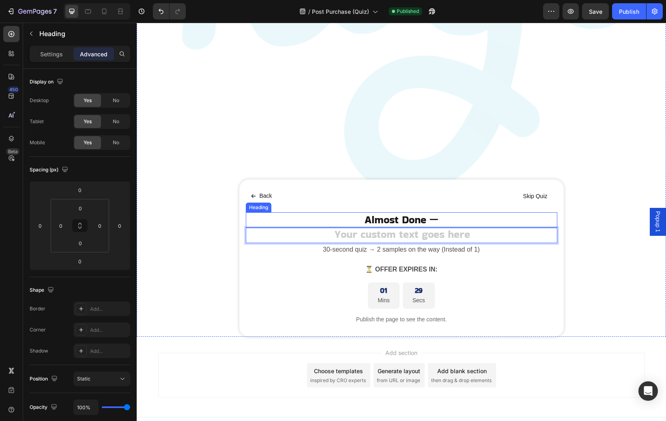
click at [442, 222] on p "Almost Done —" at bounding box center [402, 220] width 310 height 14
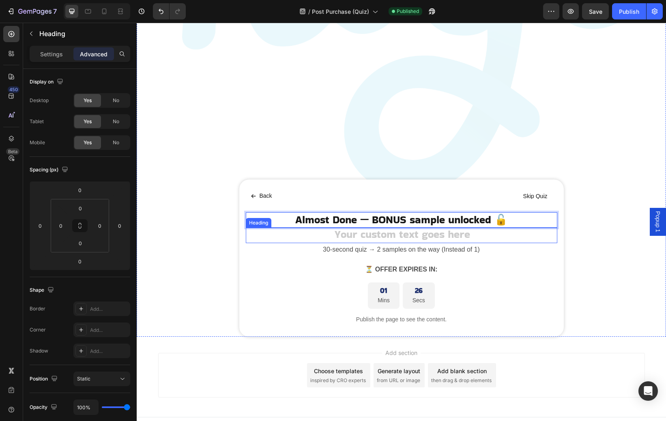
click at [494, 237] on h2 "Rich Text Editor. Editing area: main" at bounding box center [401, 235] width 311 height 15
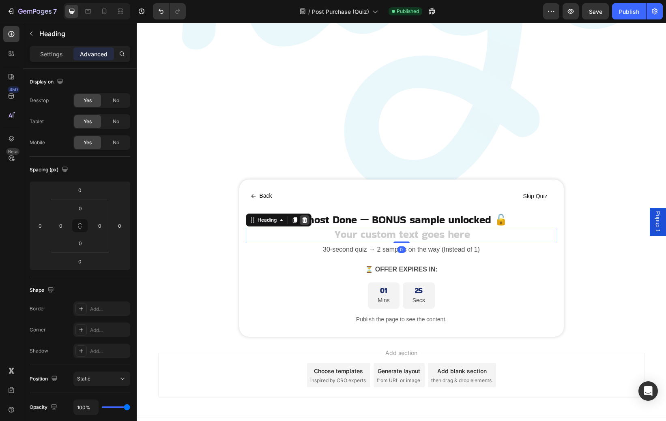
click at [304, 217] on icon at bounding box center [304, 220] width 6 height 6
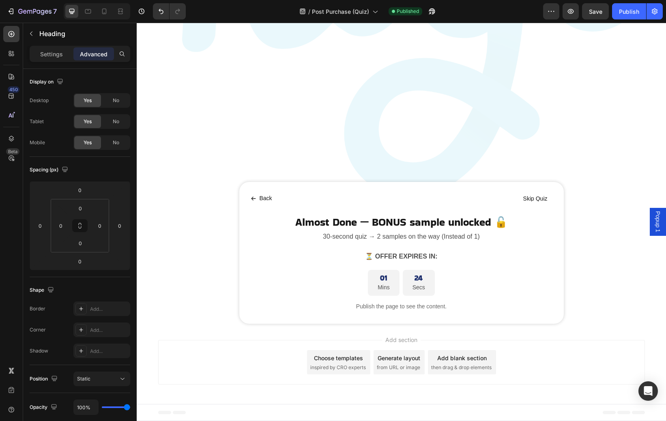
scroll to position [256, 0]
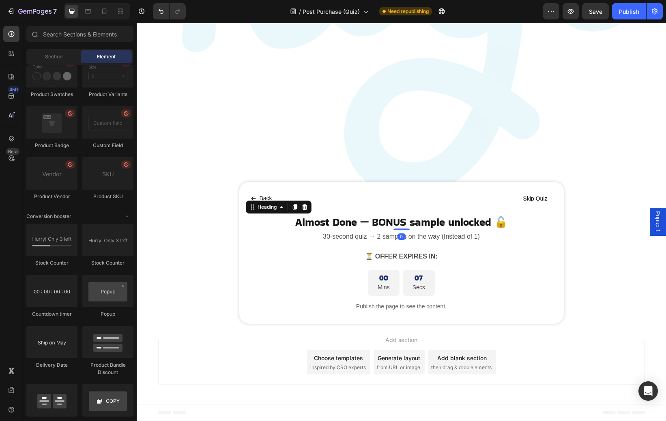
click at [482, 219] on p "Almost Done — BONUS sample unlocked 🔓" at bounding box center [402, 223] width 310 height 14
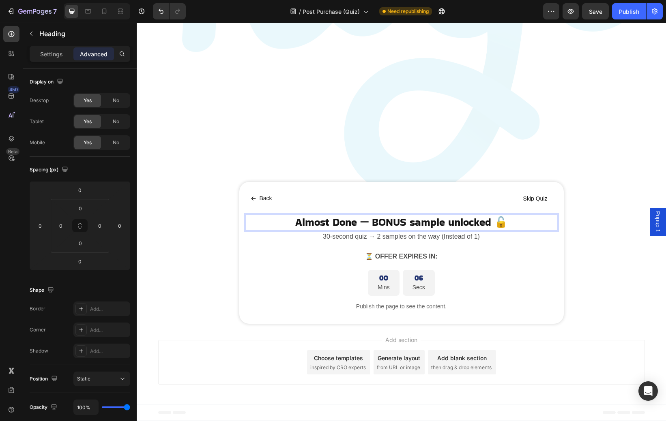
click at [494, 223] on p "Almost Done — BONUS sample unlocked 🔓" at bounding box center [402, 223] width 310 height 14
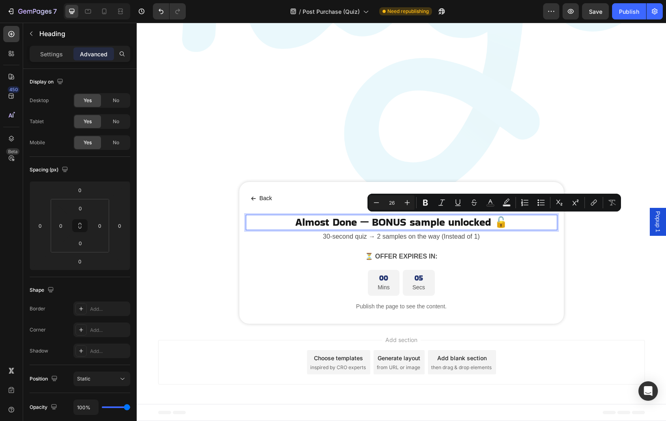
click at [507, 220] on p "Almost Done — BONUS sample unlocked 🔓" at bounding box center [402, 223] width 310 height 14
drag, startPoint x: 509, startPoint y: 220, endPoint x: 494, endPoint y: 221, distance: 14.2
click at [494, 221] on p "Almost Done — BONUS sample unlocked 🔓" at bounding box center [402, 223] width 310 height 14
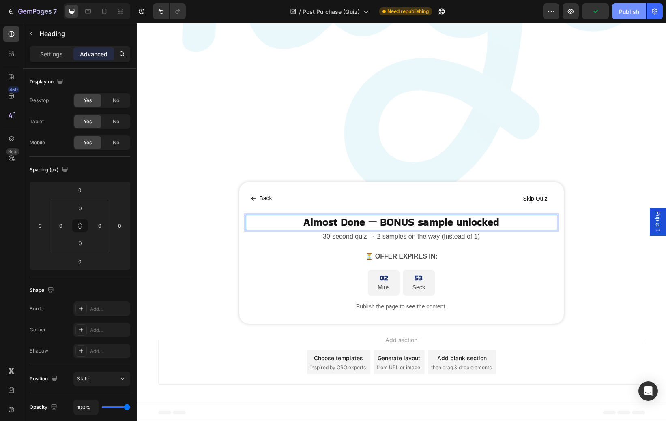
click at [625, 11] on div "Publish" at bounding box center [629, 11] width 20 height 9
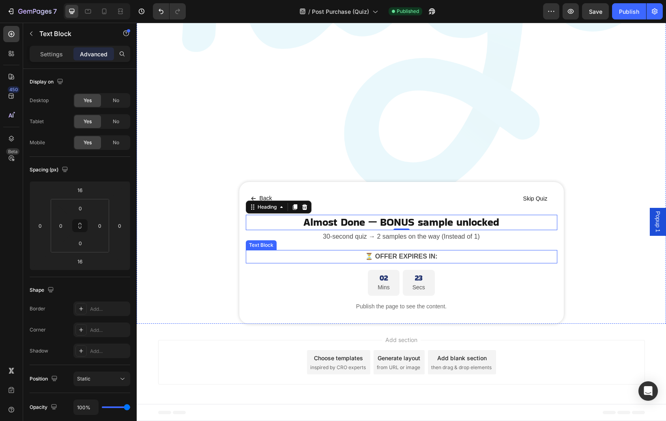
click at [356, 258] on p "⏳ Offer Expires in:" at bounding box center [402, 257] width 310 height 12
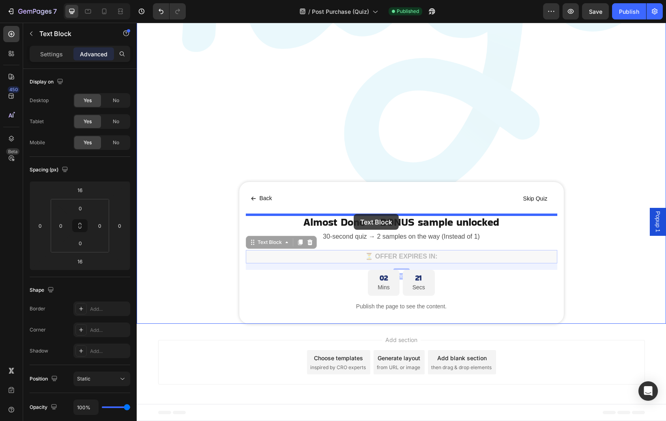
drag, startPoint x: 249, startPoint y: 240, endPoint x: 354, endPoint y: 214, distance: 108.3
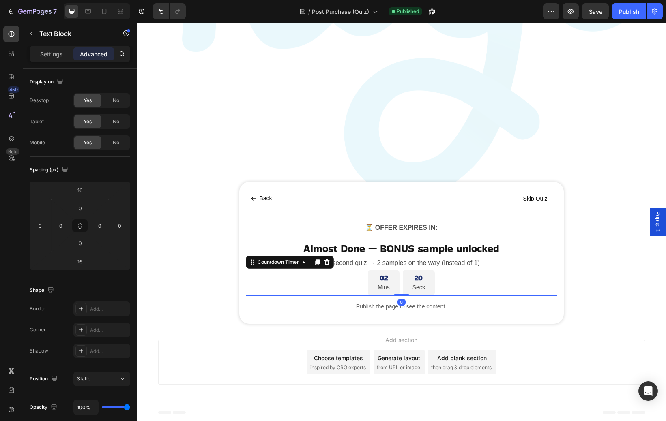
click at [333, 284] on div "02 Mins 20 Secs" at bounding box center [401, 283] width 311 height 26
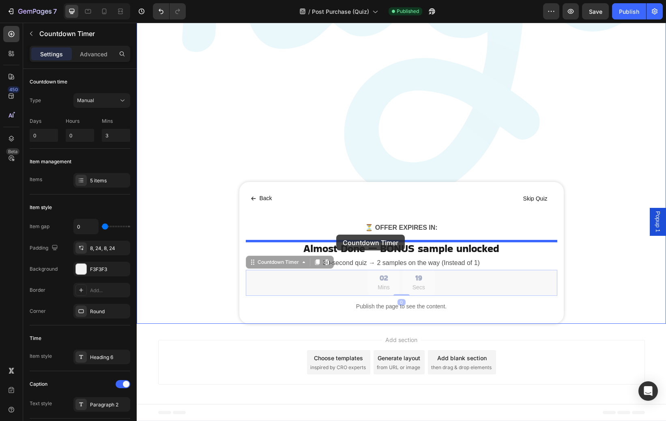
drag, startPoint x: 252, startPoint y: 261, endPoint x: 336, endPoint y: 235, distance: 87.5
click at [336, 235] on div "Header Image Image Marquee Back Button Skip Quiz Button Row ⏳ Offer Expires in:…" at bounding box center [401, 94] width 529 height 655
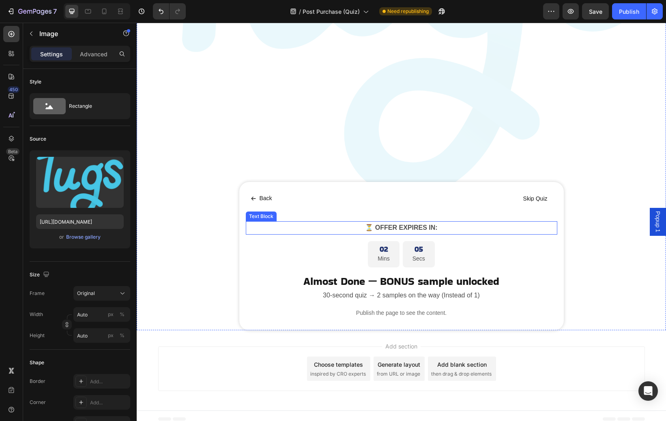
click at [442, 227] on p "⏳ Offer Expires in:" at bounding box center [402, 228] width 310 height 12
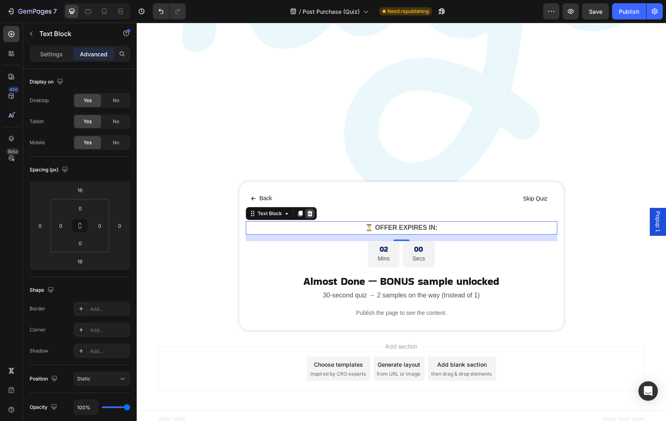
click at [311, 216] on icon at bounding box center [309, 214] width 5 height 6
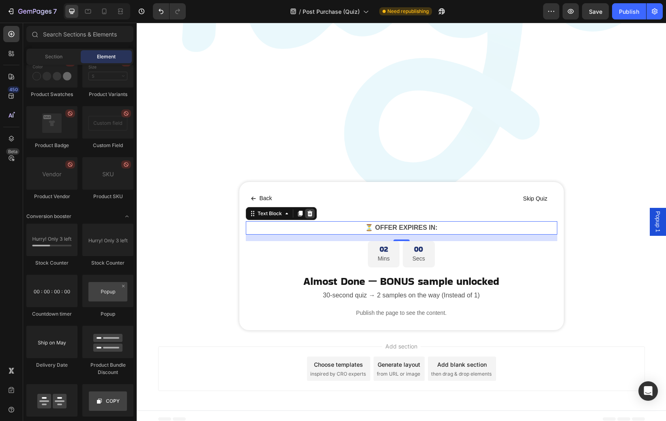
scroll to position [236, 0]
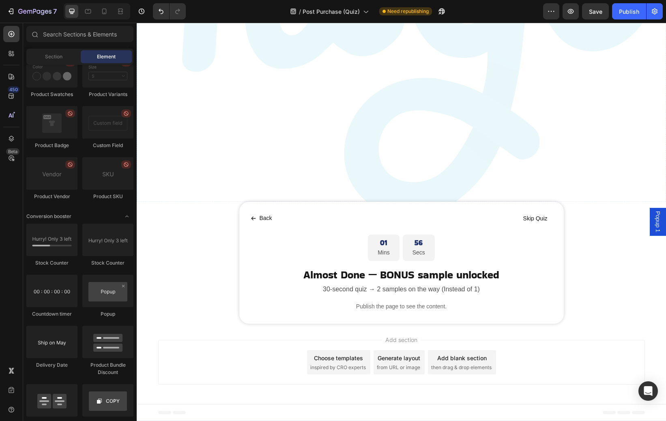
click at [550, 133] on img at bounding box center [401, 11] width 529 height 416
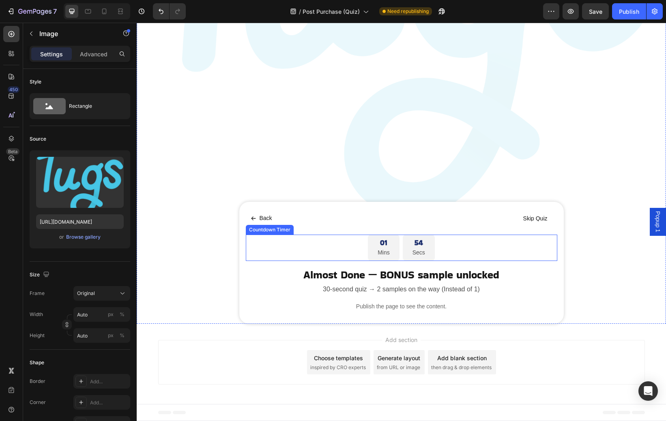
click at [424, 254] on p "Secs" at bounding box center [418, 253] width 13 height 10
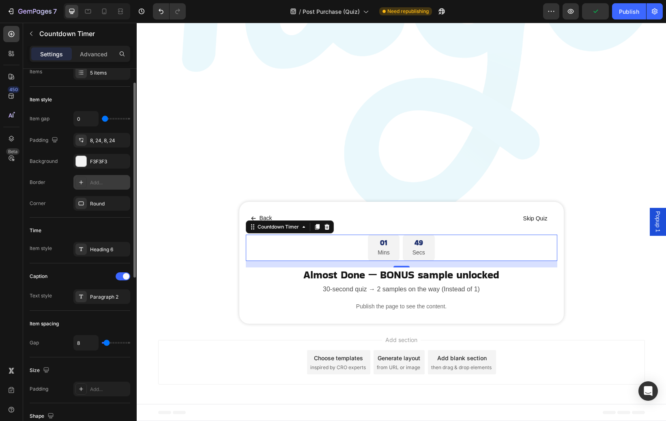
scroll to position [128, 0]
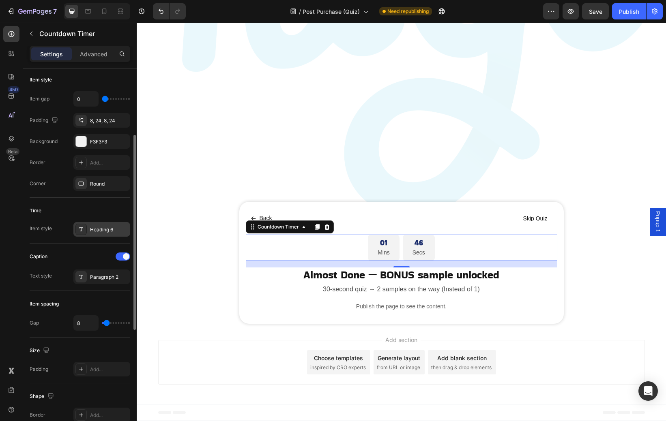
click at [106, 230] on div "Heading 6" at bounding box center [109, 229] width 38 height 7
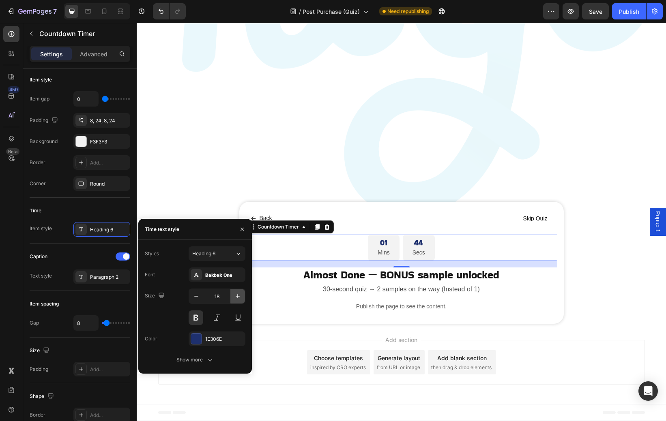
click at [239, 298] on icon "button" at bounding box center [238, 296] width 8 height 8
click at [227, 279] on div "Bakbak One" at bounding box center [217, 275] width 57 height 15
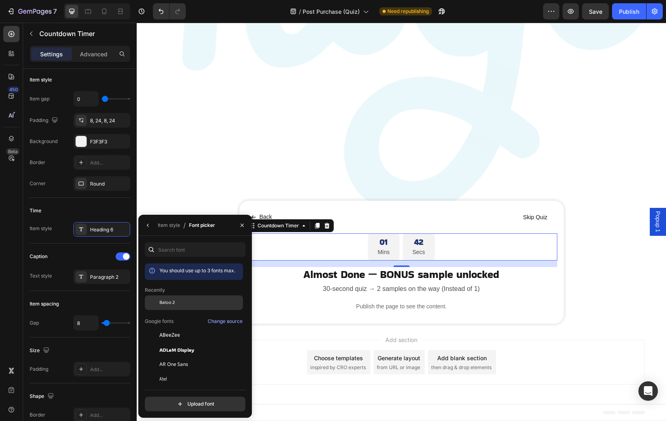
click at [175, 306] on div "Baloo 2" at bounding box center [200, 302] width 82 height 7
click at [169, 219] on div "Item style" at bounding box center [169, 225] width 22 height 13
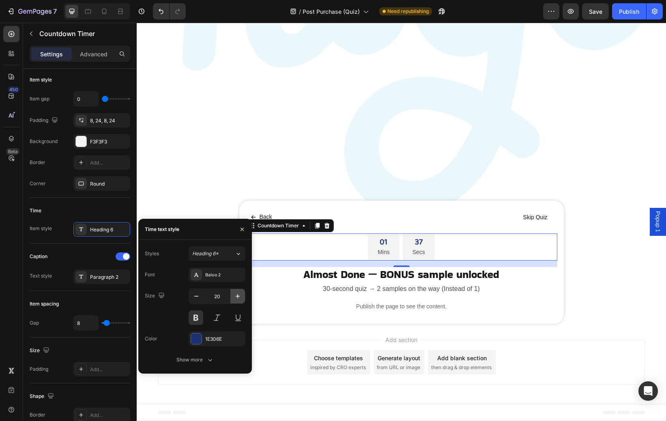
click at [235, 295] on icon "button" at bounding box center [238, 296] width 8 height 8
type input "24"
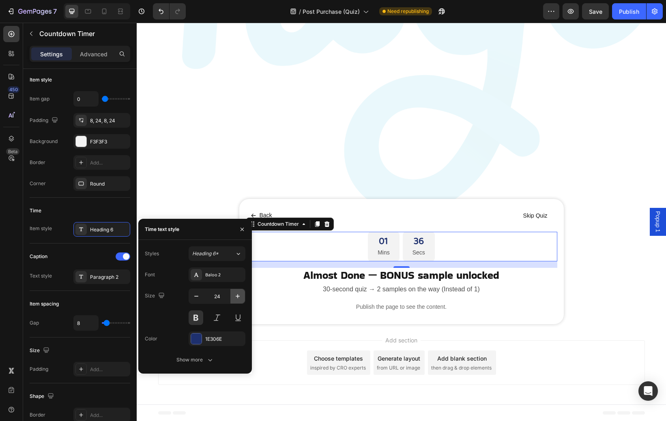
scroll to position [239, 0]
click at [378, 158] on img at bounding box center [401, 8] width 529 height 416
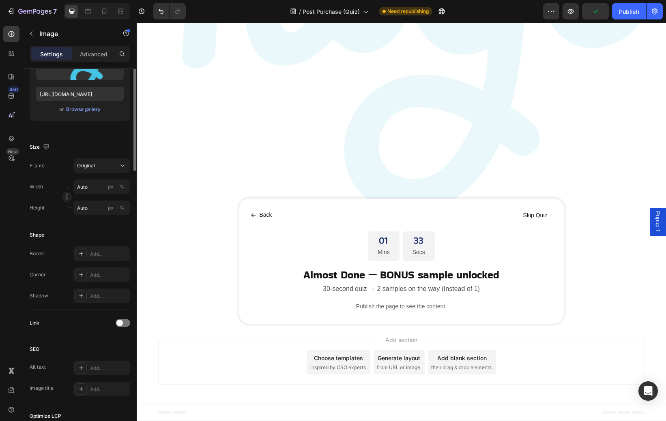
scroll to position [0, 0]
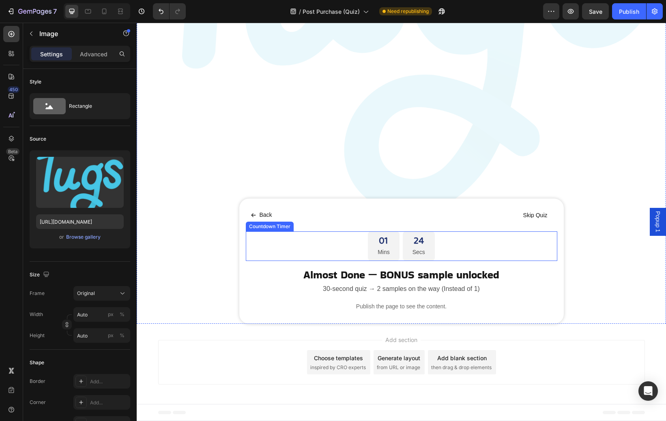
click at [429, 249] on div "24 Secs" at bounding box center [419, 246] width 32 height 29
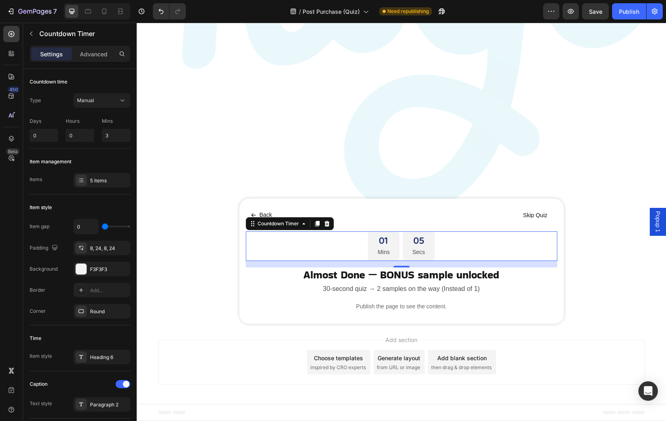
click at [387, 247] on p "Mins" at bounding box center [384, 252] width 12 height 10
click at [374, 247] on div "01 Mins" at bounding box center [384, 246] width 32 height 29
click at [102, 183] on div "5 items" at bounding box center [109, 180] width 38 height 7
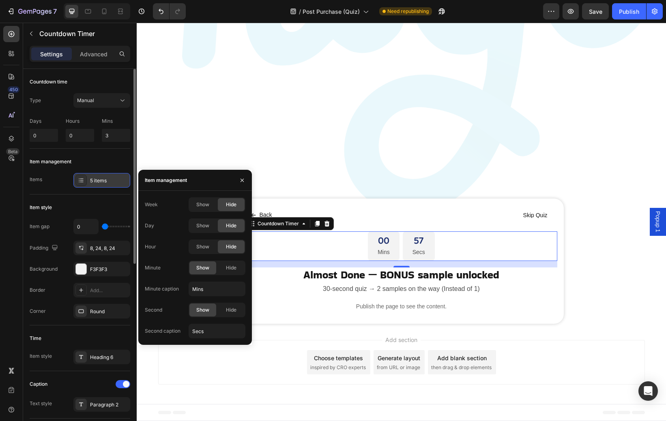
click at [102, 183] on div "5 items" at bounding box center [109, 180] width 38 height 7
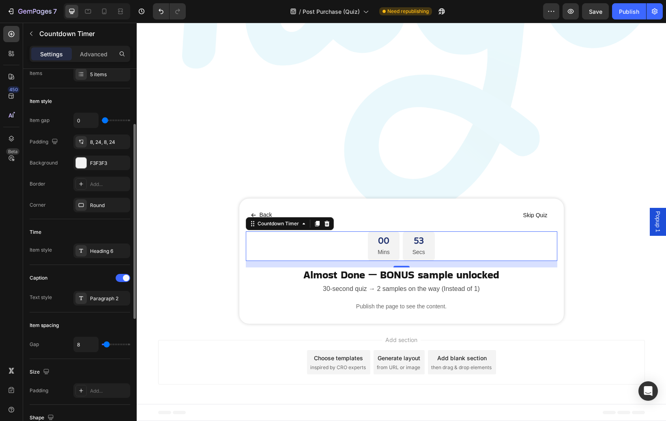
scroll to position [107, 0]
click at [125, 279] on span at bounding box center [126, 278] width 6 height 6
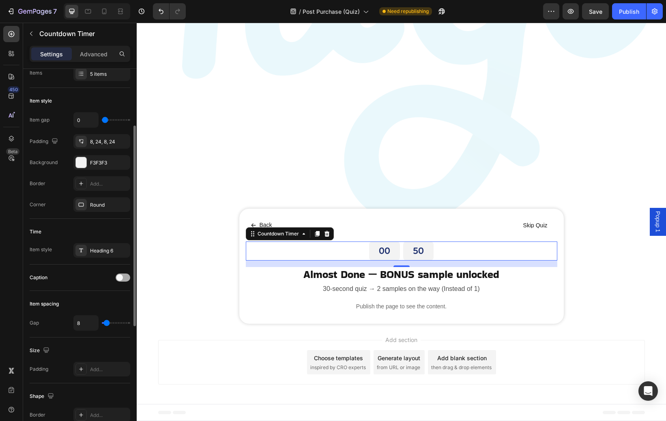
scroll to position [229, 0]
click at [123, 278] on div at bounding box center [123, 278] width 15 height 8
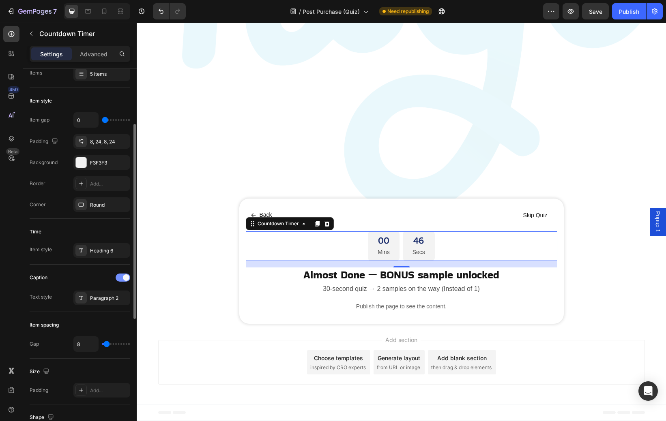
click at [123, 278] on span at bounding box center [126, 278] width 6 height 6
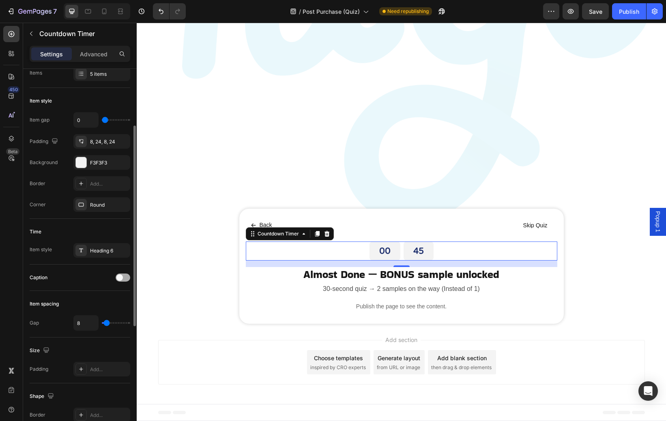
click at [123, 278] on div at bounding box center [123, 278] width 15 height 8
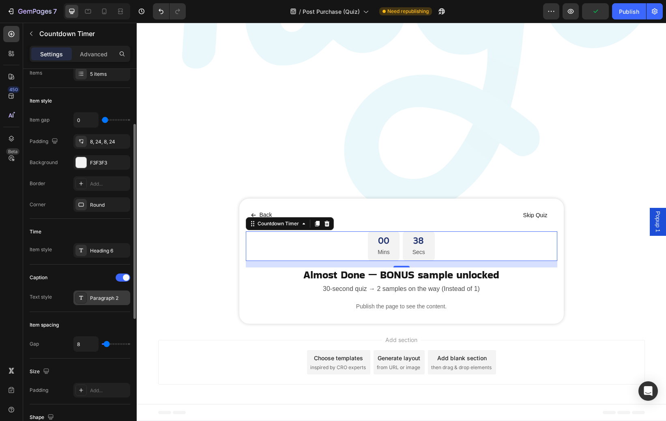
click at [103, 305] on div "Paragraph 2" at bounding box center [101, 298] width 57 height 15
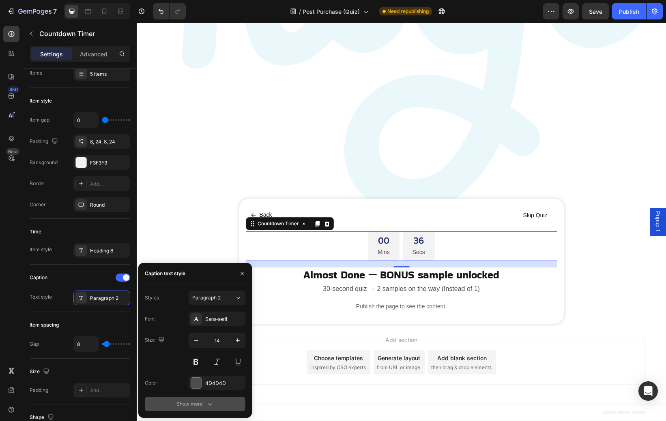
click at [187, 399] on button "Show more" at bounding box center [195, 404] width 101 height 15
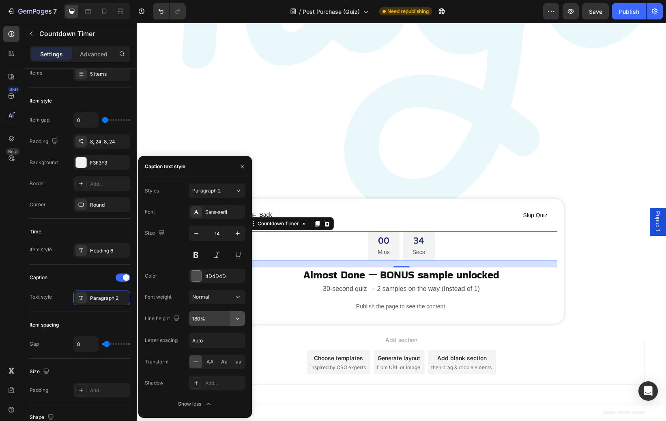
click at [238, 322] on icon "button" at bounding box center [238, 319] width 8 height 8
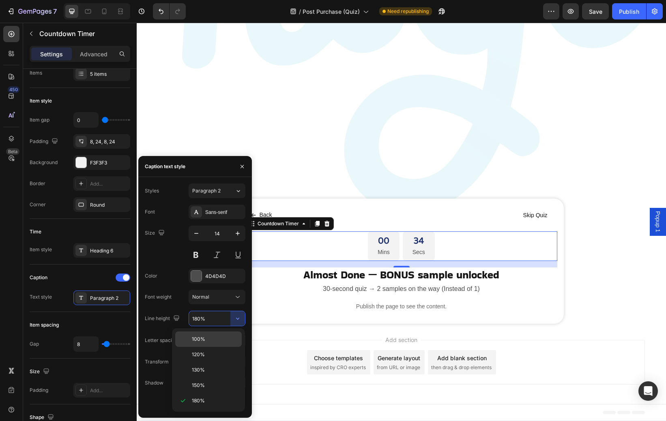
click at [216, 342] on p "100%" at bounding box center [215, 339] width 46 height 7
type input "100%"
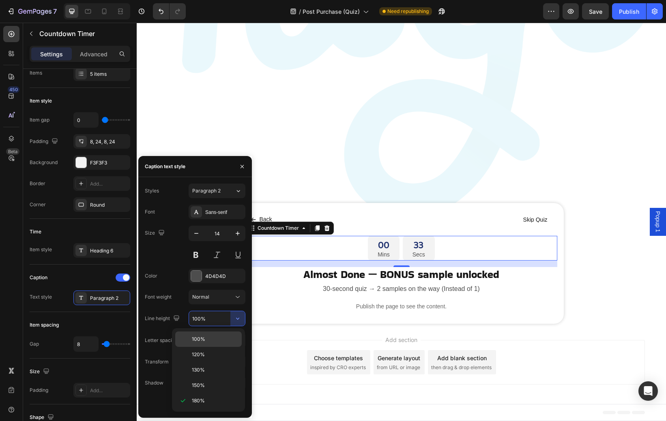
scroll to position [235, 0]
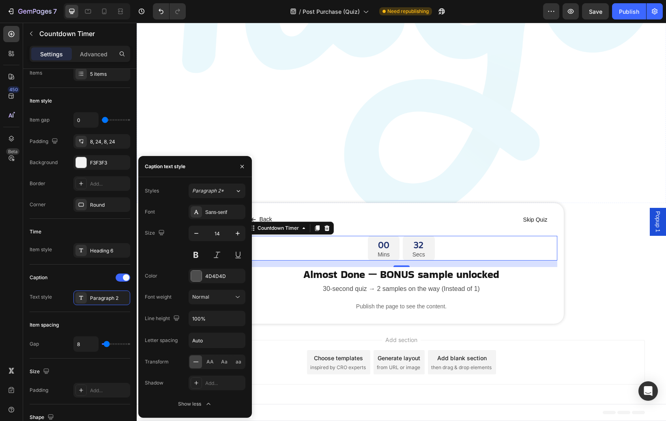
click at [422, 164] on img at bounding box center [401, 13] width 529 height 416
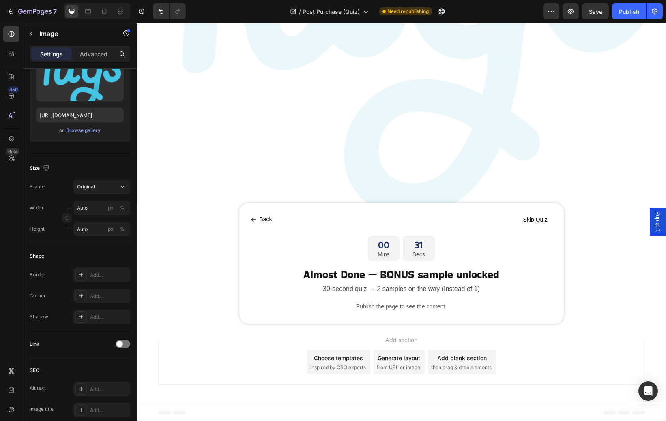
scroll to position [0, 0]
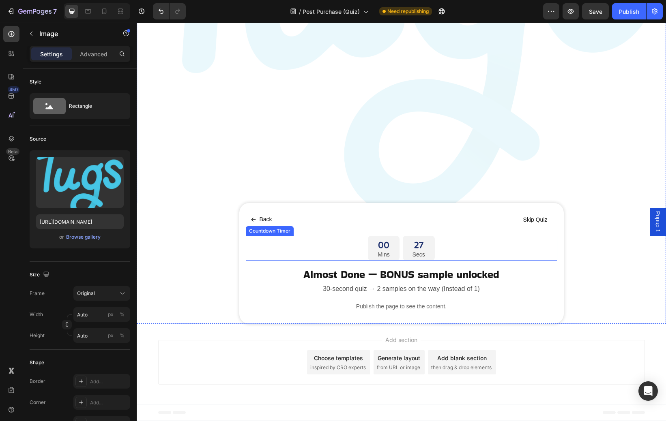
click at [430, 241] on div "27 Secs" at bounding box center [419, 248] width 32 height 25
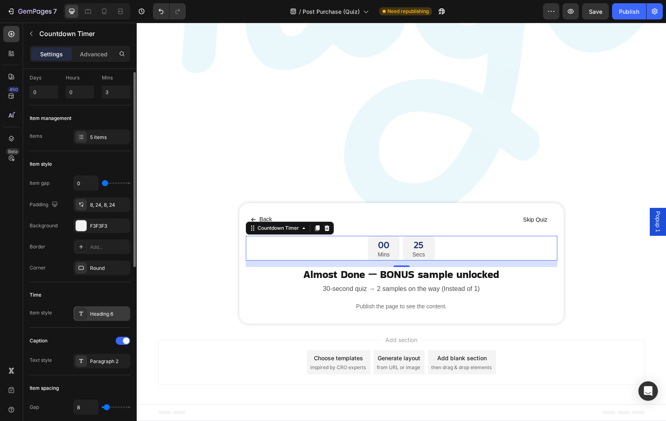
scroll to position [59, 0]
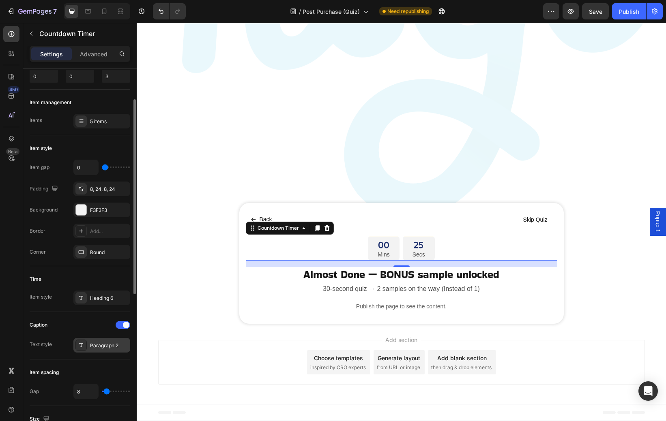
click at [105, 350] on div "Paragraph 2" at bounding box center [101, 345] width 57 height 15
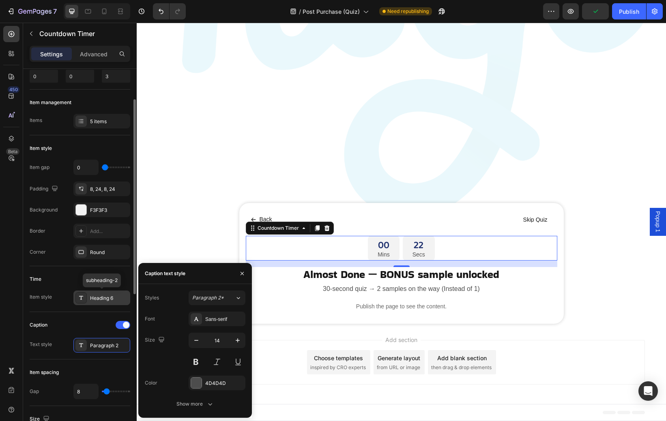
click at [107, 301] on div "Heading 6" at bounding box center [109, 298] width 38 height 7
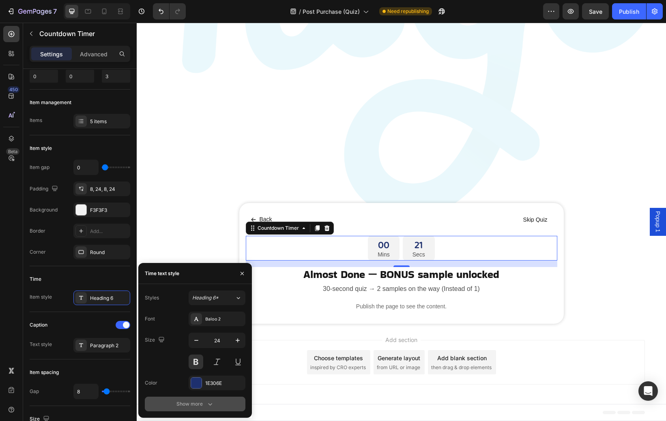
click at [190, 408] on button "Show more" at bounding box center [195, 404] width 101 height 15
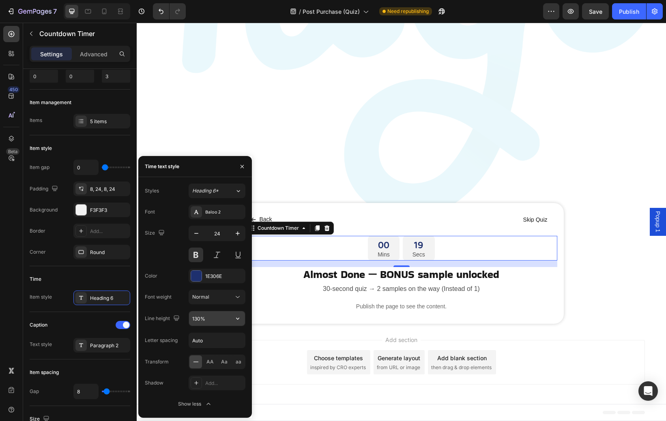
click at [218, 318] on input "130%" at bounding box center [217, 318] width 56 height 15
click at [241, 319] on icon "button" at bounding box center [238, 319] width 8 height 8
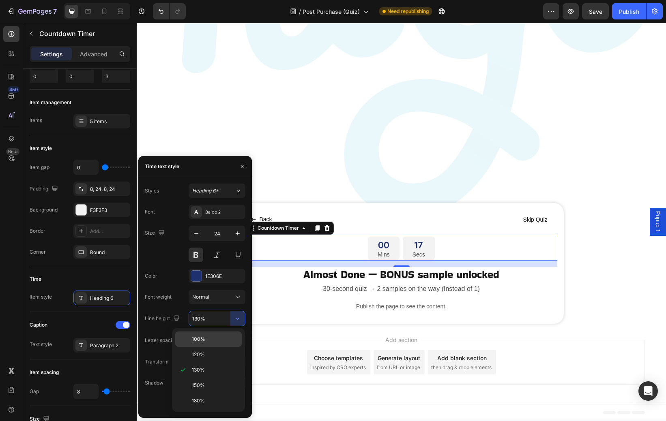
click at [217, 340] on p "100%" at bounding box center [215, 339] width 46 height 7
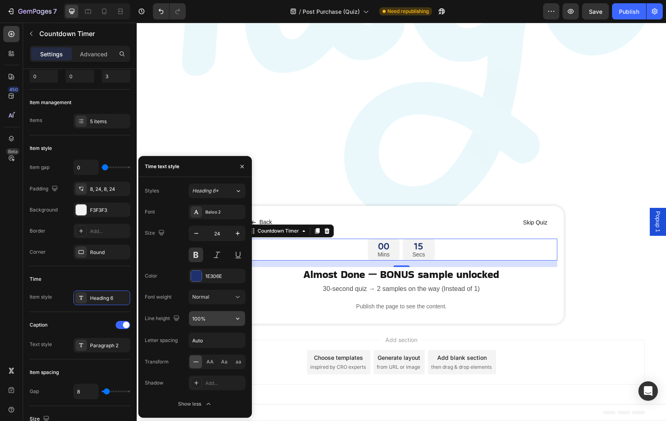
click at [235, 322] on icon "button" at bounding box center [238, 319] width 8 height 8
click at [213, 356] on p "120%" at bounding box center [215, 354] width 46 height 7
type input "120%"
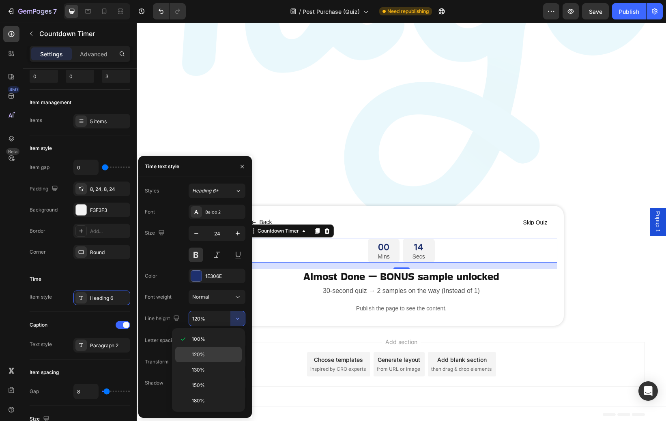
scroll to position [234, 0]
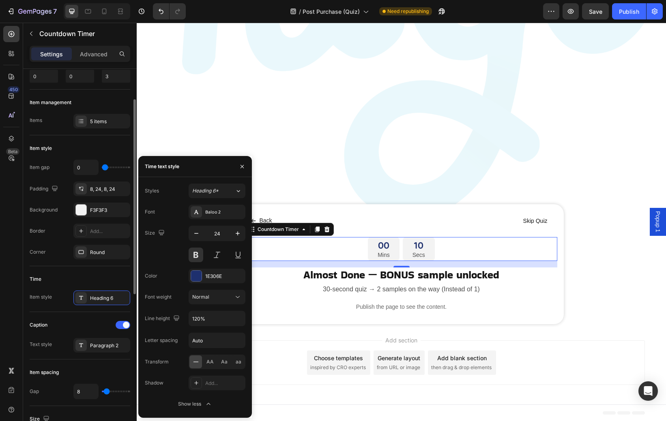
click at [102, 275] on div "Time" at bounding box center [80, 279] width 101 height 13
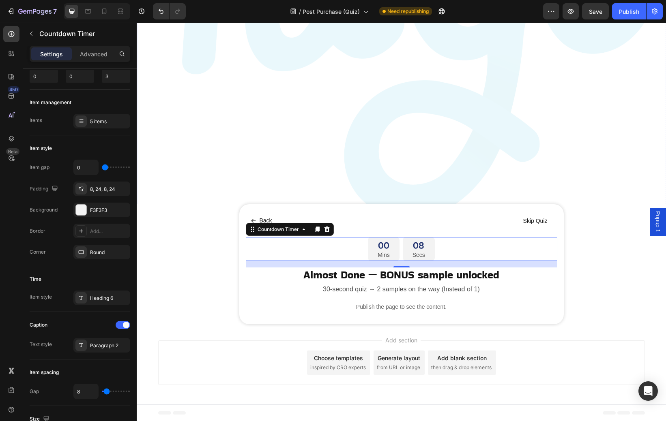
click at [213, 200] on img at bounding box center [401, 14] width 529 height 416
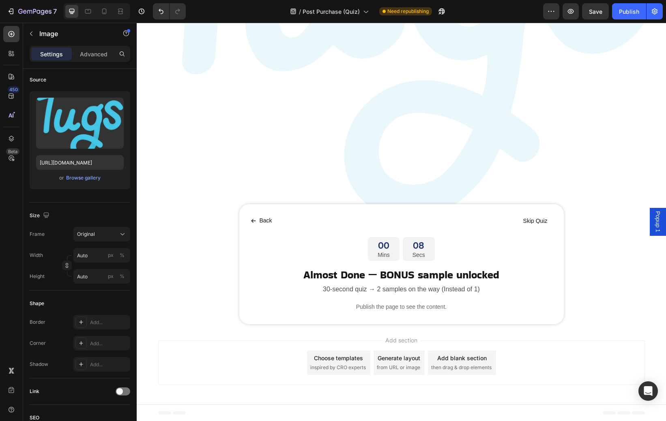
scroll to position [0, 0]
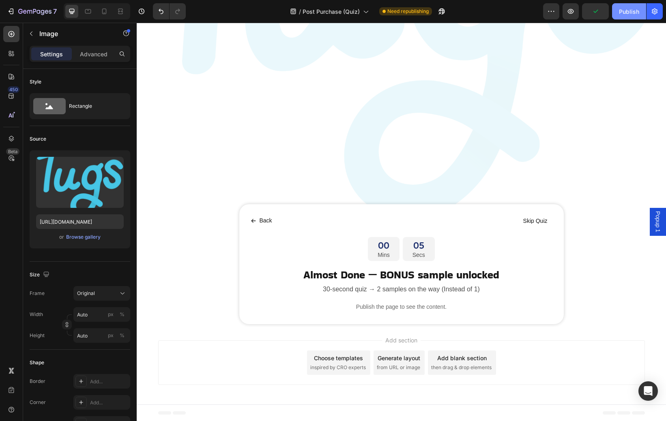
click at [624, 11] on div "Publish" at bounding box center [629, 11] width 20 height 9
click at [317, 291] on p "30-second quiz → 2 samples on the way (Instead of 1)" at bounding box center [402, 290] width 310 height 12
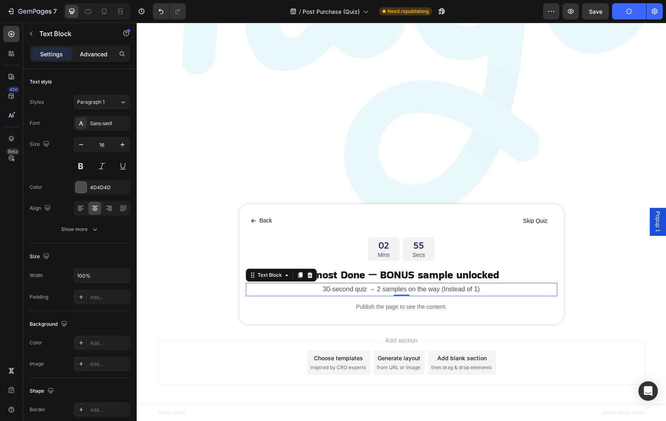
click at [99, 56] on p "Advanced" at bounding box center [94, 54] width 28 height 9
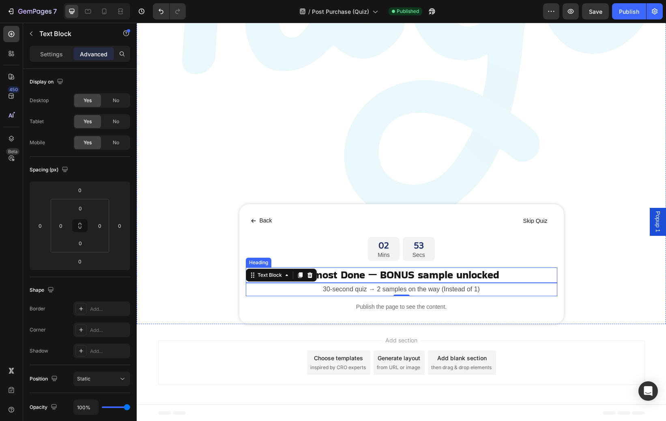
click at [331, 274] on p "Almost Done — BONUS sample unlocked" at bounding box center [402, 275] width 310 height 14
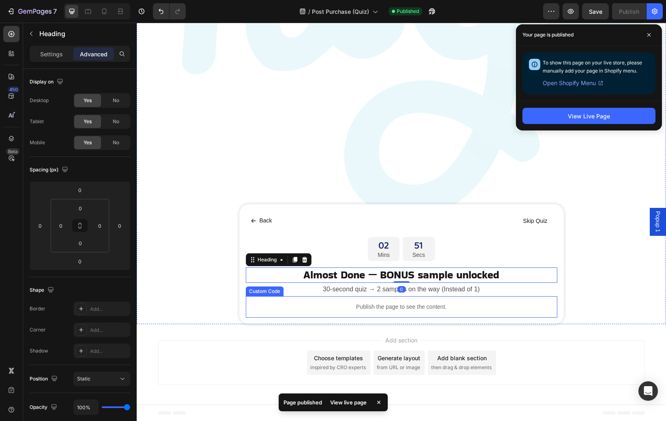
click at [309, 301] on div "Publish the page to see the content." at bounding box center [401, 306] width 311 height 21
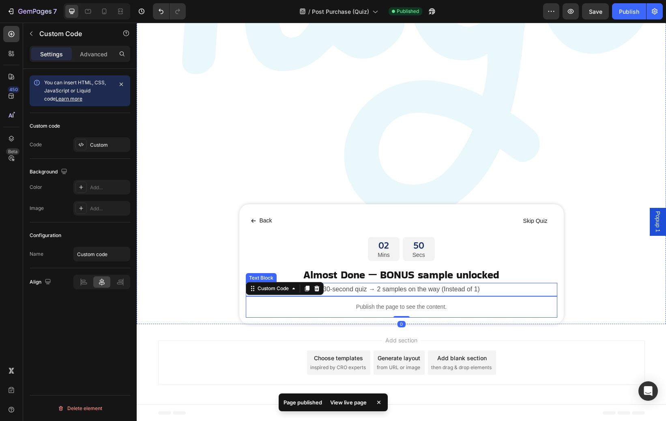
click at [333, 289] on p "30-second quiz → 2 samples on the way (Instead of 1)" at bounding box center [402, 290] width 310 height 12
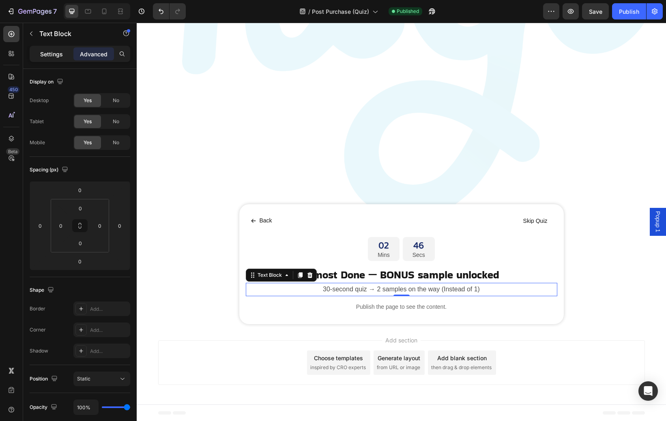
click at [58, 57] on p "Settings" at bounding box center [51, 54] width 23 height 9
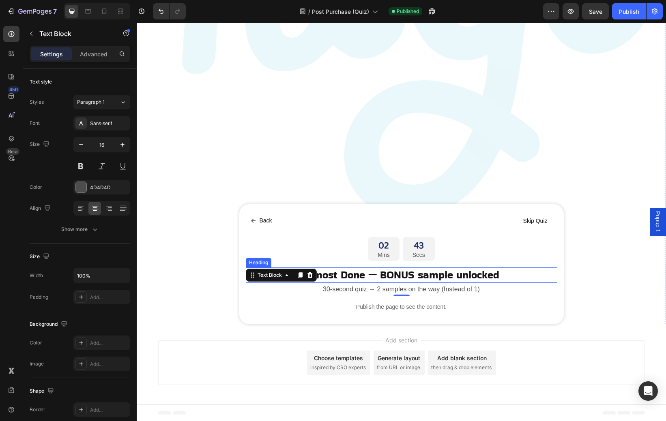
click at [332, 274] on p "Almost Done — BONUS sample unlocked" at bounding box center [402, 275] width 310 height 14
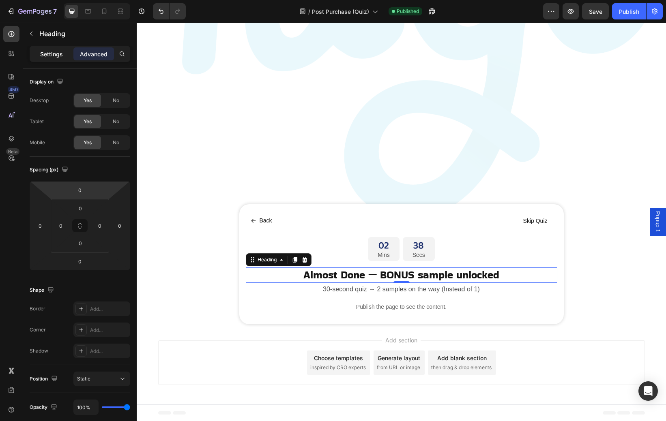
click at [52, 58] on div "Settings" at bounding box center [51, 53] width 41 height 13
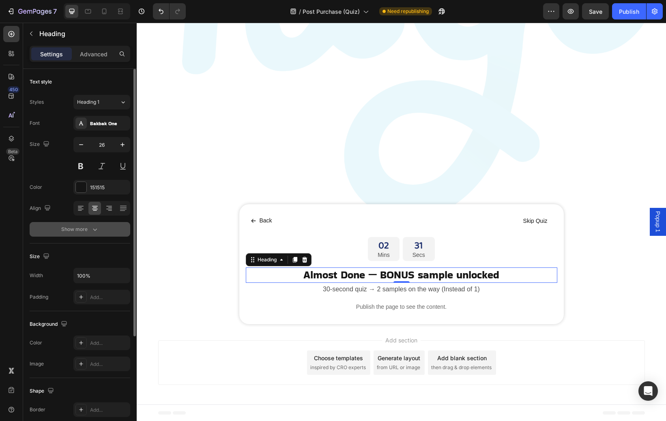
click at [92, 228] on icon "button" at bounding box center [95, 229] width 8 height 8
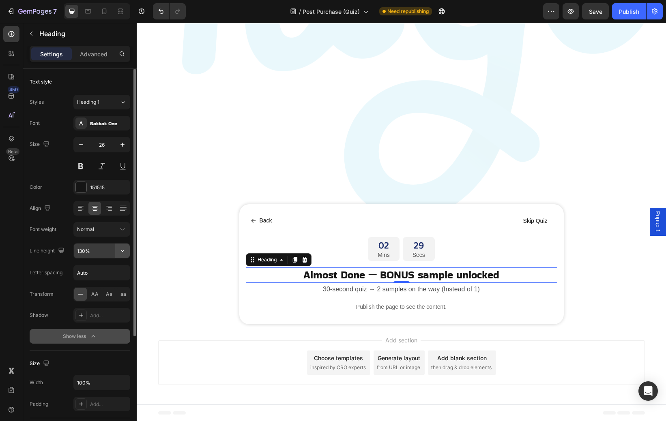
click at [124, 252] on icon "button" at bounding box center [122, 251] width 8 height 8
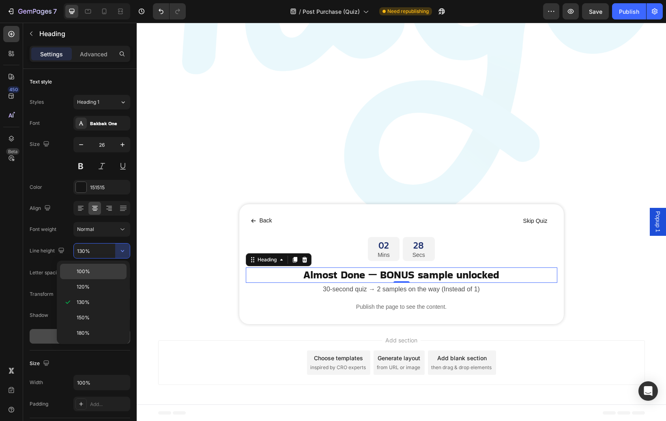
click at [107, 275] on p "100%" at bounding box center [100, 271] width 46 height 7
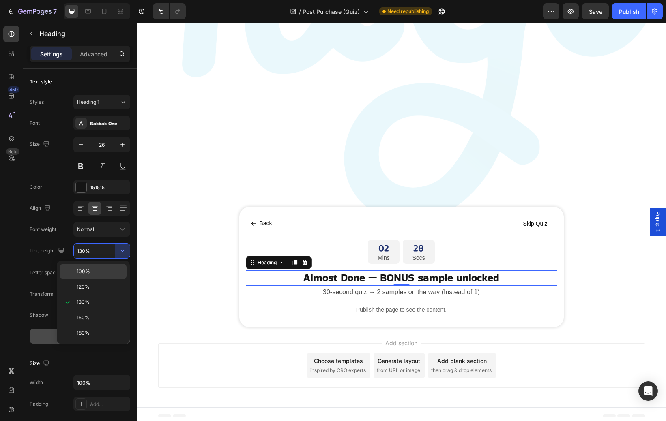
type input "100%"
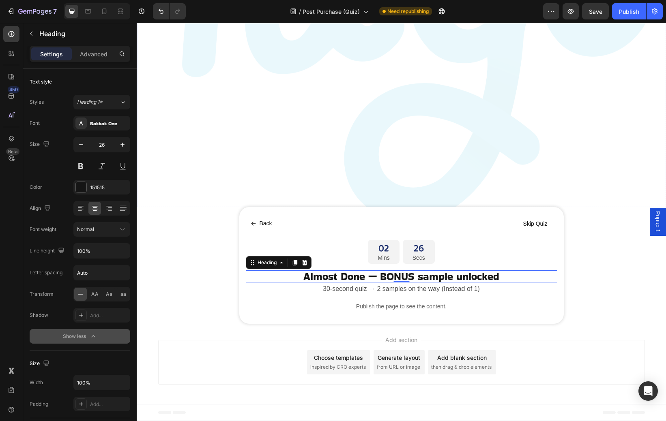
click at [250, 182] on img at bounding box center [401, 17] width 529 height 416
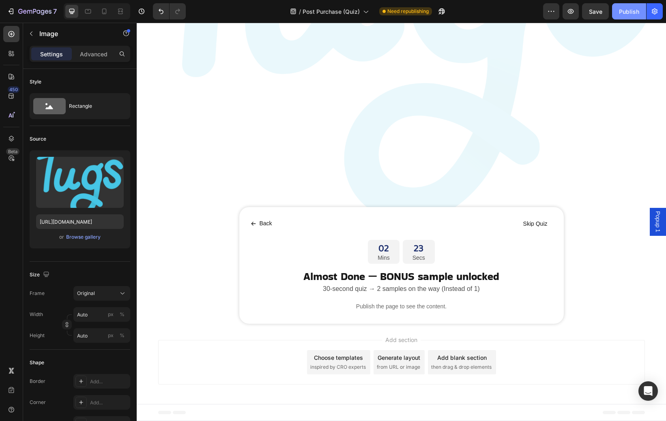
click at [625, 18] on button "Publish" at bounding box center [629, 11] width 34 height 16
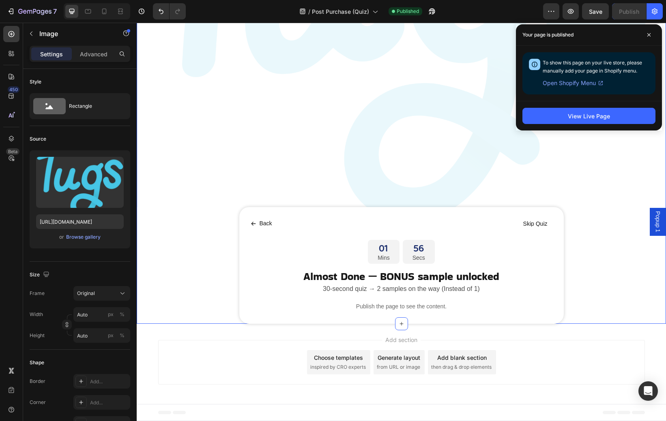
click at [192, 230] on div "Image 0 Image 0 Marquee Back Button Skip Quiz Button Row 01 Mins 56 Secs Countd…" at bounding box center [401, 66] width 529 height 515
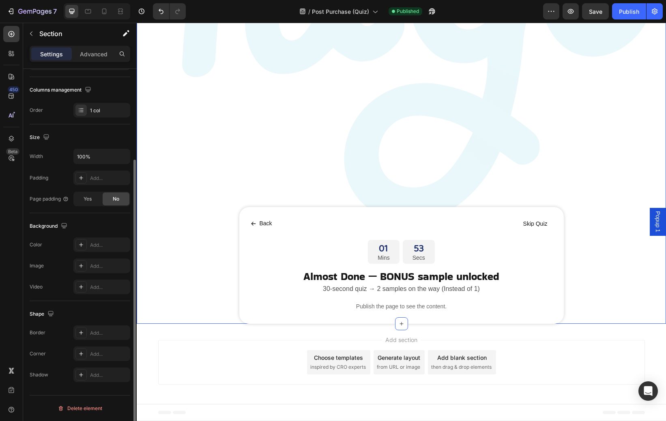
scroll to position [0, 0]
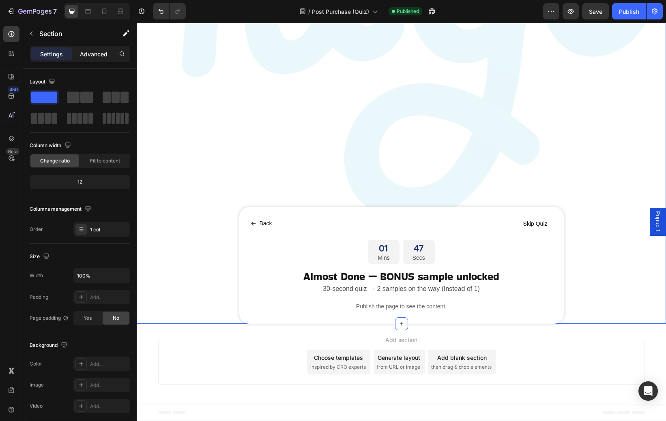
click at [98, 60] on div "Advanced" at bounding box center [93, 53] width 41 height 13
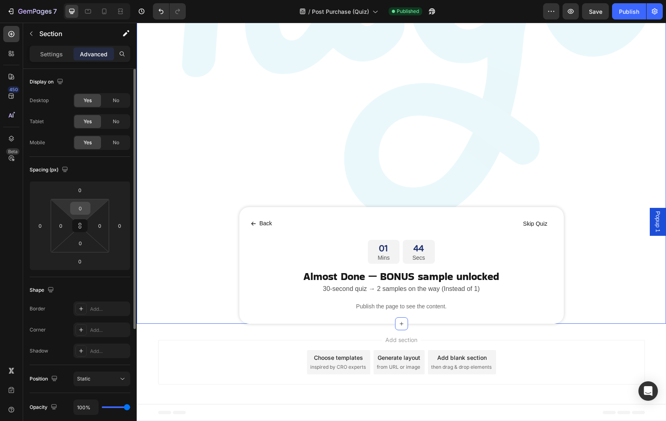
click at [76, 208] on input "0" at bounding box center [80, 208] width 16 height 12
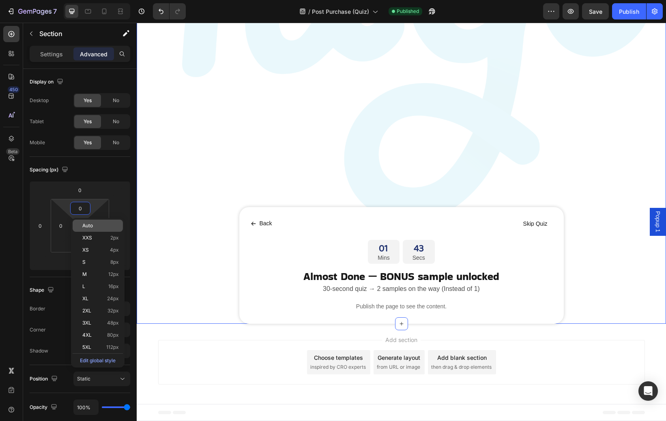
click at [87, 229] on div "Auto" at bounding box center [98, 226] width 50 height 12
type input "Auto"
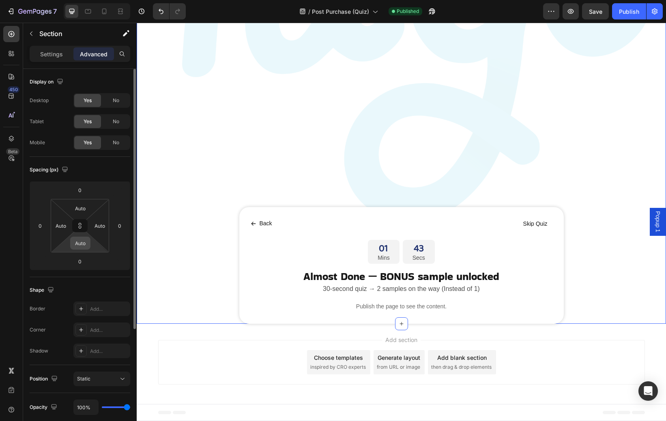
click at [82, 240] on input "Auto" at bounding box center [80, 243] width 16 height 12
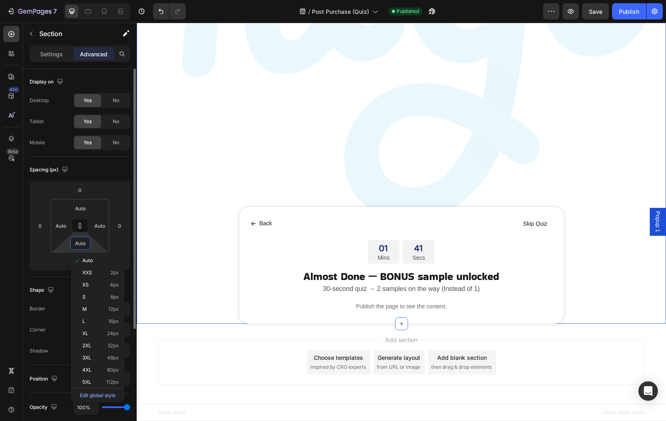
click at [87, 167] on div "Spacing (px)" at bounding box center [80, 169] width 101 height 13
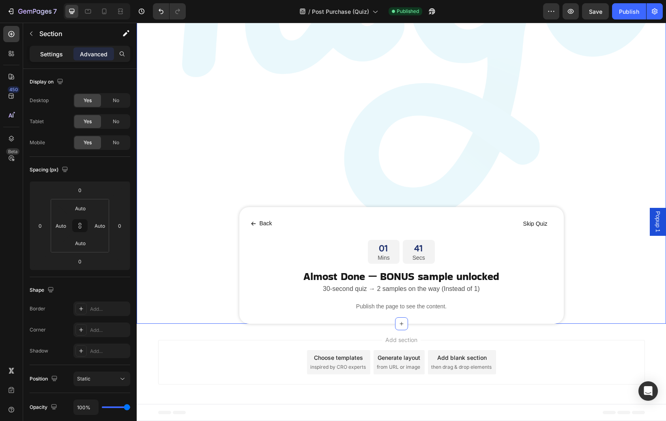
click at [56, 53] on p "Settings" at bounding box center [51, 54] width 23 height 9
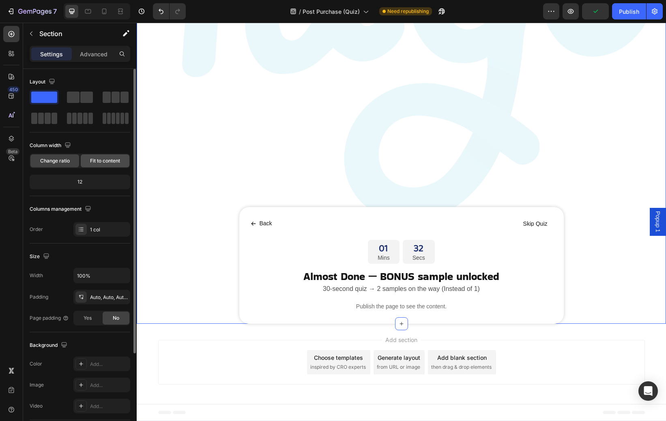
click at [99, 164] on span "Fit to content" at bounding box center [105, 160] width 30 height 7
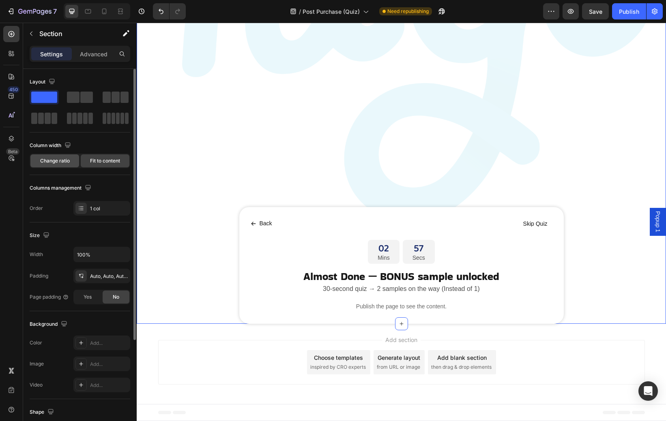
click at [60, 160] on span "Change ratio" at bounding box center [55, 160] width 30 height 7
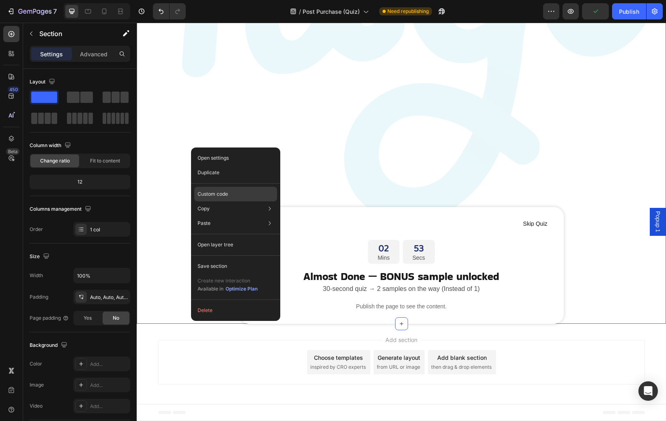
click at [240, 216] on div "Custom code" at bounding box center [235, 223] width 83 height 15
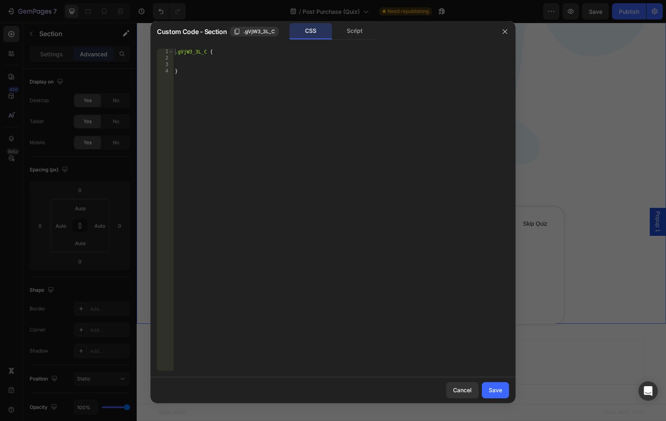
click at [227, 62] on div ".gVjW3_3L_C { }" at bounding box center [341, 216] width 336 height 335
type textarea "min-height:100vh"
click at [484, 387] on button "Save" at bounding box center [495, 390] width 27 height 16
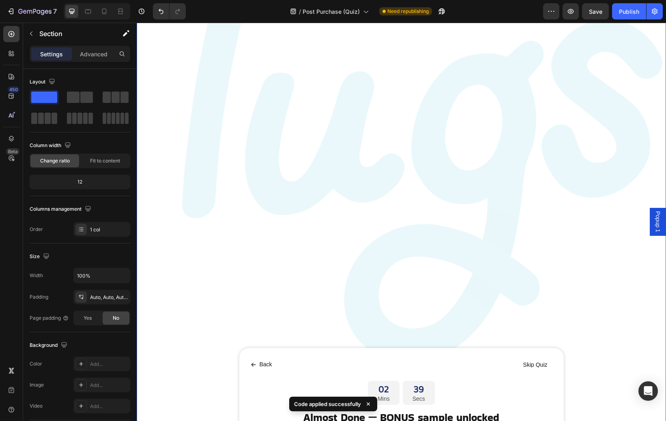
scroll to position [231, 0]
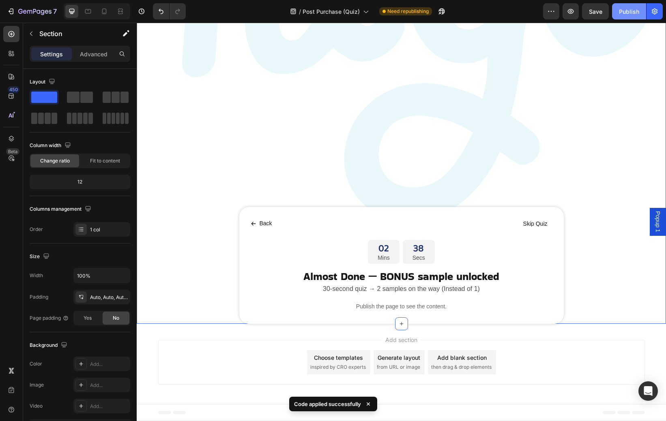
click at [627, 15] on button "Publish" at bounding box center [629, 11] width 34 height 16
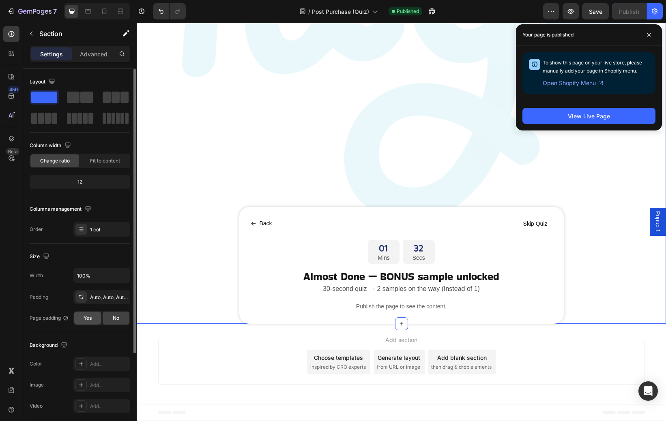
scroll to position [119, 0]
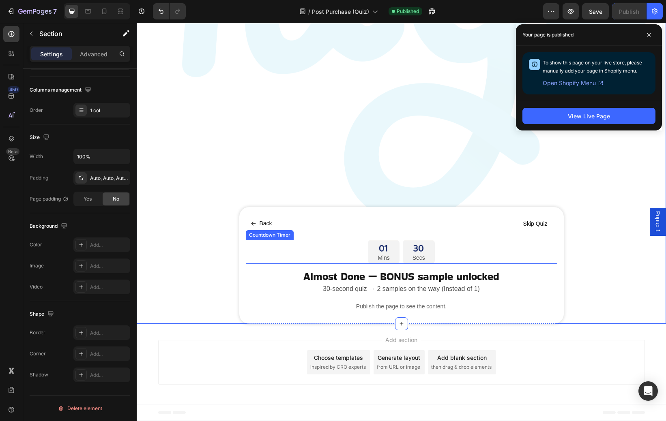
click at [368, 248] on div "01 Mins" at bounding box center [384, 252] width 32 height 24
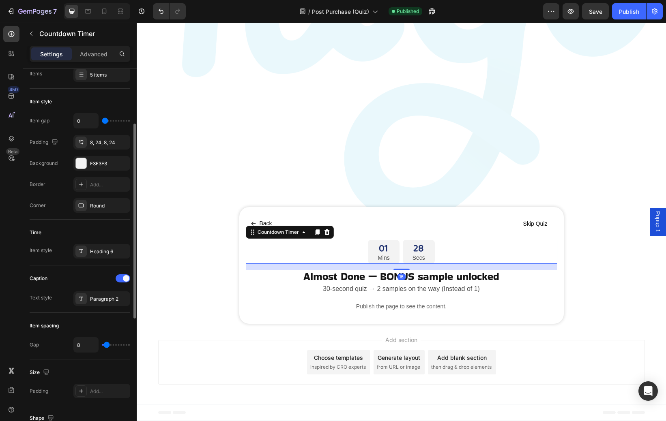
scroll to position [347, 0]
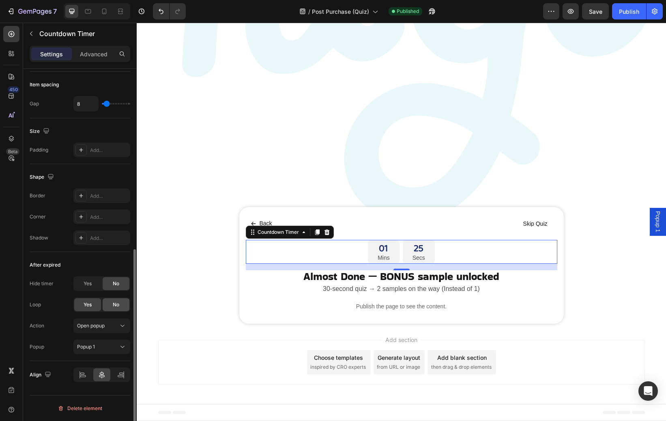
click at [113, 305] on span "No" at bounding box center [116, 304] width 6 height 7
click at [655, 228] on span "Popup 1" at bounding box center [658, 221] width 8 height 21
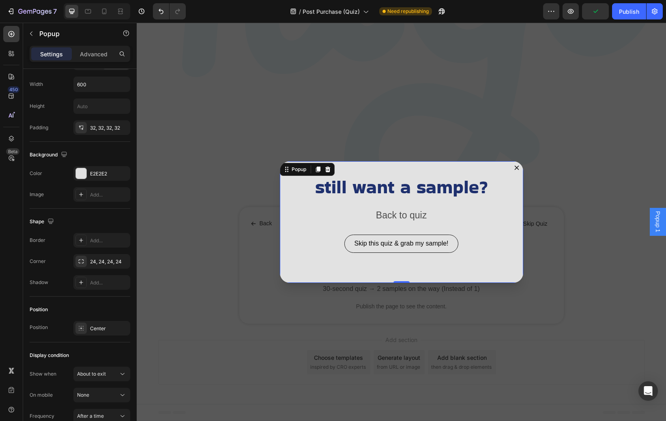
scroll to position [0, 0]
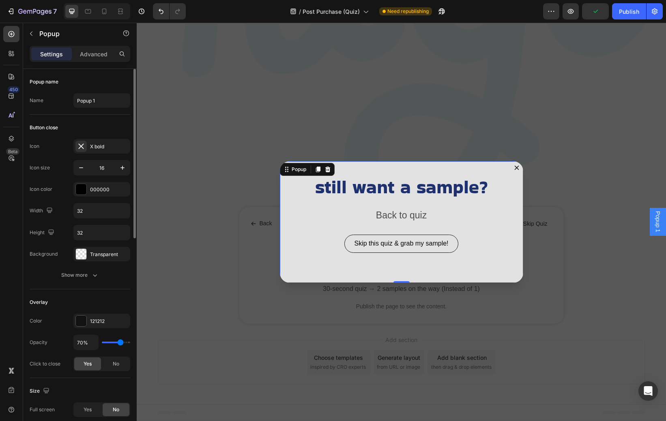
click at [655, 228] on span "Popup 1" at bounding box center [658, 221] width 8 height 21
click at [516, 168] on icon "Dialog content" at bounding box center [516, 167] width 4 height 4
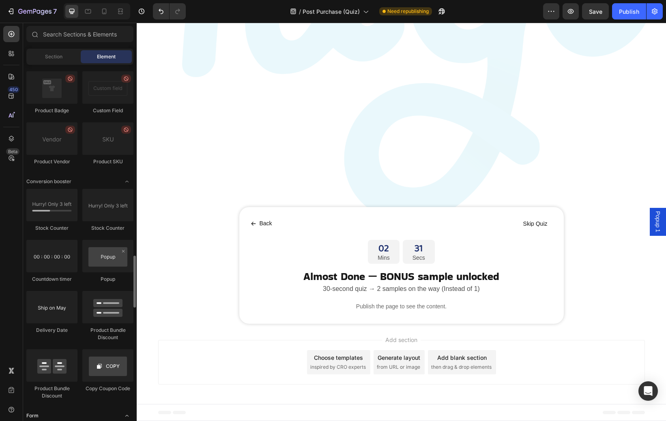
scroll to position [1508, 0]
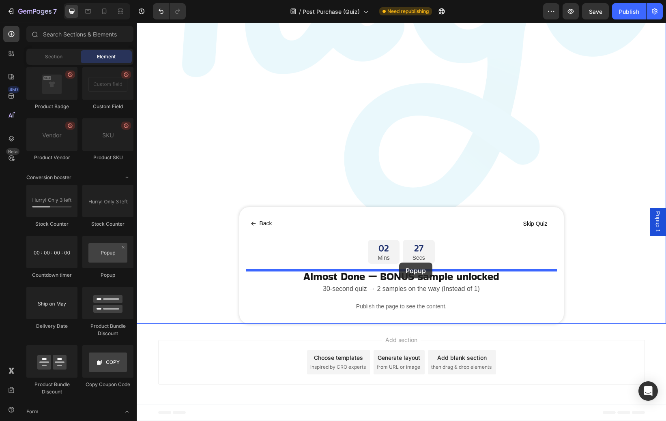
drag, startPoint x: 236, startPoint y: 282, endPoint x: 399, endPoint y: 263, distance: 163.8
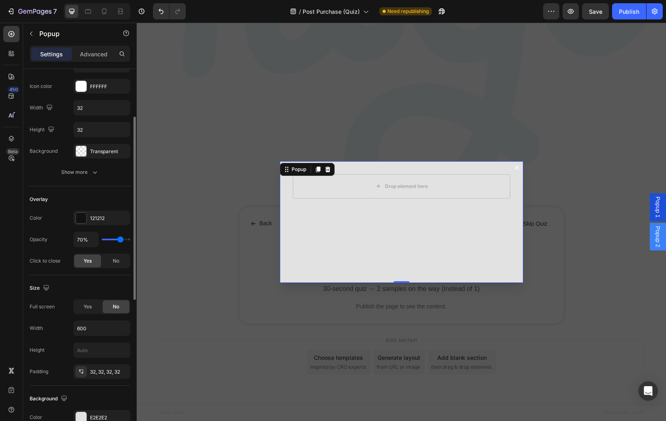
scroll to position [104, 0]
click at [87, 305] on span "Yes" at bounding box center [88, 306] width 8 height 7
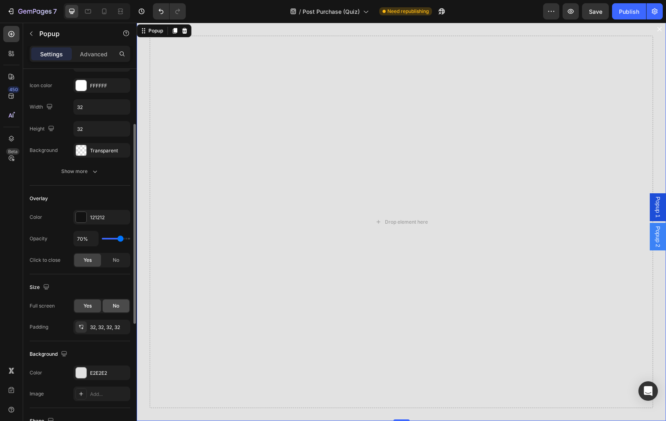
click at [114, 307] on span "No" at bounding box center [116, 306] width 6 height 7
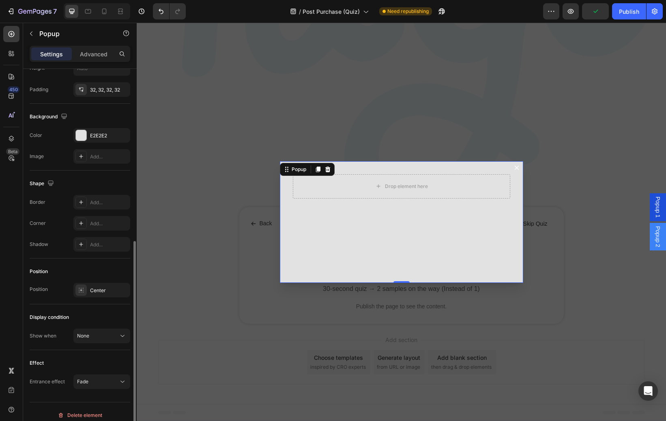
scroll to position [392, 0]
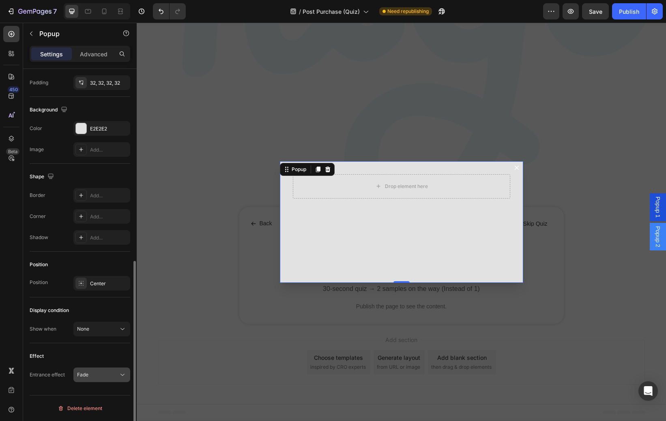
click at [103, 375] on div "Fade" at bounding box center [97, 374] width 41 height 7
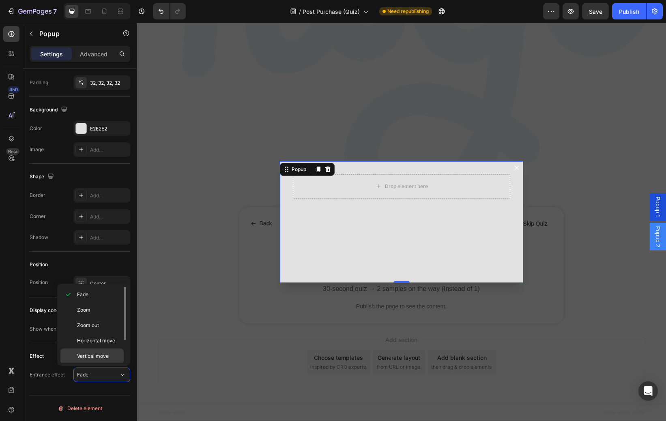
scroll to position [32, 0]
click at [111, 332] on div "Vertical move" at bounding box center [91, 339] width 63 height 15
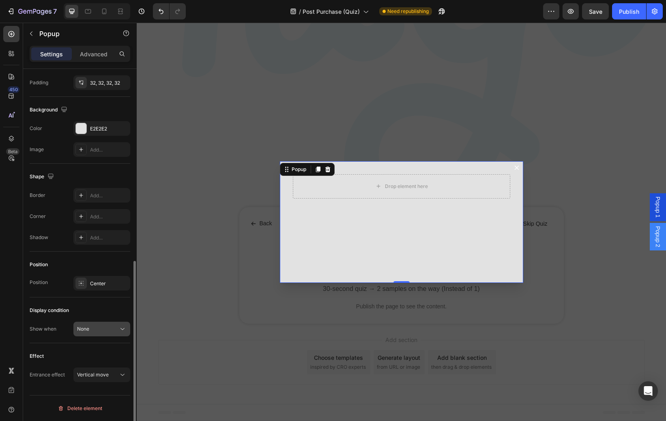
click at [109, 332] on div "None" at bounding box center [97, 329] width 41 height 7
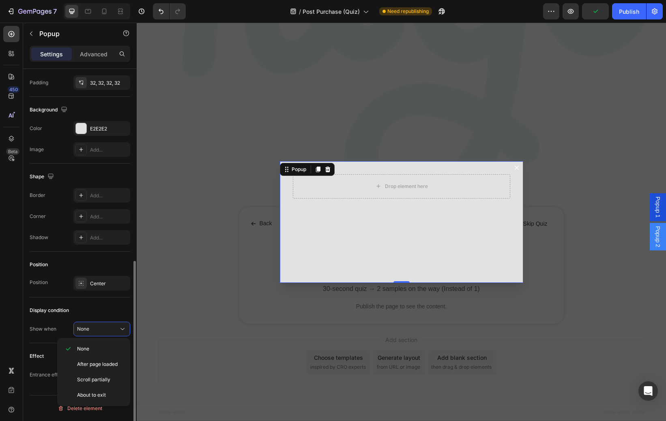
click at [107, 312] on div "Display condition" at bounding box center [80, 310] width 101 height 13
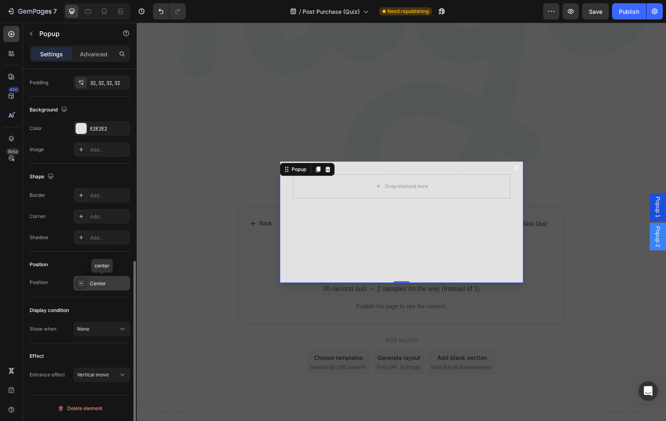
click at [106, 288] on div "Center" at bounding box center [101, 283] width 57 height 15
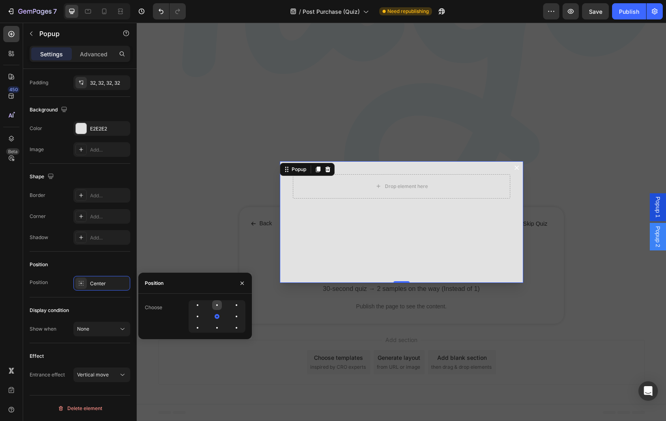
click at [232, 305] on div at bounding box center [237, 306] width 10 height 10
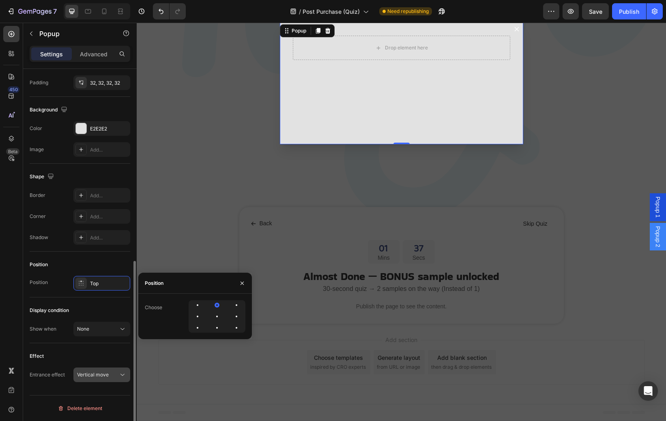
click at [102, 380] on button "Vertical move" at bounding box center [101, 375] width 57 height 15
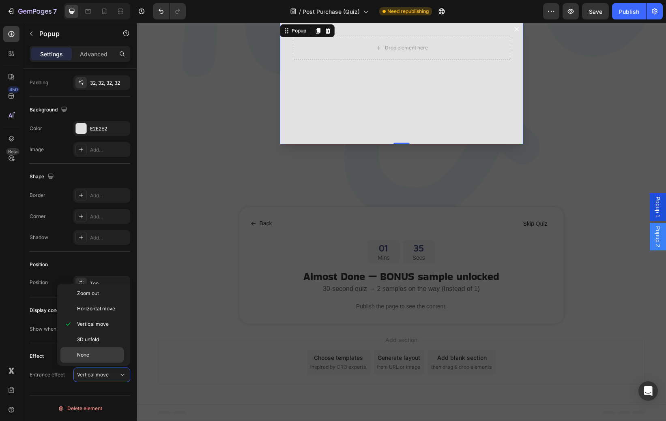
click at [100, 350] on div "None" at bounding box center [91, 355] width 63 height 15
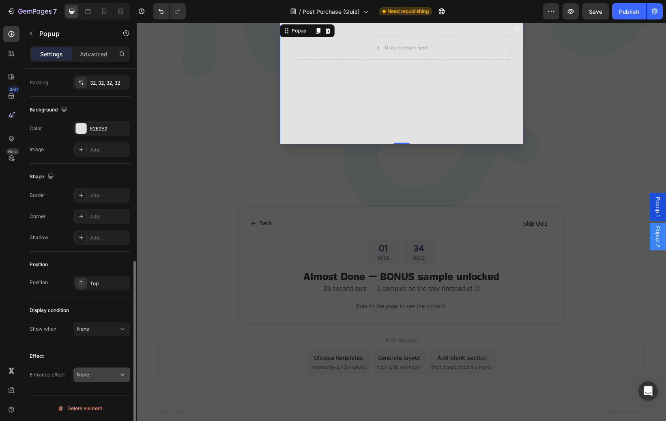
click at [99, 373] on div "None" at bounding box center [97, 374] width 41 height 7
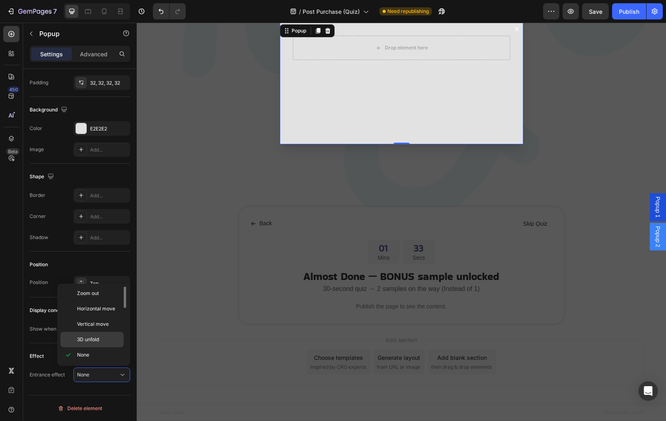
scroll to position [0, 0]
click at [103, 295] on p "Fade" at bounding box center [98, 294] width 43 height 7
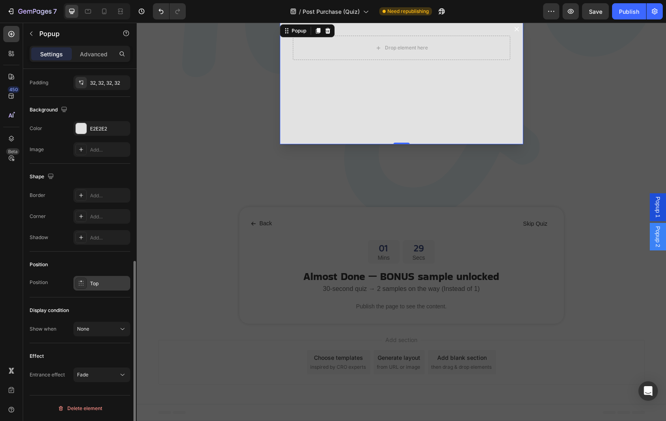
click at [103, 288] on div "Top" at bounding box center [101, 283] width 57 height 15
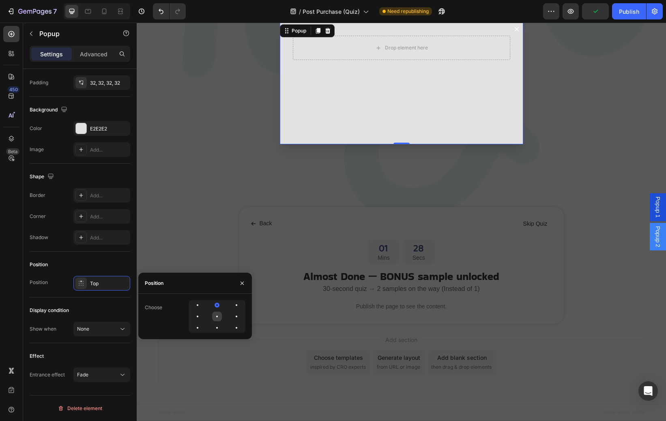
click at [232, 316] on div at bounding box center [237, 317] width 10 height 10
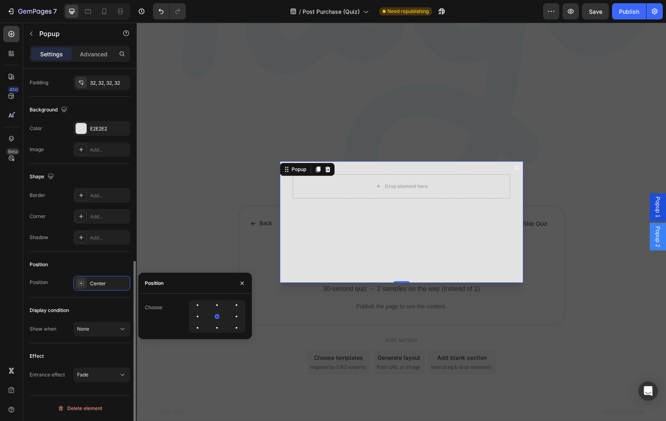
click at [105, 265] on div "Position" at bounding box center [80, 264] width 101 height 13
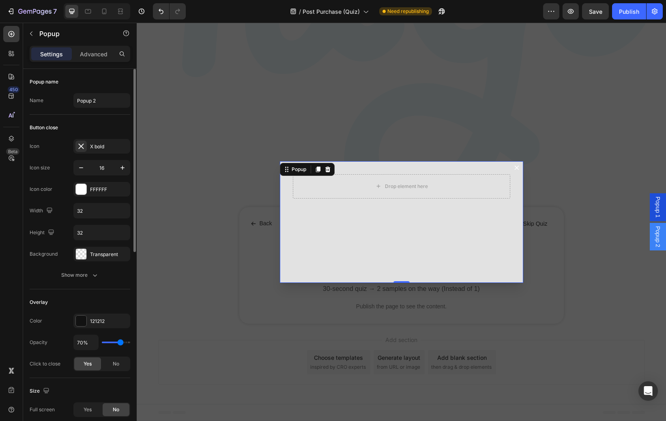
click at [99, 290] on div "Popup name Name Popup 2" at bounding box center [80, 334] width 101 height 89
click at [100, 104] on input "Popup 2" at bounding box center [101, 100] width 57 height 15
type input "Timer Finish"
click at [101, 290] on div "Popup name Name [PERSON_NAME]" at bounding box center [80, 334] width 101 height 89
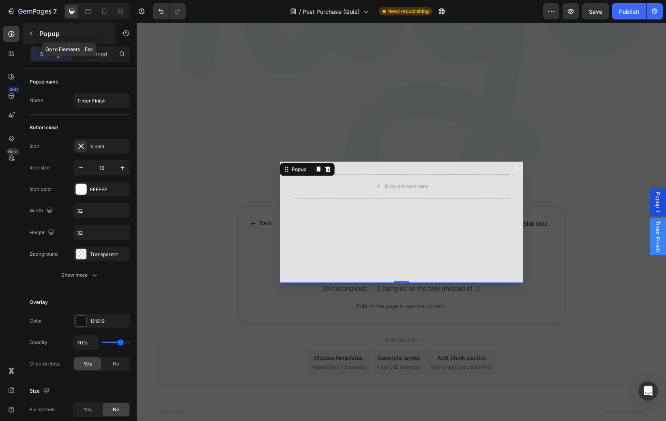
click at [32, 32] on icon "button" at bounding box center [31, 33] width 6 height 6
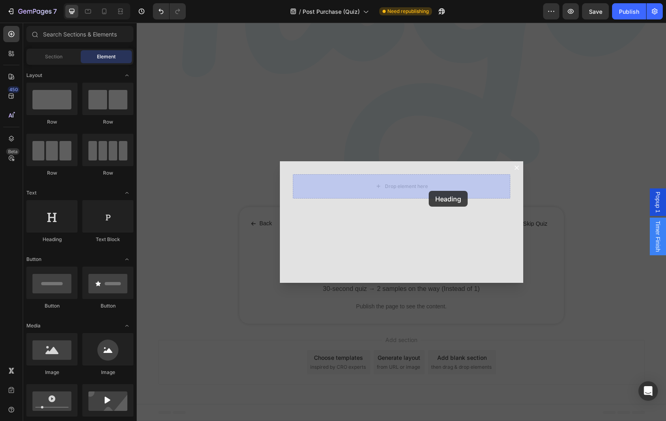
drag, startPoint x: 196, startPoint y: 248, endPoint x: 428, endPoint y: 190, distance: 239.5
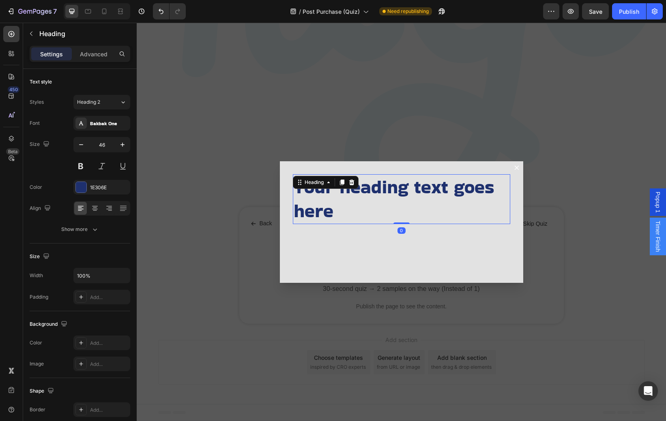
click at [381, 208] on h2 "Your heading text goes here" at bounding box center [401, 199] width 217 height 50
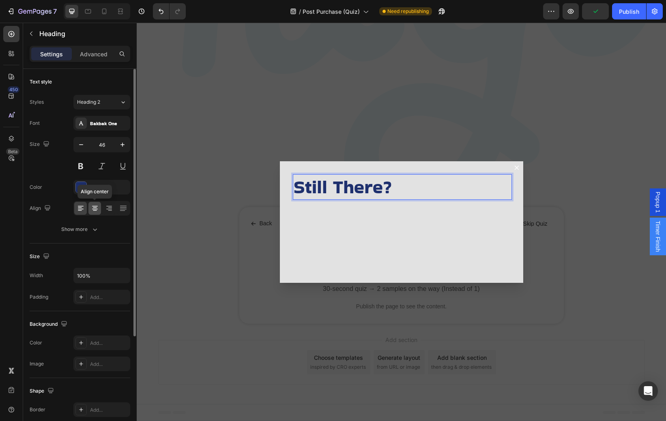
click at [94, 209] on icon at bounding box center [95, 209] width 6 height 1
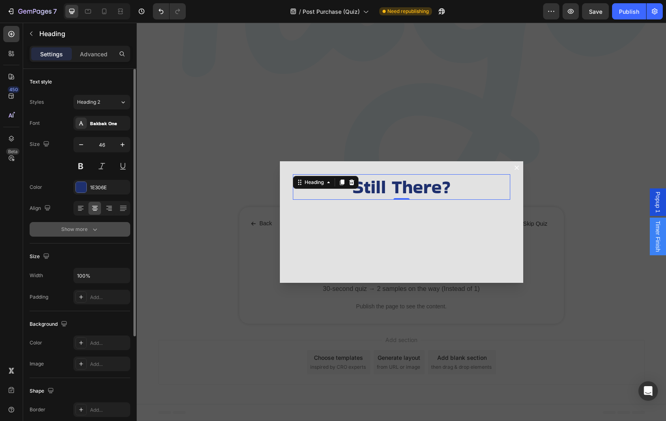
click at [91, 232] on icon "button" at bounding box center [95, 229] width 8 height 8
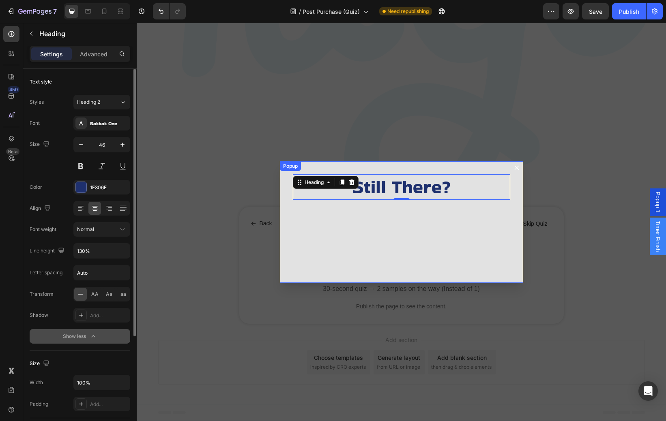
click at [314, 221] on div "Still There? Heading 0" at bounding box center [401, 222] width 243 height 122
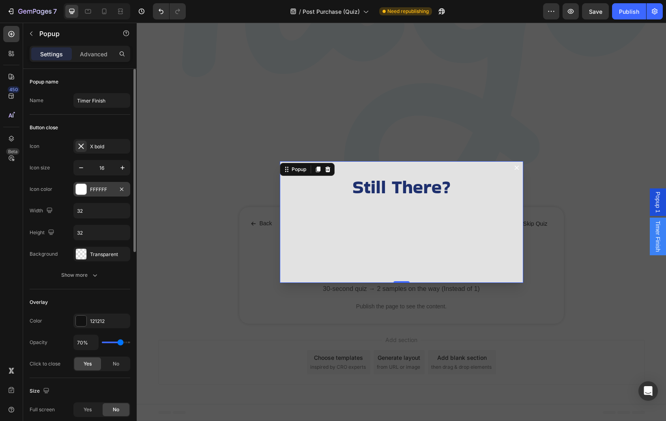
click at [85, 185] on div at bounding box center [81, 189] width 11 height 11
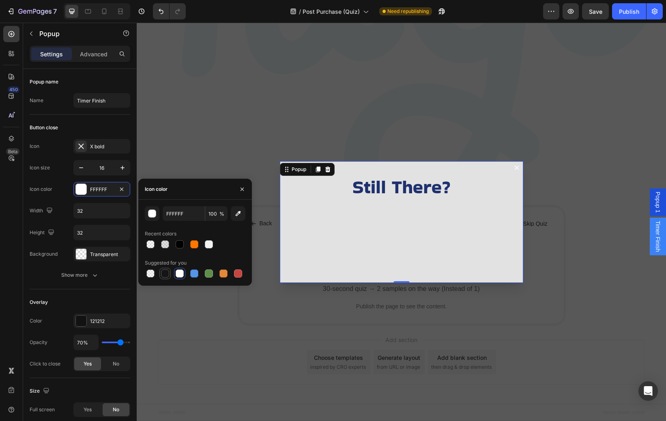
click at [165, 277] on div at bounding box center [165, 274] width 8 height 8
type input "151515"
click at [120, 172] on button "button" at bounding box center [122, 168] width 15 height 15
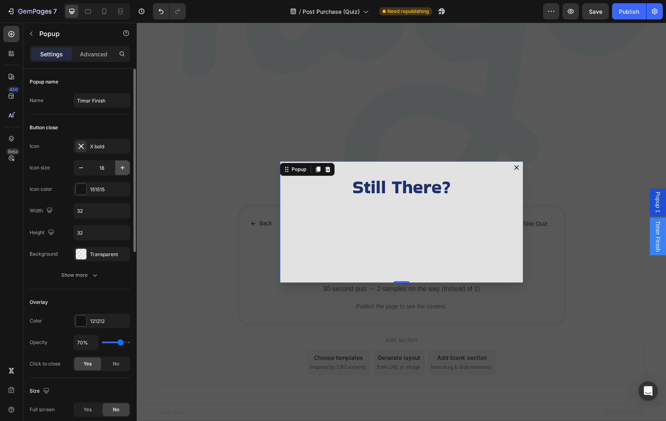
click at [120, 172] on button "button" at bounding box center [122, 168] width 15 height 15
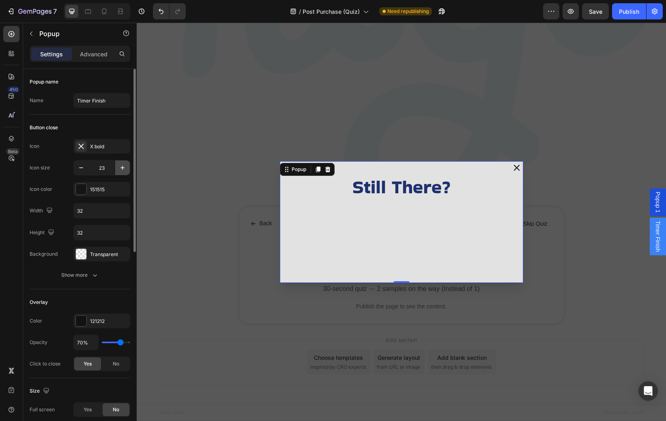
click at [120, 172] on button "button" at bounding box center [122, 168] width 15 height 15
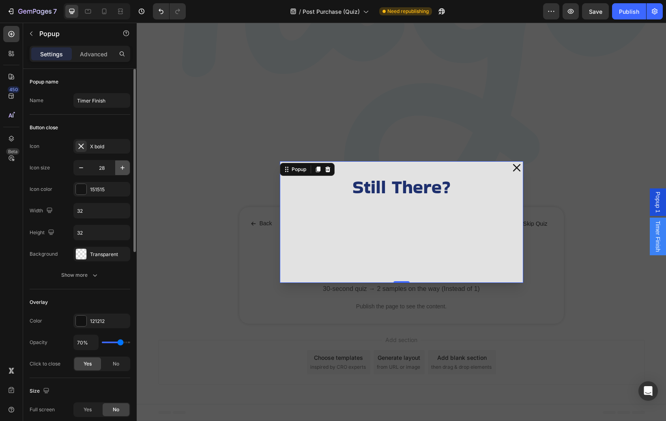
click at [120, 172] on button "button" at bounding box center [122, 168] width 15 height 15
type input "30"
click at [94, 79] on div "Popup name" at bounding box center [80, 81] width 101 height 13
click at [33, 35] on icon "button" at bounding box center [31, 33] width 6 height 6
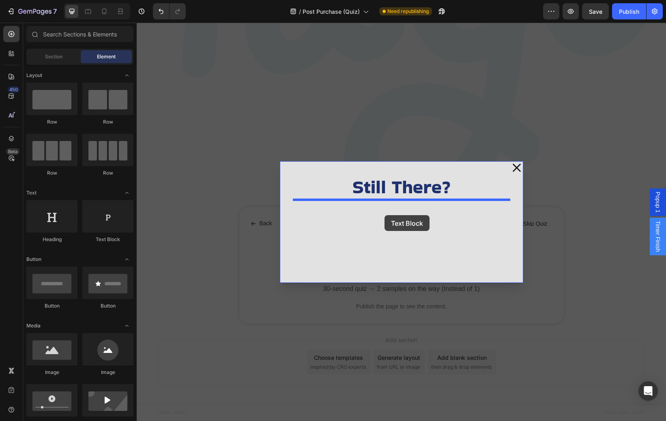
drag, startPoint x: 247, startPoint y: 247, endPoint x: 387, endPoint y: 215, distance: 143.8
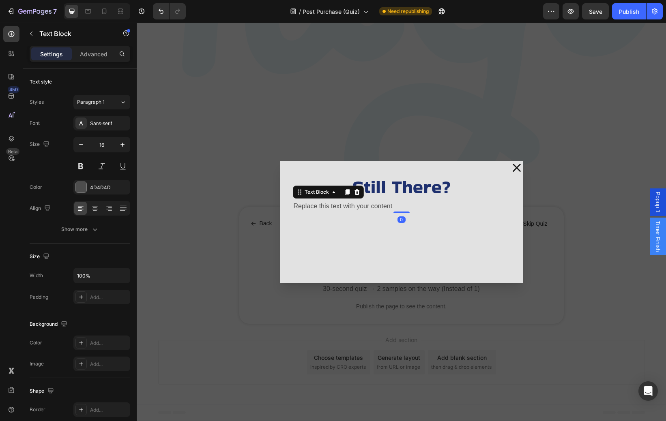
click at [387, 207] on div "Replace this text with your content" at bounding box center [401, 206] width 217 height 13
click at [386, 207] on p "Replace this text with your content" at bounding box center [402, 207] width 216 height 12
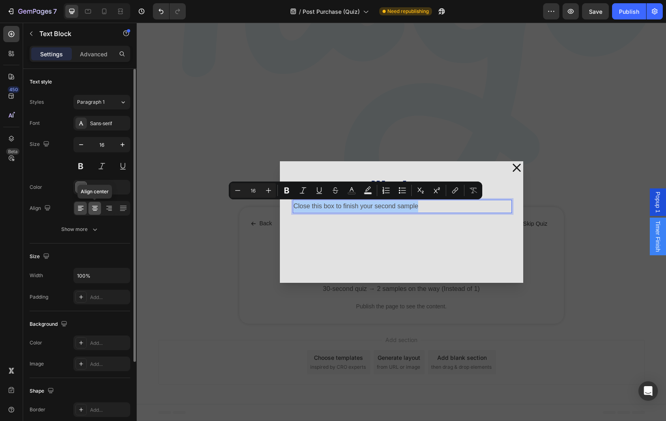
click at [96, 207] on icon at bounding box center [95, 208] width 8 height 8
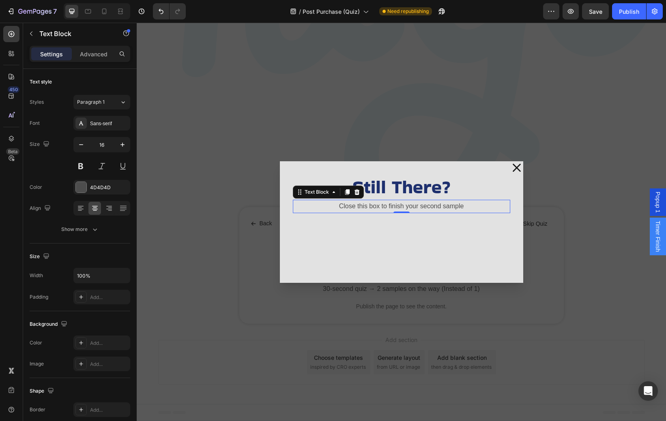
click at [472, 206] on p "Close this box to finish your second sample" at bounding box center [402, 207] width 216 height 12
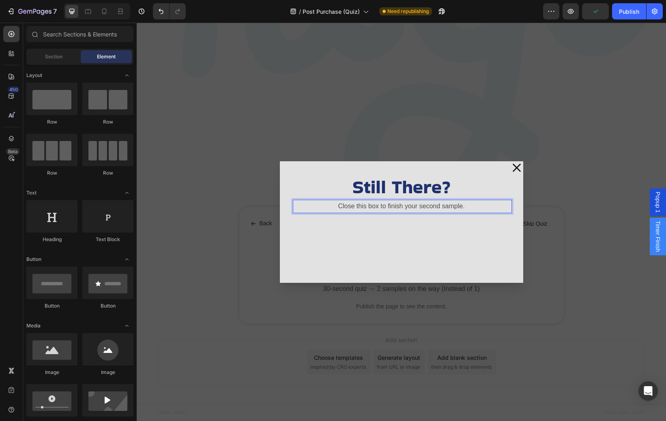
click at [517, 114] on div "Backdrop" at bounding box center [401, 222] width 529 height 399
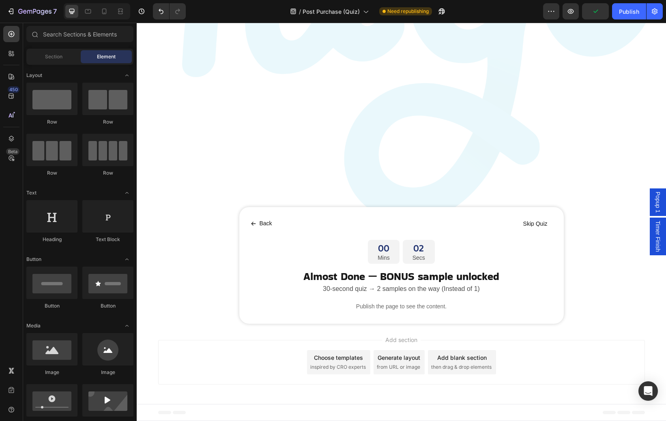
click at [654, 237] on span "Timer Finish" at bounding box center [658, 236] width 8 height 31
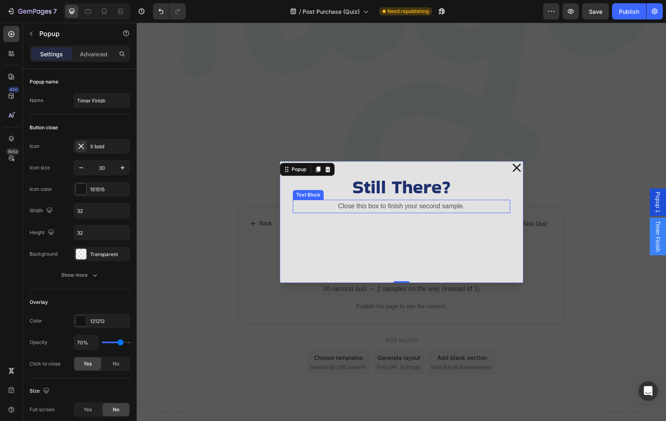
click at [425, 206] on p "Close this box to finish your second sample." at bounding box center [402, 207] width 216 height 12
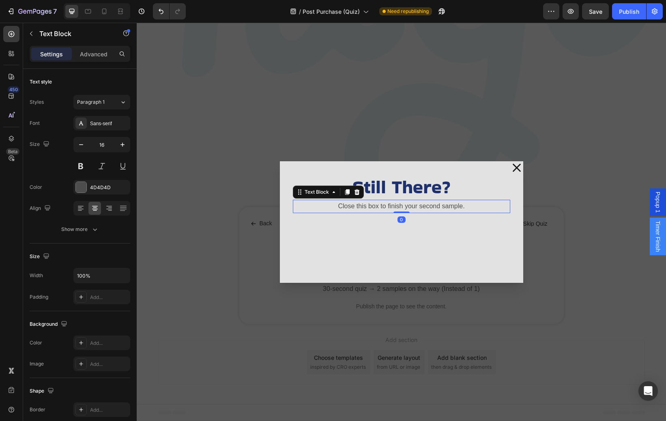
click at [480, 206] on p "Close this box to finish your second sample." at bounding box center [402, 207] width 216 height 12
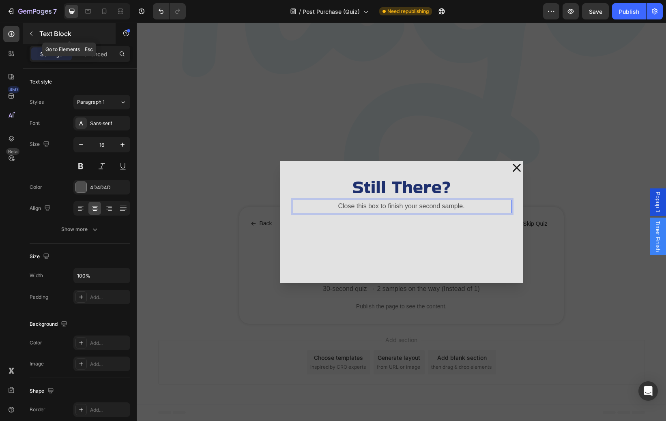
click at [33, 34] on icon "button" at bounding box center [31, 33] width 6 height 6
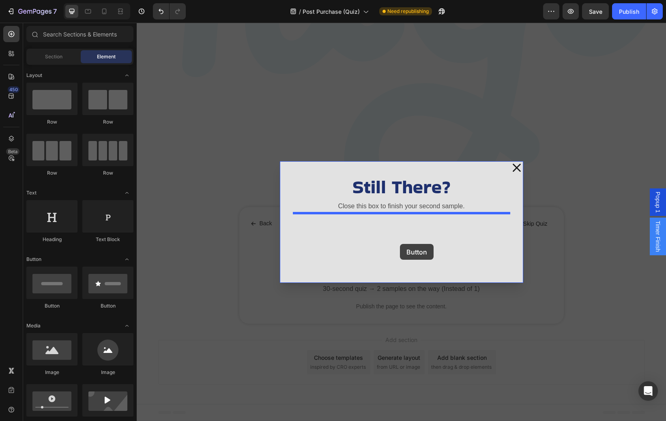
drag, startPoint x: 195, startPoint y: 309, endPoint x: 401, endPoint y: 243, distance: 217.1
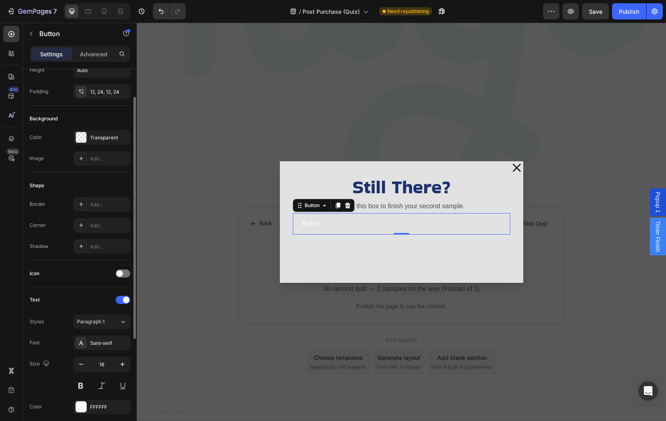
scroll to position [54, 0]
click at [107, 323] on div "Paragraph 1" at bounding box center [93, 320] width 33 height 7
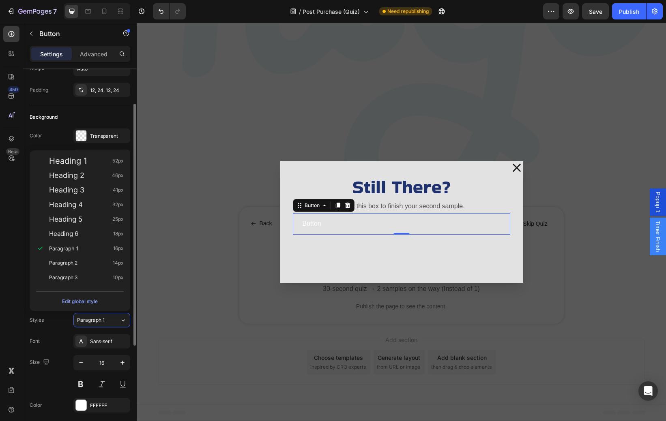
click at [69, 330] on div "Styles Paragraph 1 Font Sans-serif Size 16 Color FFFFFF Show more" at bounding box center [80, 373] width 101 height 121
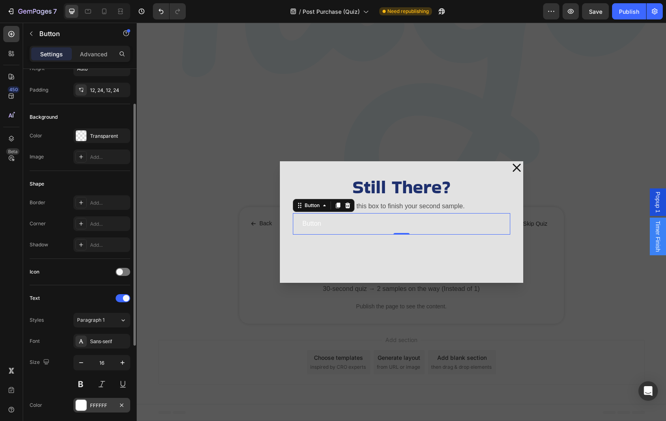
click at [84, 401] on div at bounding box center [81, 405] width 11 height 11
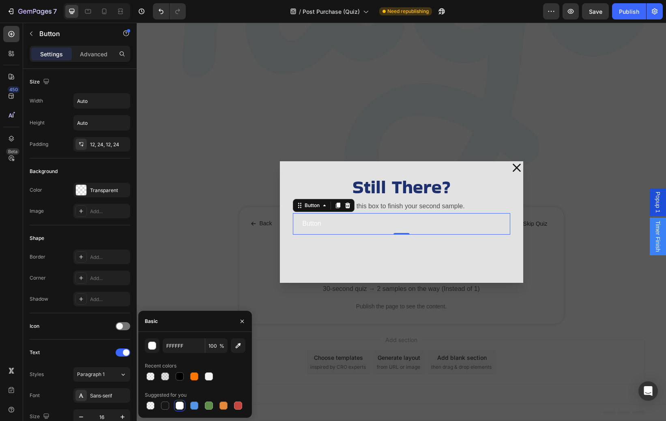
scroll to position [54, 0]
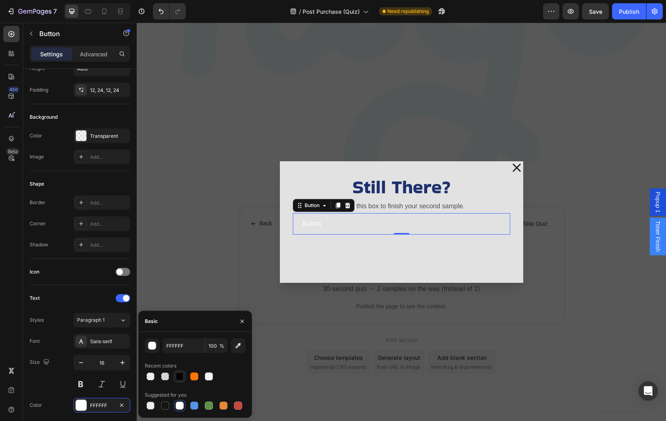
click at [179, 375] on div at bounding box center [180, 377] width 8 height 8
type input "000000"
click at [75, 296] on div "Text" at bounding box center [80, 298] width 101 height 13
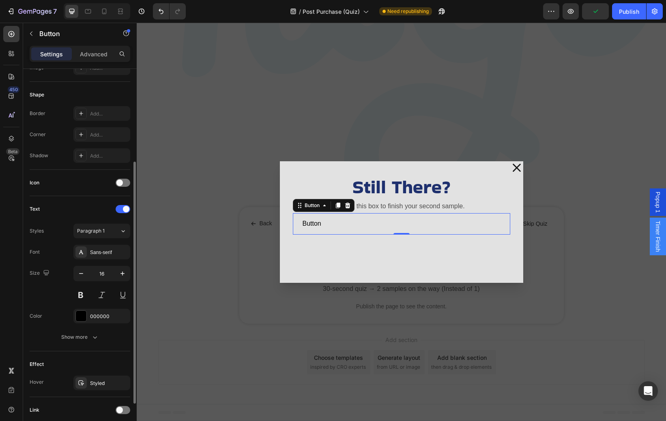
scroll to position [145, 0]
click at [86, 345] on div "Text Styles Paragraph 1 Font Sans-serif Size 16 Color 000000 Show more" at bounding box center [80, 272] width 101 height 155
click at [88, 338] on div "Show more" at bounding box center [80, 336] width 38 height 8
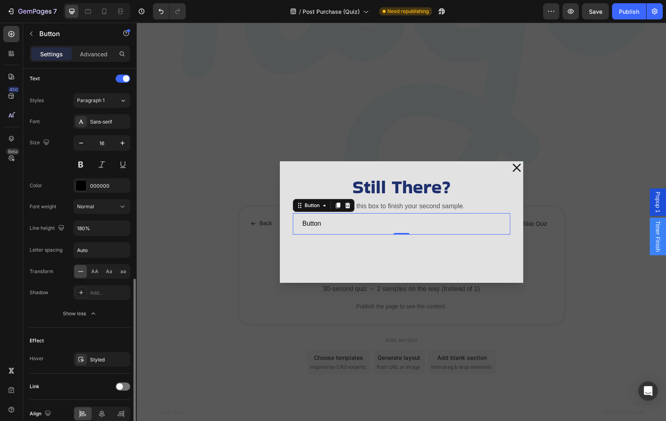
scroll to position [313, 0]
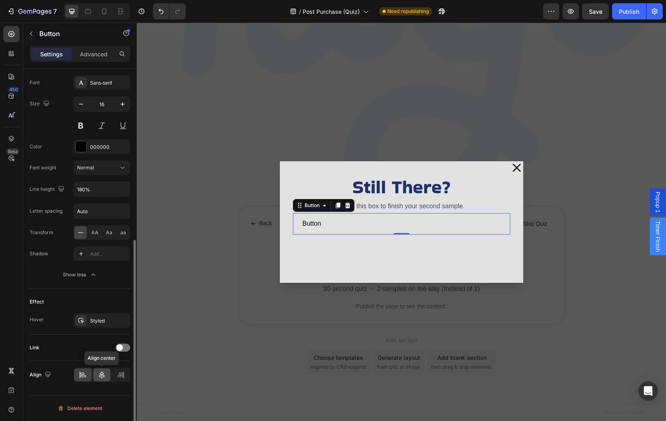
click at [98, 373] on icon at bounding box center [102, 375] width 8 height 8
click at [411, 220] on button "Button" at bounding box center [401, 223] width 38 height 21
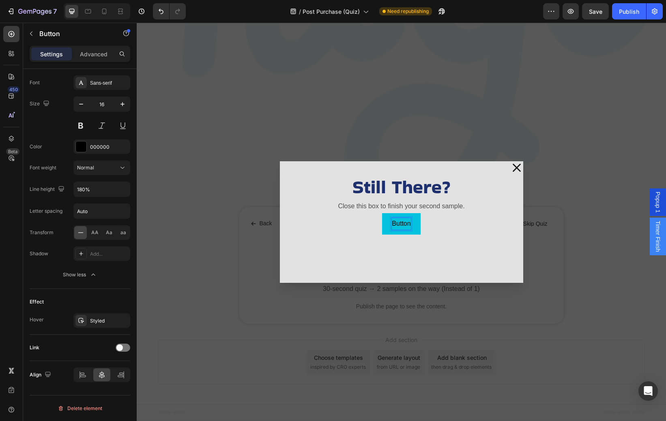
click at [408, 228] on p "Button" at bounding box center [401, 224] width 19 height 12
click at [385, 213] on button "Skip" at bounding box center [401, 223] width 32 height 21
click at [380, 213] on button "Skip the" at bounding box center [401, 223] width 43 height 21
click at [368, 213] on button "Skip the Second" at bounding box center [401, 223] width 67 height 21
click at [361, 213] on button "Skip the Second Free" at bounding box center [402, 223] width 82 height 21
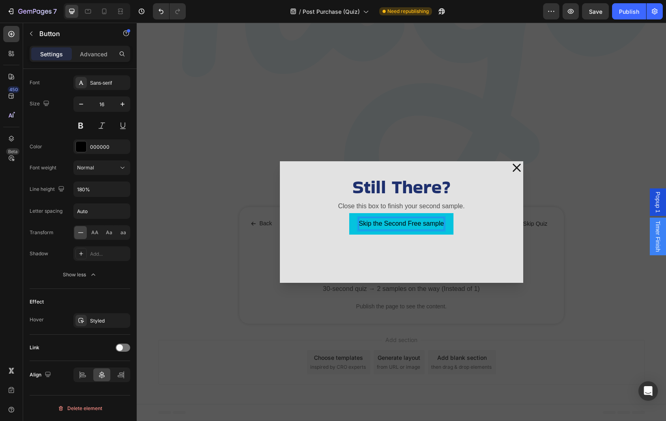
click at [426, 225] on p "Skip the Second Free sample" at bounding box center [401, 224] width 85 height 12
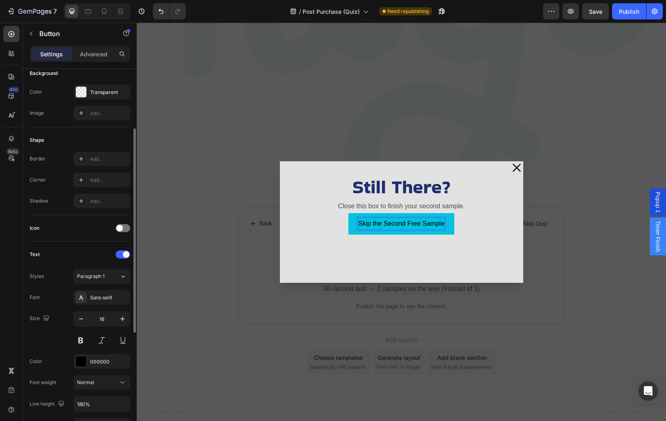
scroll to position [77, 0]
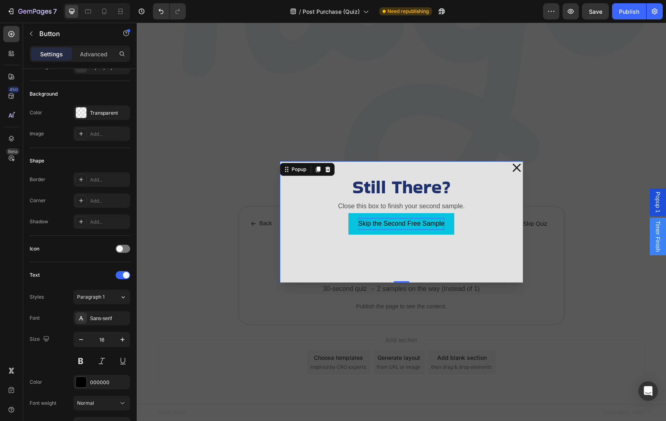
click at [358, 254] on div "Still There? Heading Close this box to finish your second sample. Text Block Sk…" at bounding box center [401, 222] width 243 height 122
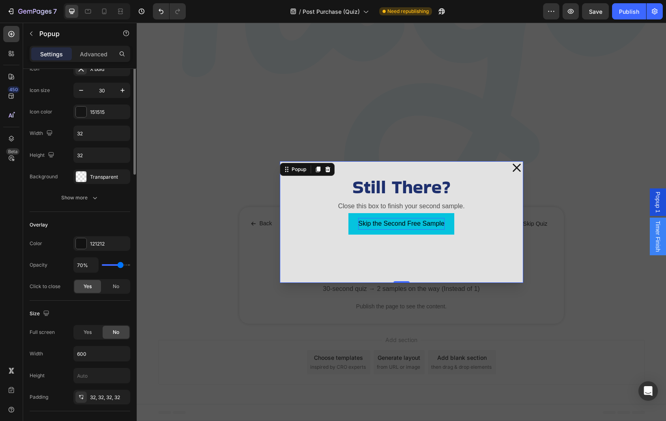
scroll to position [0, 0]
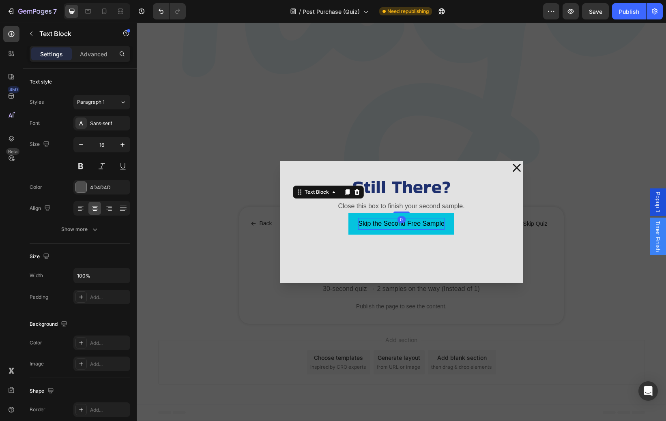
click at [343, 208] on p "Close this box to finish your second sample." at bounding box center [402, 207] width 216 height 12
click at [119, 145] on icon "button" at bounding box center [122, 145] width 8 height 8
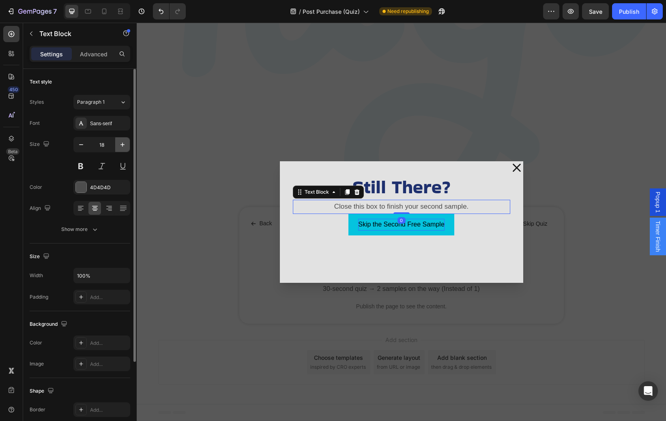
click at [119, 145] on icon "button" at bounding box center [122, 145] width 8 height 8
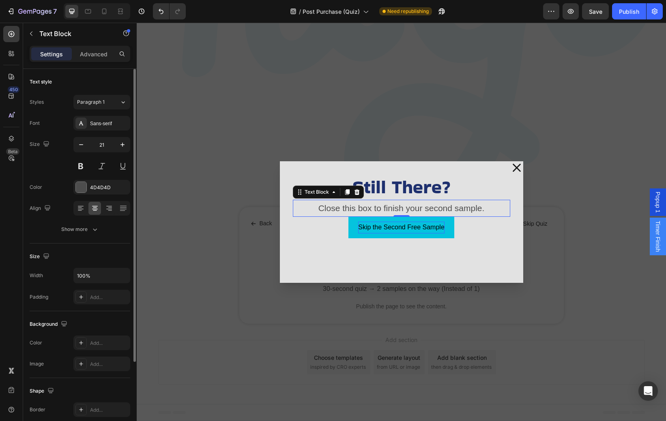
click at [72, 145] on div "Size 21" at bounding box center [80, 155] width 101 height 36
click at [79, 145] on icon "button" at bounding box center [81, 145] width 8 height 8
type input "20"
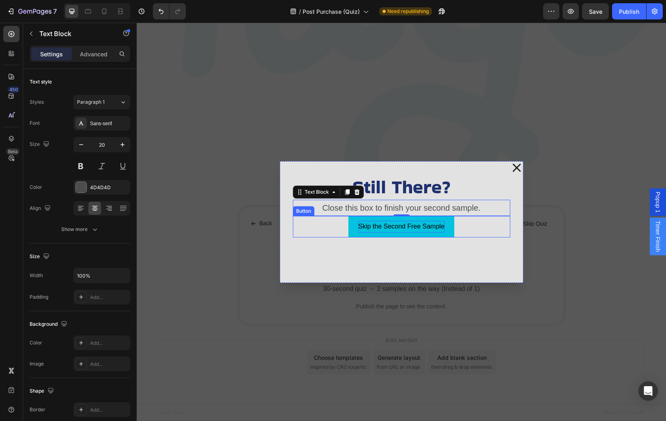
click at [342, 228] on div "Skip the Second Free Sample Button" at bounding box center [401, 226] width 217 height 21
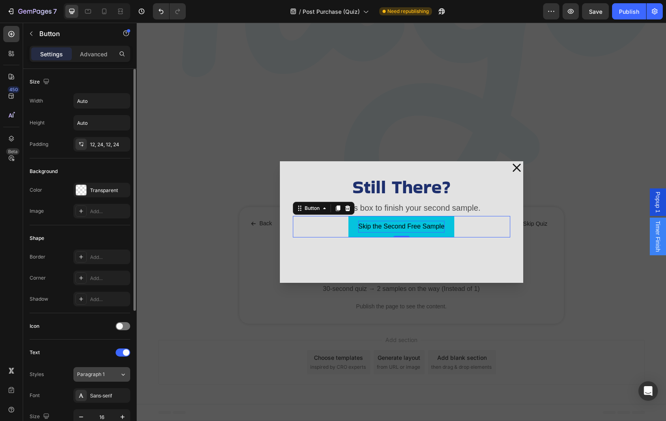
click at [108, 372] on div "Paragraph 1" at bounding box center [93, 374] width 33 height 7
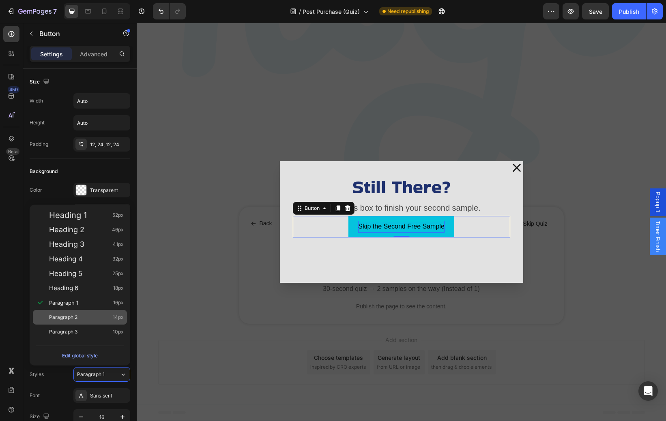
click at [106, 322] on div "Paragraph 2 14px" at bounding box center [80, 317] width 94 height 15
type input "14"
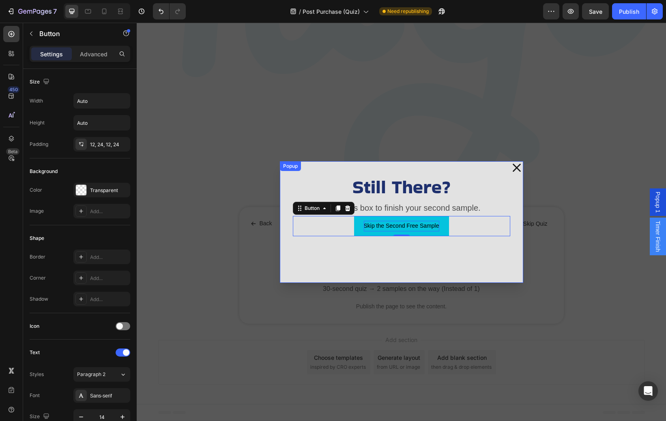
click at [339, 273] on div "Still There? Heading Close this box to finish your second sample. Text Block Sk…" at bounding box center [401, 222] width 243 height 122
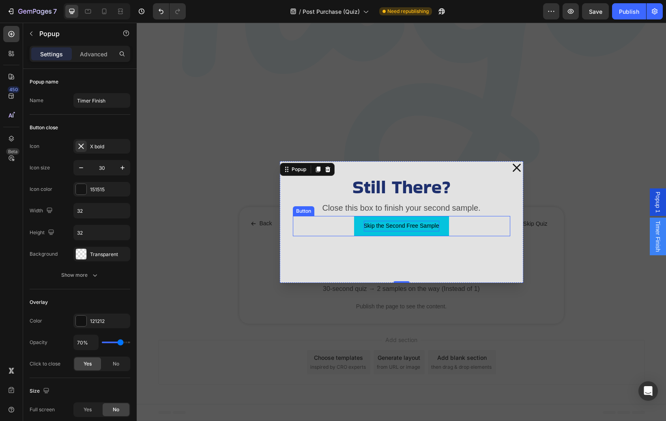
click at [356, 230] on button "Skip the Second Free Sample" at bounding box center [401, 226] width 95 height 20
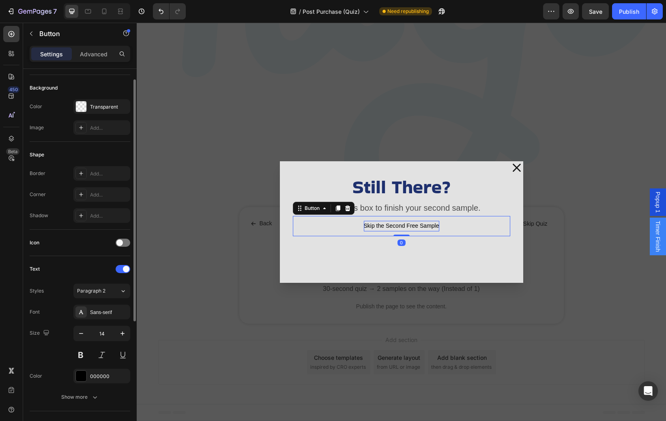
scroll to position [206, 0]
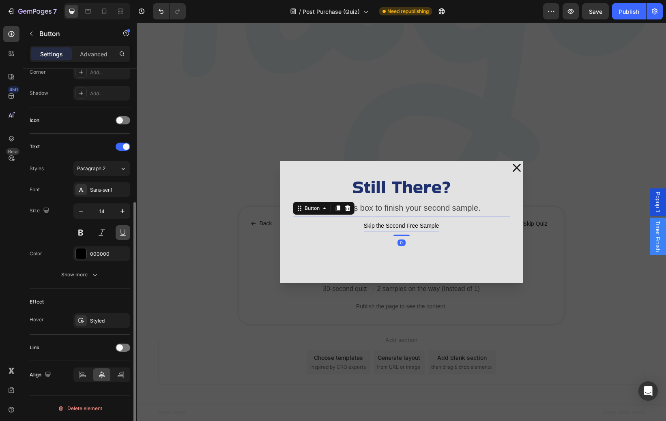
click at [125, 230] on button at bounding box center [123, 232] width 15 height 15
click at [358, 249] on div "Still There? Heading Close this box to finish your second sample. Text Block Sk…" at bounding box center [401, 222] width 243 height 122
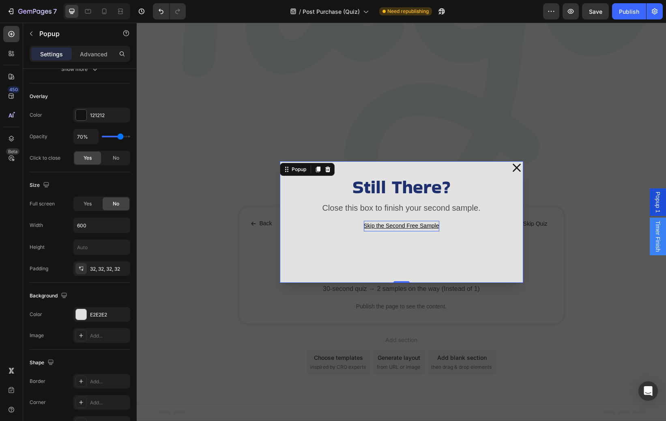
scroll to position [0, 0]
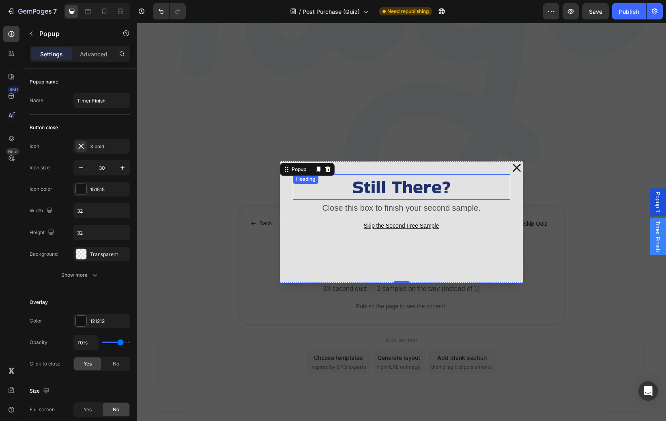
click at [462, 187] on h2 "Still There?" at bounding box center [401, 187] width 217 height 26
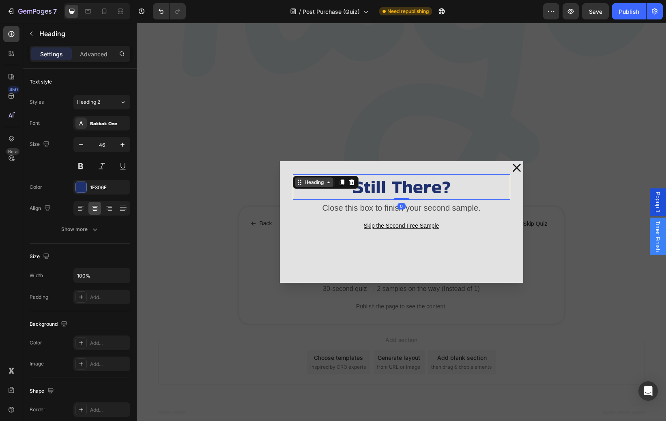
click at [300, 180] on icon "Dialog body" at bounding box center [300, 180] width 1 height 1
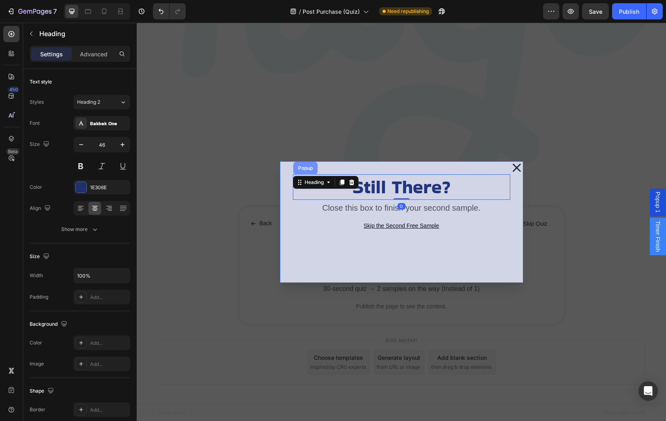
click at [304, 166] on div "Popup" at bounding box center [305, 168] width 18 height 5
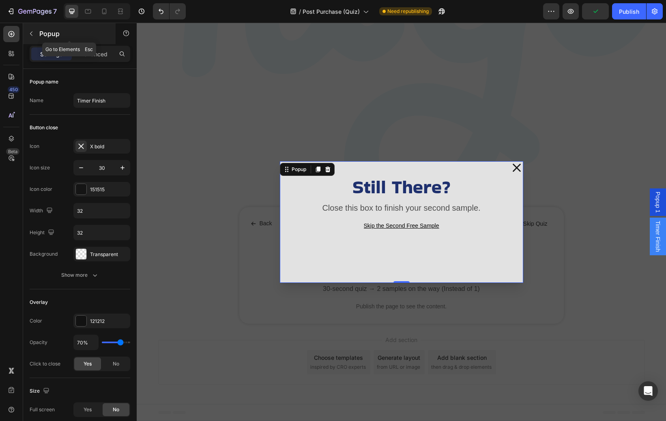
click at [34, 36] on icon "button" at bounding box center [31, 33] width 6 height 6
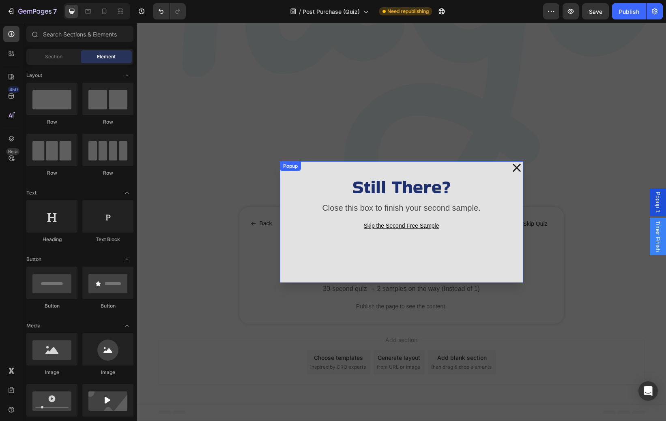
click at [288, 190] on div "Still There? Heading Close this box to finish your second sample. Text Block Sk…" at bounding box center [401, 222] width 243 height 122
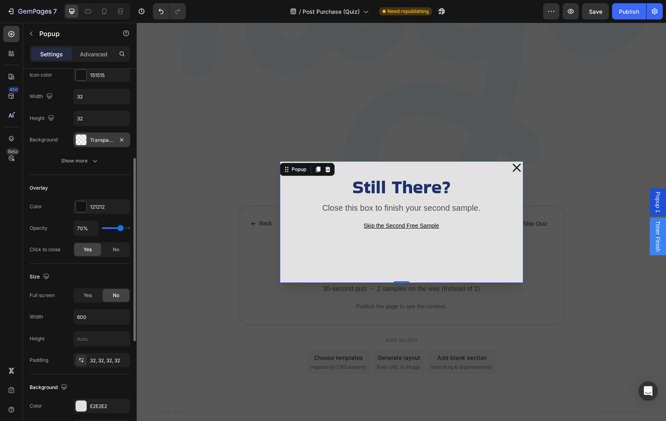
scroll to position [392, 0]
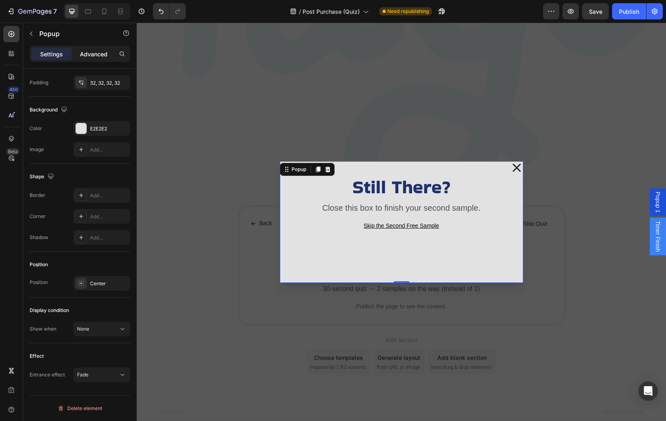
click at [93, 56] on p "Advanced" at bounding box center [94, 54] width 28 height 9
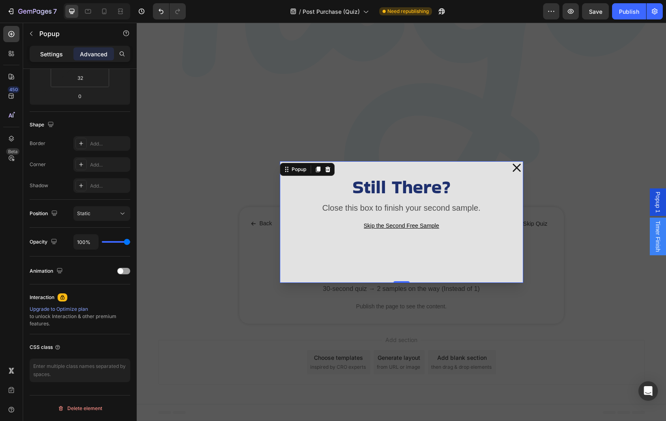
click at [51, 53] on p "Settings" at bounding box center [51, 54] width 23 height 9
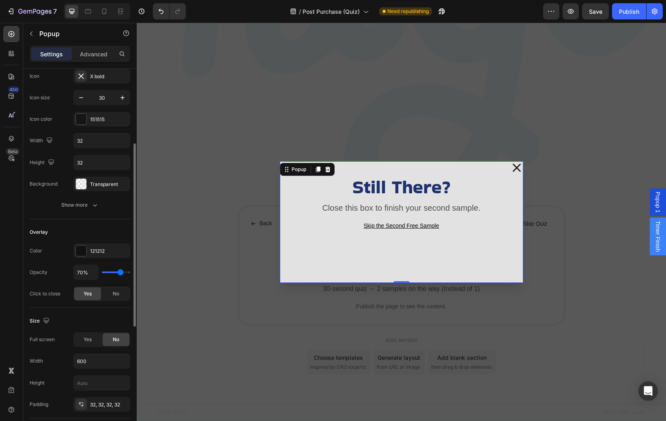
scroll to position [0, 0]
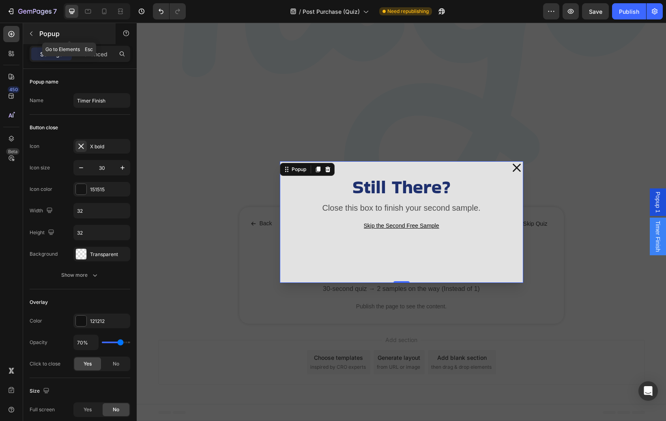
click at [32, 34] on icon "button" at bounding box center [31, 33] width 6 height 6
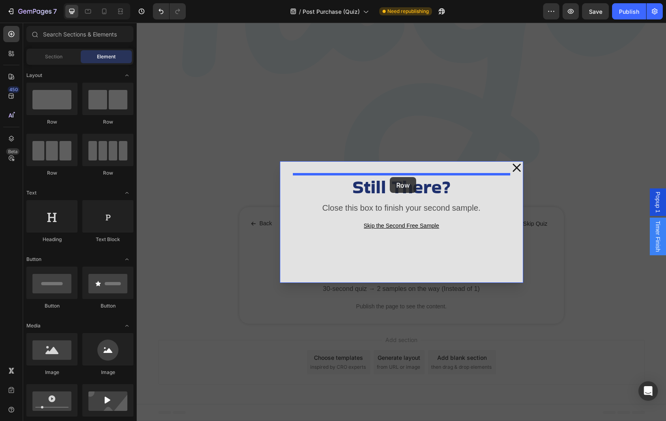
drag, startPoint x: 186, startPoint y: 106, endPoint x: 390, endPoint y: 177, distance: 216.1
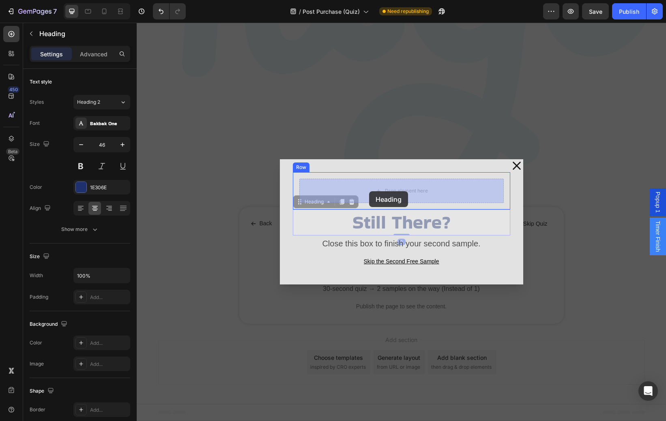
drag, startPoint x: 359, startPoint y: 219, endPoint x: 369, endPoint y: 191, distance: 29.6
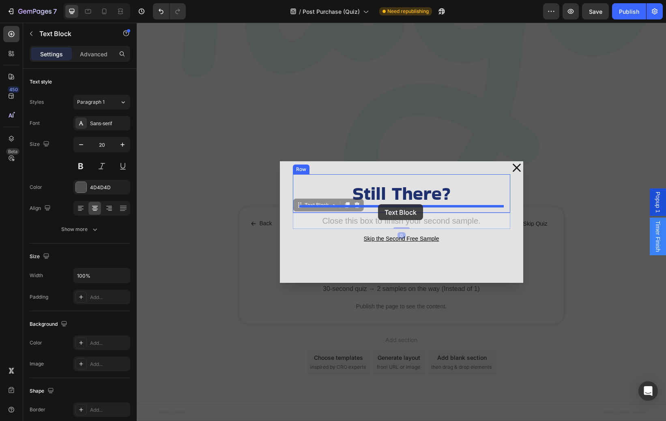
drag, startPoint x: 371, startPoint y: 221, endPoint x: 378, endPoint y: 204, distance: 17.6
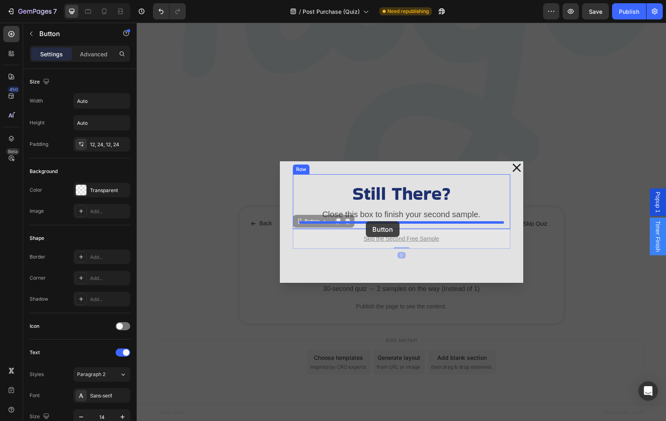
drag, startPoint x: 347, startPoint y: 244, endPoint x: 366, endPoint y: 221, distance: 29.6
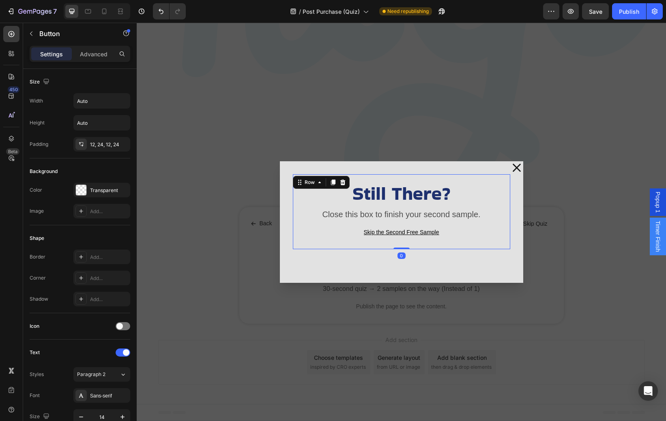
click at [332, 176] on div "Still There? Heading Close this box to finish your second sample. Text Block Sk…" at bounding box center [401, 211] width 217 height 75
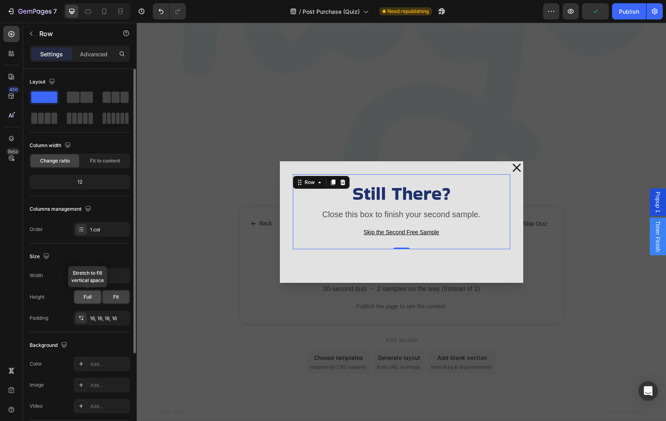
click at [88, 300] on span "Full" at bounding box center [88, 297] width 8 height 7
click at [104, 162] on span "Fit to content" at bounding box center [105, 160] width 30 height 7
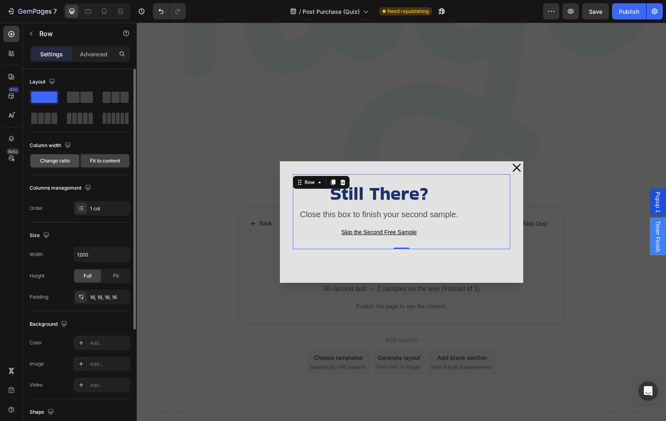
click at [62, 159] on span "Change ratio" at bounding box center [55, 160] width 30 height 7
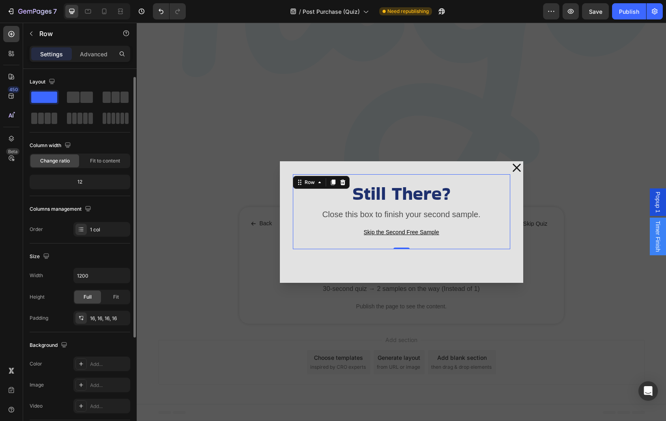
scroll to position [165, 0]
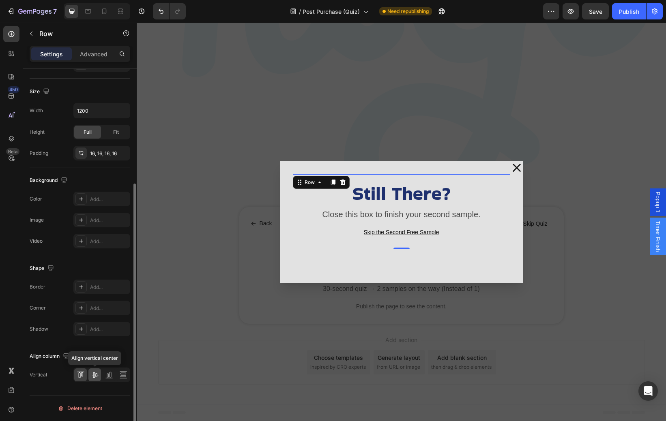
click at [92, 377] on icon at bounding box center [95, 375] width 8 height 8
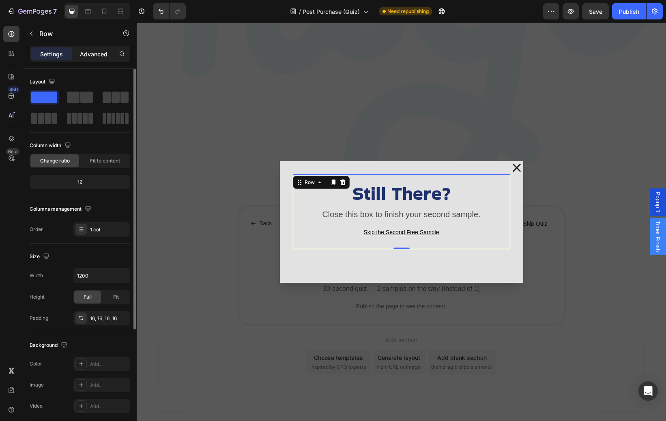
click at [99, 56] on p "Advanced" at bounding box center [94, 54] width 28 height 9
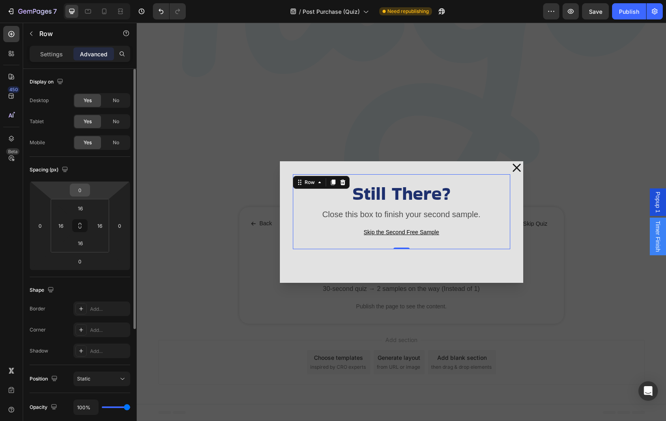
click at [83, 190] on input "0" at bounding box center [80, 190] width 16 height 12
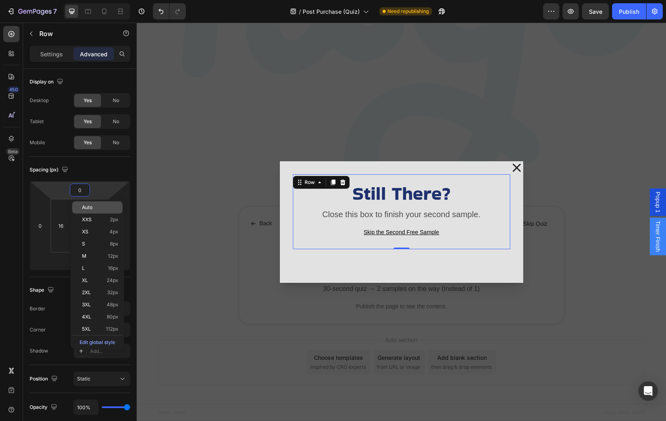
click at [92, 208] on span "Auto" at bounding box center [87, 208] width 11 height 6
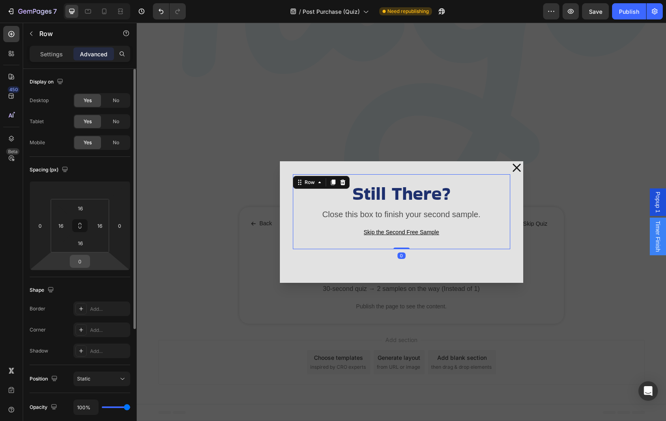
click at [82, 262] on input "0" at bounding box center [80, 261] width 16 height 12
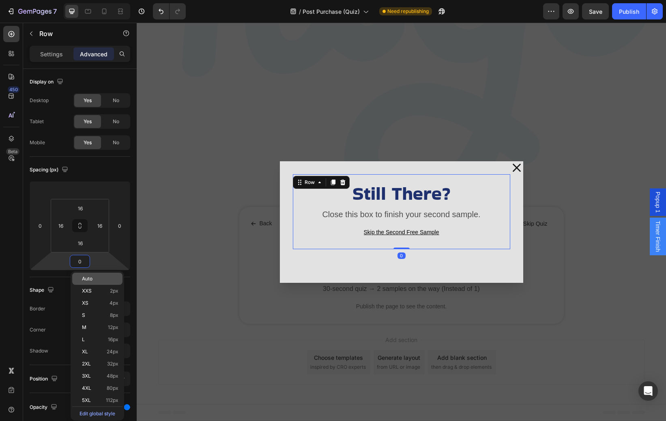
click at [88, 275] on div "Auto" at bounding box center [97, 279] width 50 height 12
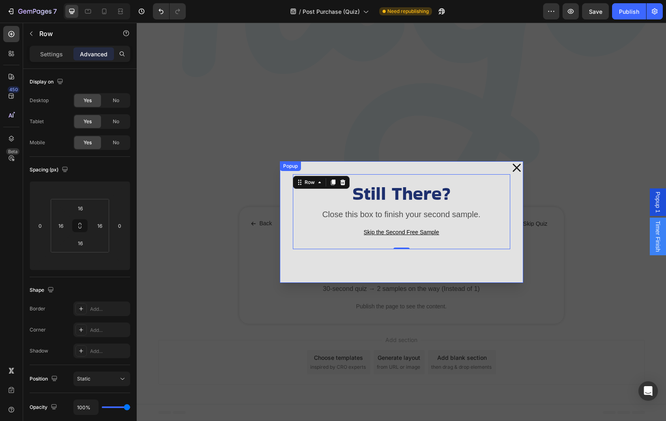
click at [369, 167] on div "Still There? Heading Close this box to finish your second sample. Text Block Sk…" at bounding box center [401, 222] width 243 height 122
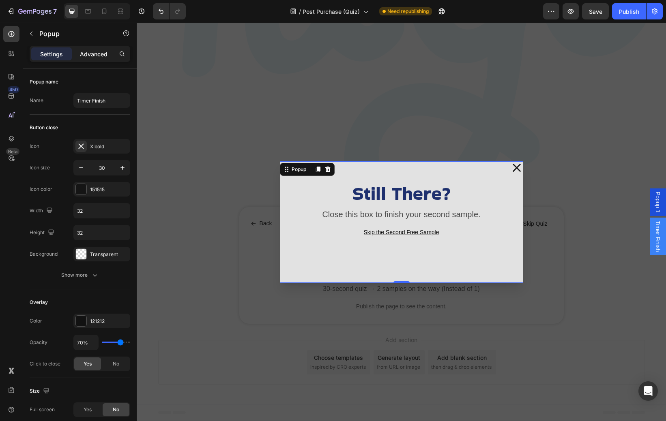
click at [97, 54] on p "Advanced" at bounding box center [94, 54] width 28 height 9
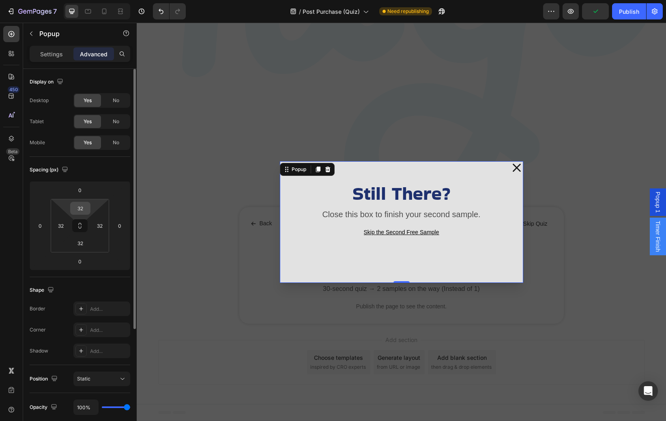
click at [78, 210] on input "32" at bounding box center [80, 208] width 16 height 12
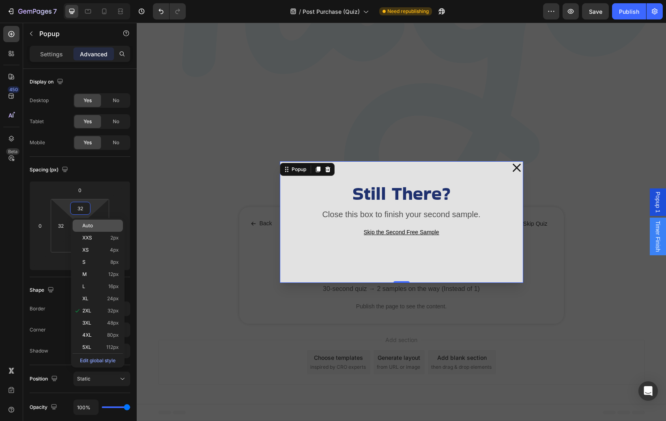
click at [88, 226] on span "Auto" at bounding box center [87, 226] width 11 height 6
type input "Auto"
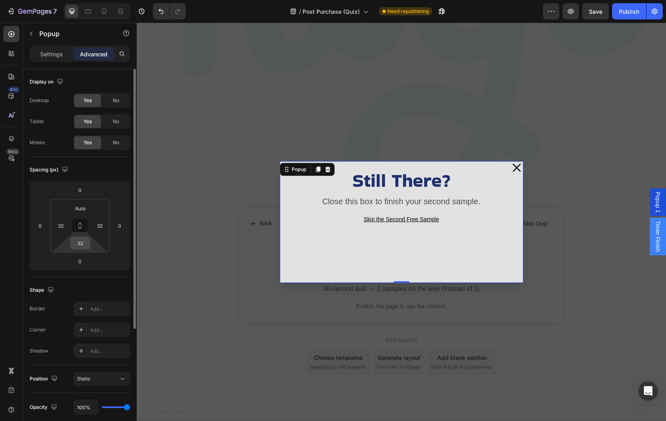
click at [80, 244] on input "32" at bounding box center [80, 243] width 16 height 12
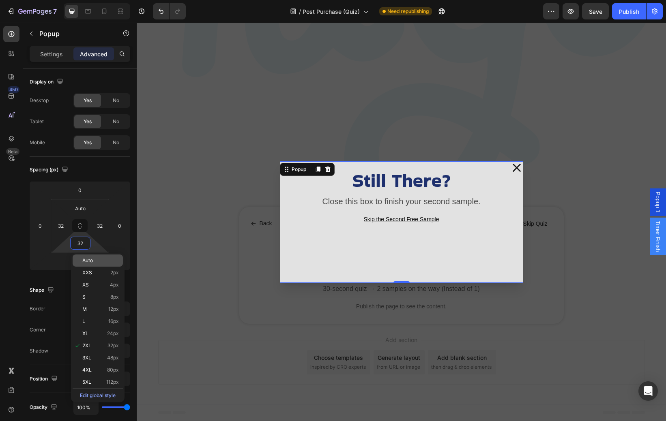
click at [89, 258] on span "Auto" at bounding box center [87, 261] width 11 height 6
type input "Auto"
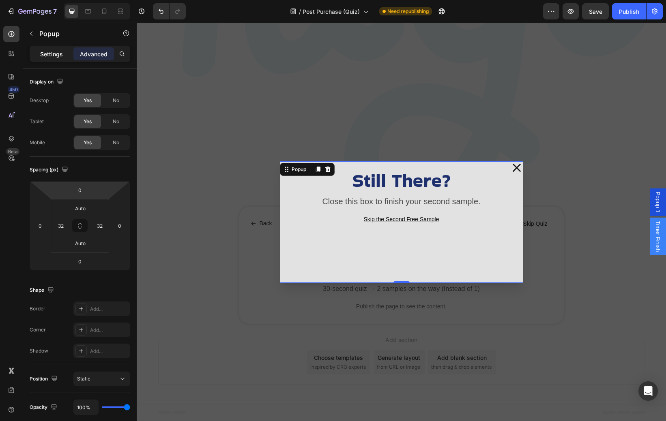
click at [57, 56] on p "Settings" at bounding box center [51, 54] width 23 height 9
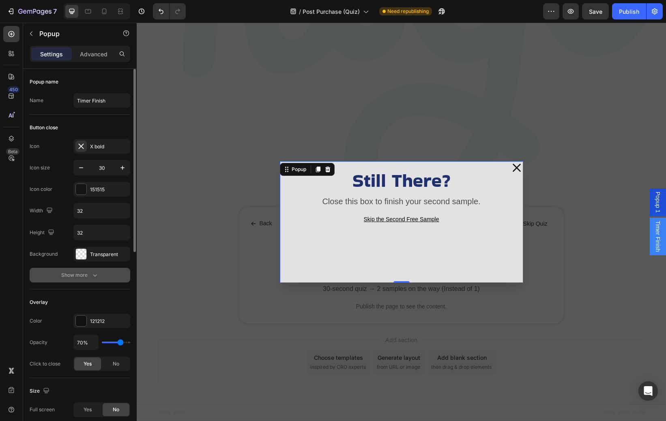
click at [60, 268] on button "Show more" at bounding box center [80, 275] width 101 height 15
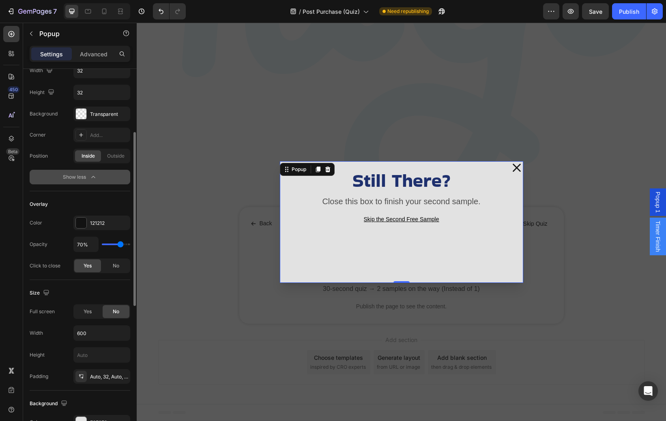
scroll to position [141, 0]
click at [116, 159] on div "Outside" at bounding box center [116, 155] width 26 height 11
click at [89, 156] on span "Inside" at bounding box center [88, 155] width 13 height 7
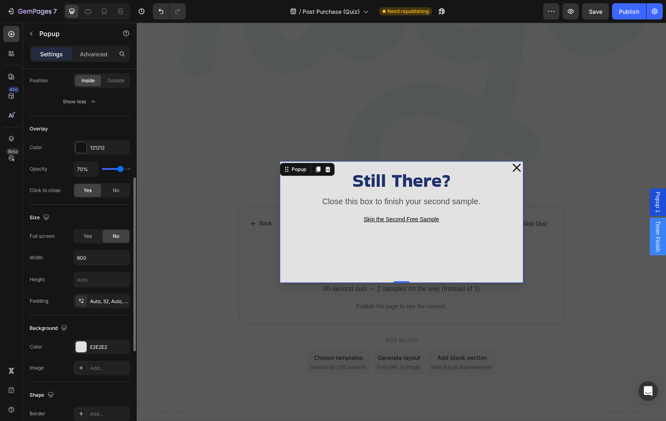
scroll to position [222, 0]
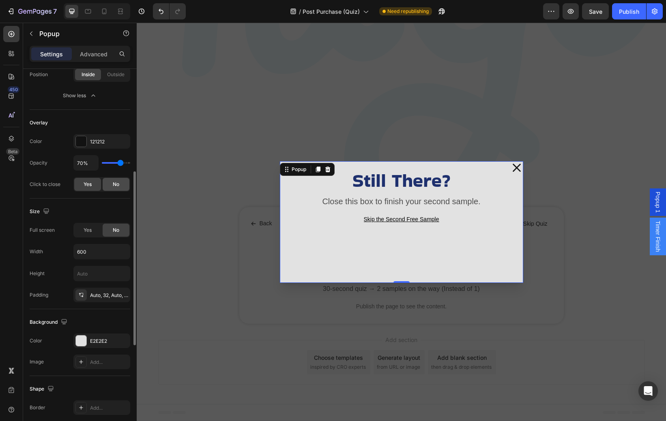
click at [114, 181] on span "No" at bounding box center [116, 184] width 6 height 7
click at [89, 184] on span "Yes" at bounding box center [88, 184] width 8 height 7
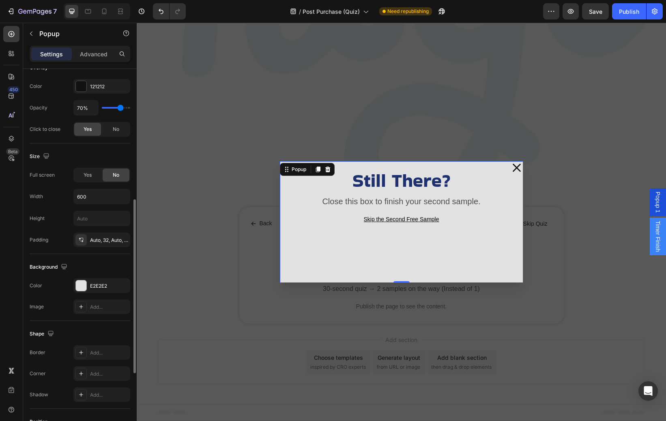
scroll to position [275, 0]
click at [98, 219] on input "text" at bounding box center [102, 220] width 56 height 15
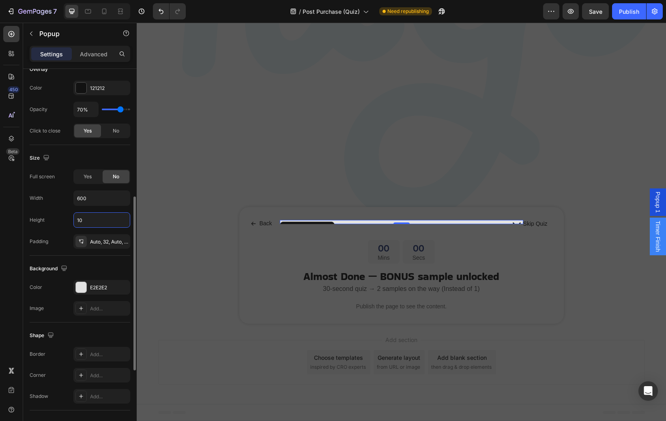
type input "1"
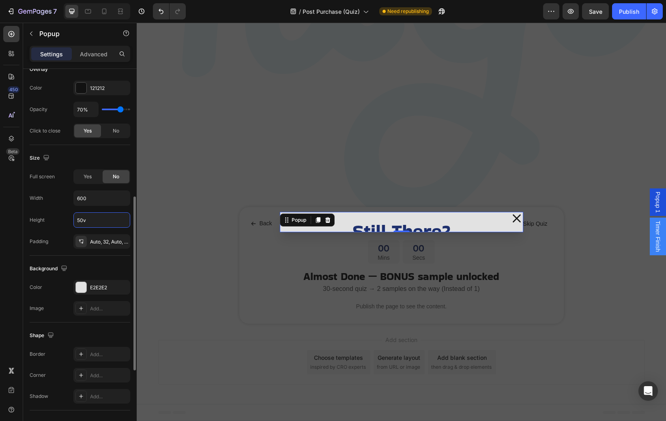
type input "50vh"
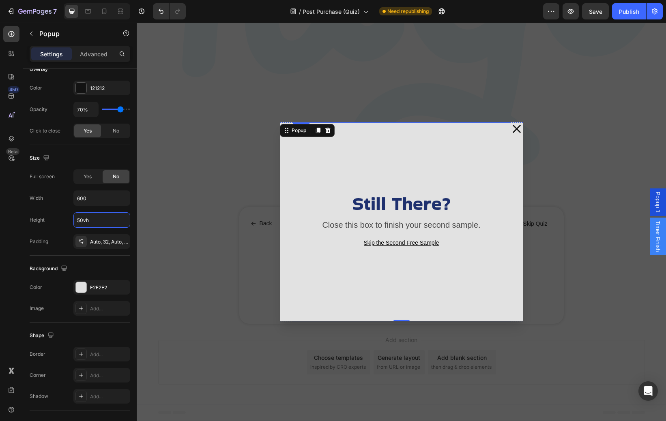
click at [485, 136] on div "Still There? Heading Close this box to finish your second sample. Text Block Sk…" at bounding box center [401, 222] width 204 height 187
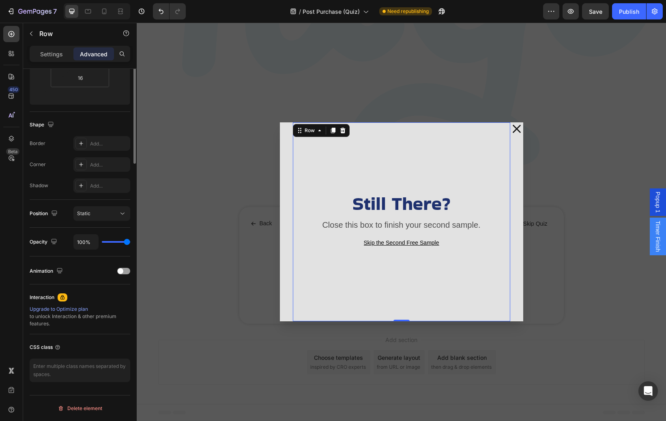
scroll to position [0, 0]
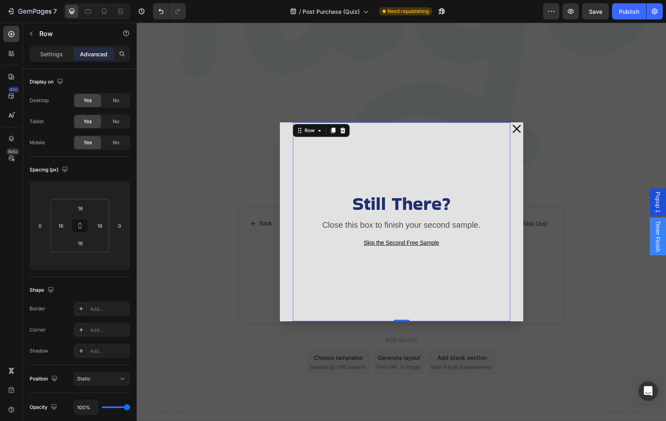
click at [591, 128] on div "Backdrop" at bounding box center [401, 222] width 529 height 399
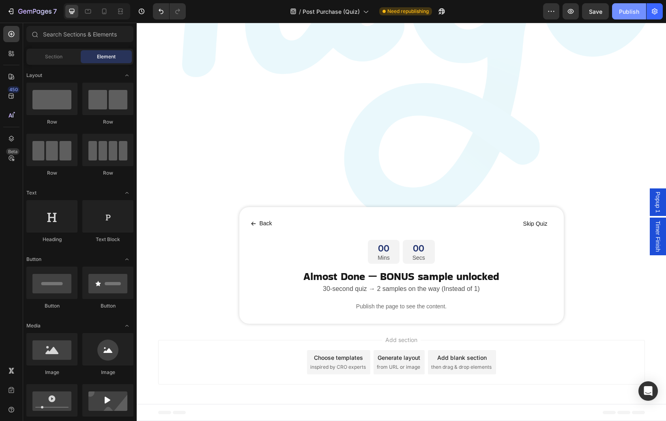
click at [619, 11] on div "Publish" at bounding box center [629, 11] width 20 height 9
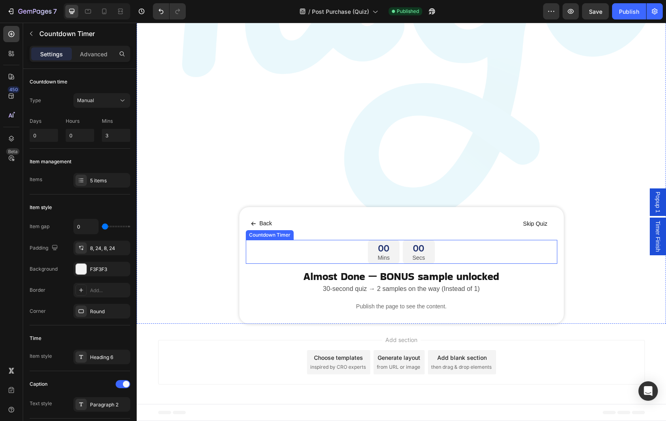
click at [388, 250] on div "00" at bounding box center [384, 249] width 12 height 12
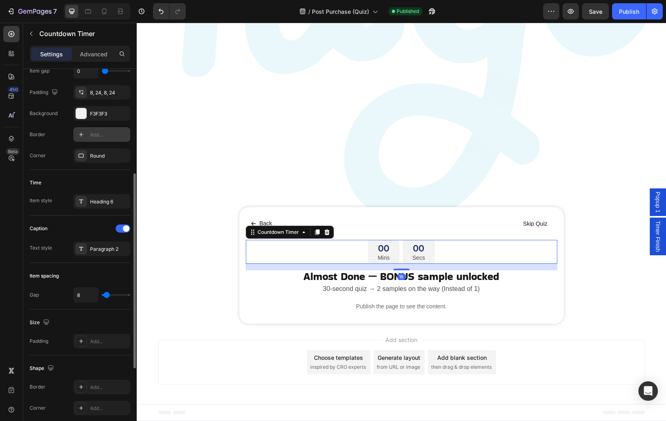
scroll to position [347, 0]
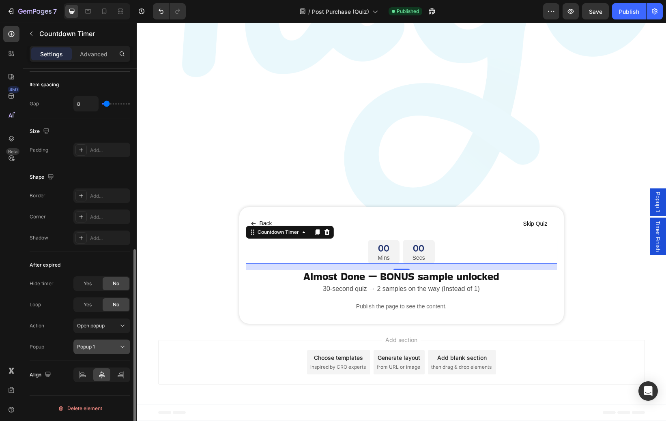
click at [116, 346] on div "Popup 1" at bounding box center [97, 346] width 41 height 7
click at [99, 381] on span "Timer Finish" at bounding box center [91, 382] width 28 height 7
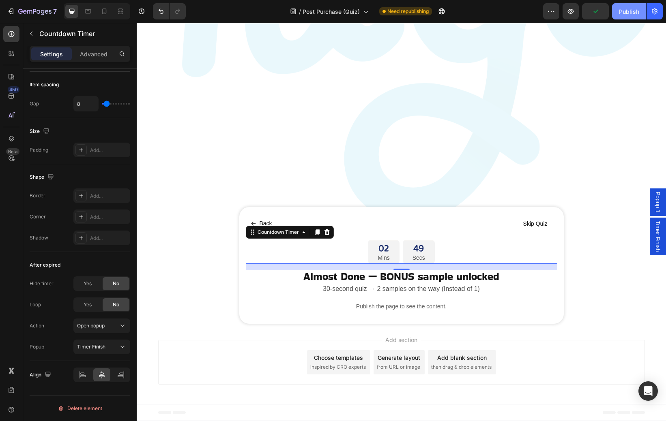
click at [625, 12] on div "Publish" at bounding box center [629, 11] width 20 height 9
